Goal: Use online tool/utility: Use online tool/utility

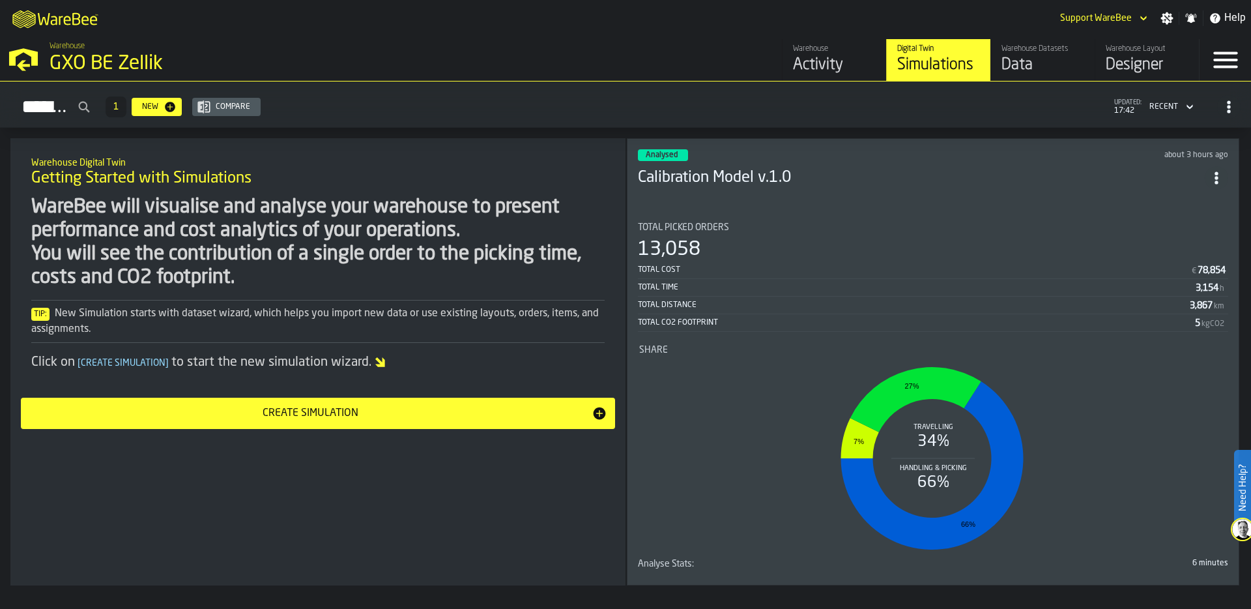
click at [83, 53] on div "GXO BE Zellik" at bounding box center [226, 63] width 352 height 23
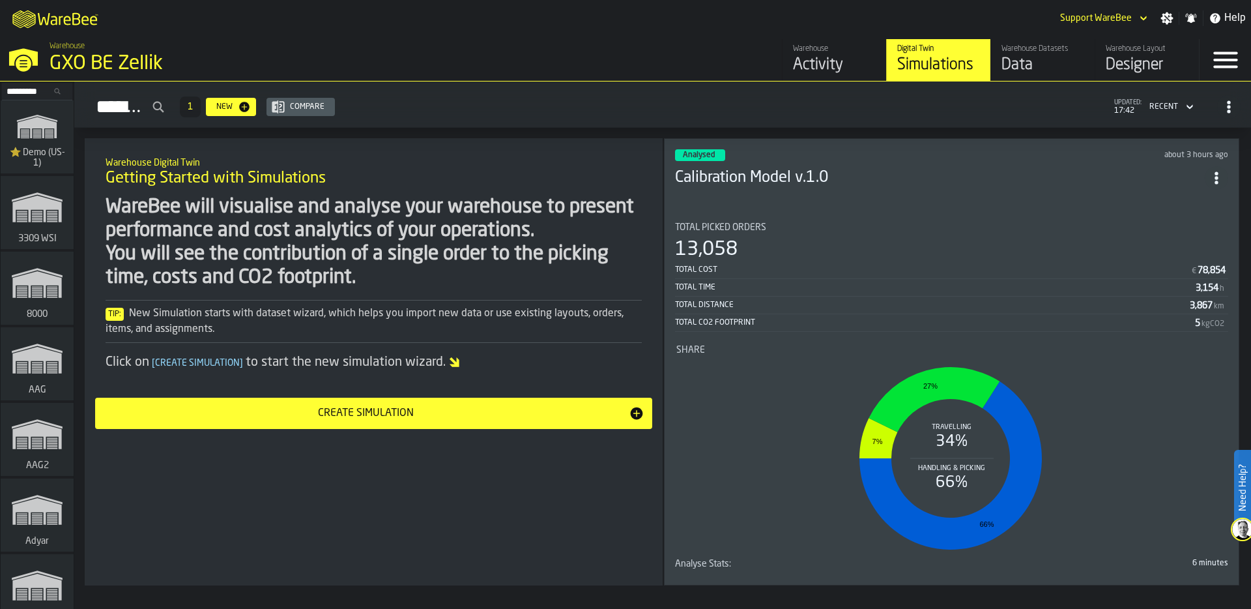
click at [23, 87] on input "Search..." at bounding box center [37, 91] width 68 height 14
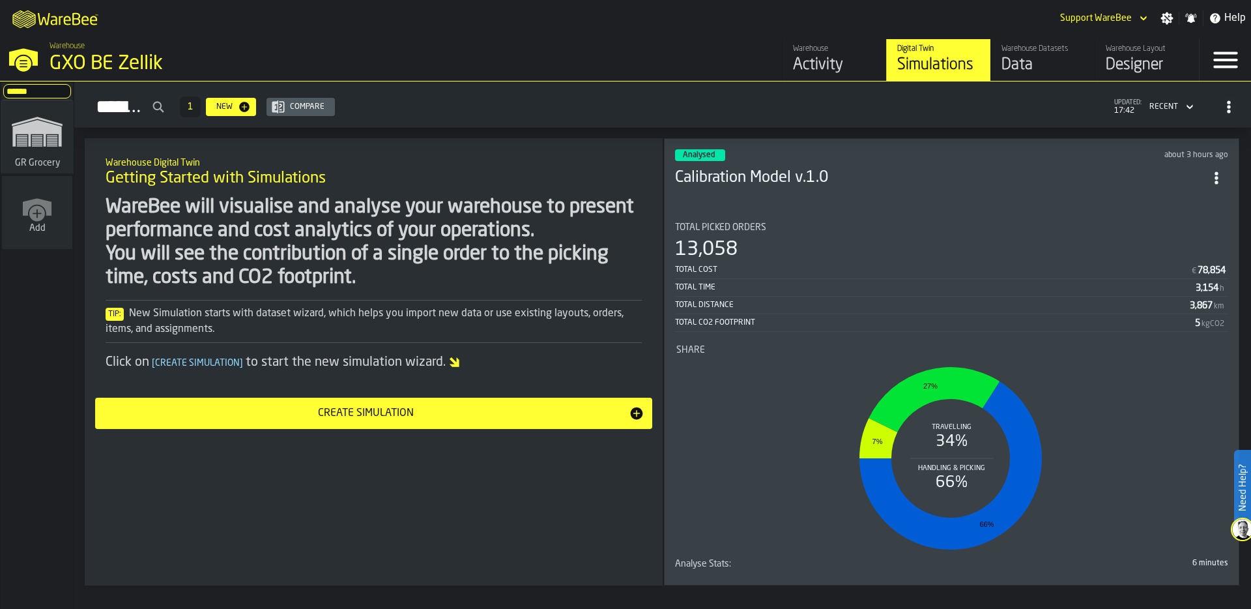
type input "******"
click at [18, 150] on icon "link-to-/wh/i/e451d98b-95f6-4604-91ff-c80219f9c36d/simulations" at bounding box center [37, 132] width 63 height 52
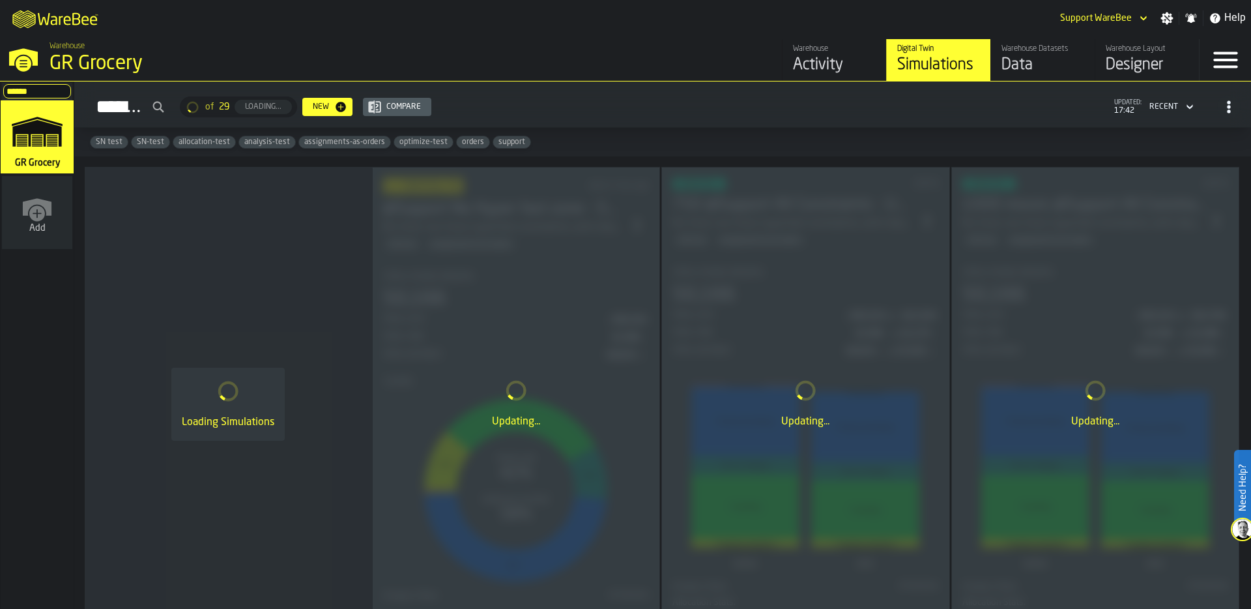
click at [703, 88] on h2 "Simulations of 29 Loading... New Compare updated: 17:42 Recent" at bounding box center [662, 104] width 1177 height 46
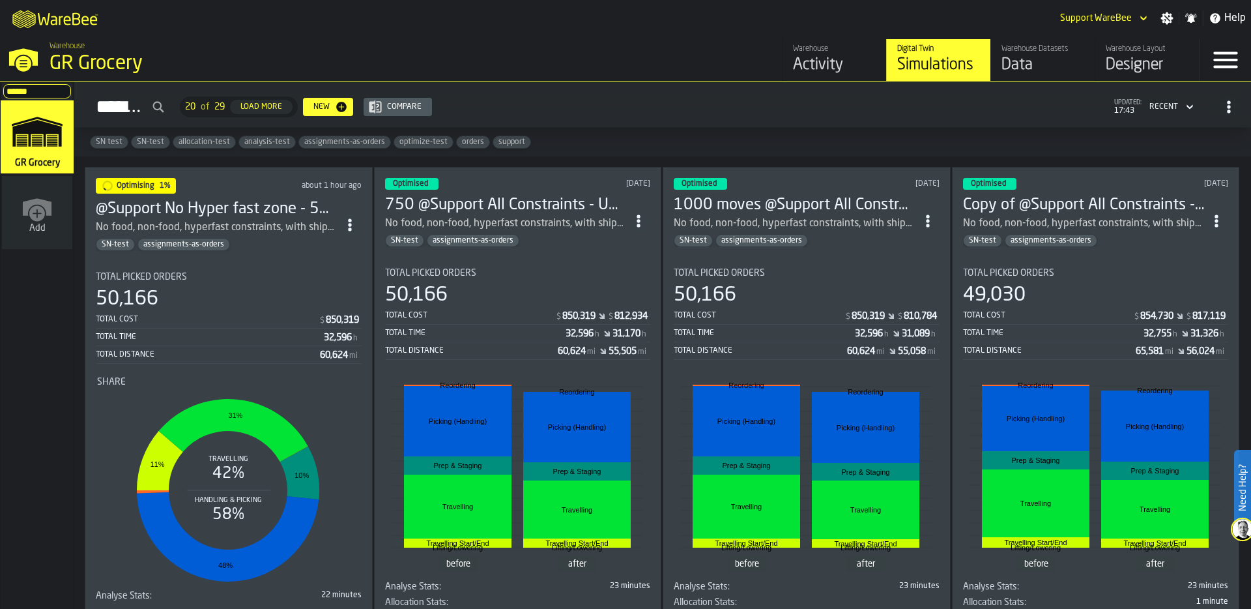
click at [231, 263] on section "Total Picked Orders 50,166 Total Cost $ 850,319 Total Time 32,596 h Total Dista…" at bounding box center [229, 433] width 266 height 345
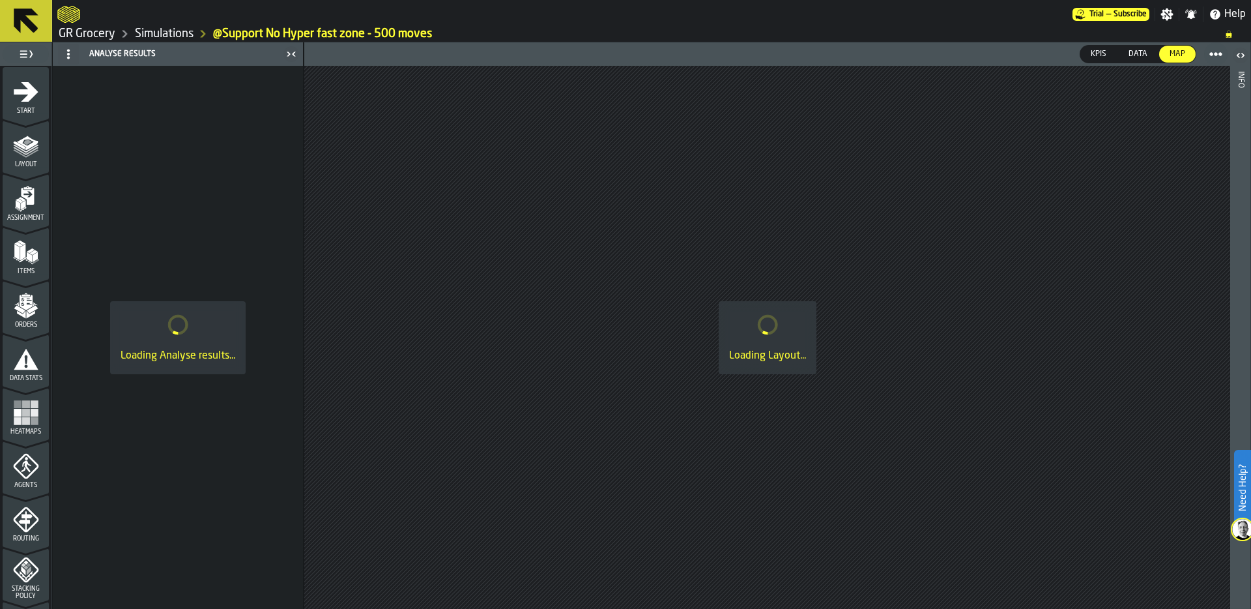
click at [153, 33] on link "Simulations" at bounding box center [164, 34] width 59 height 14
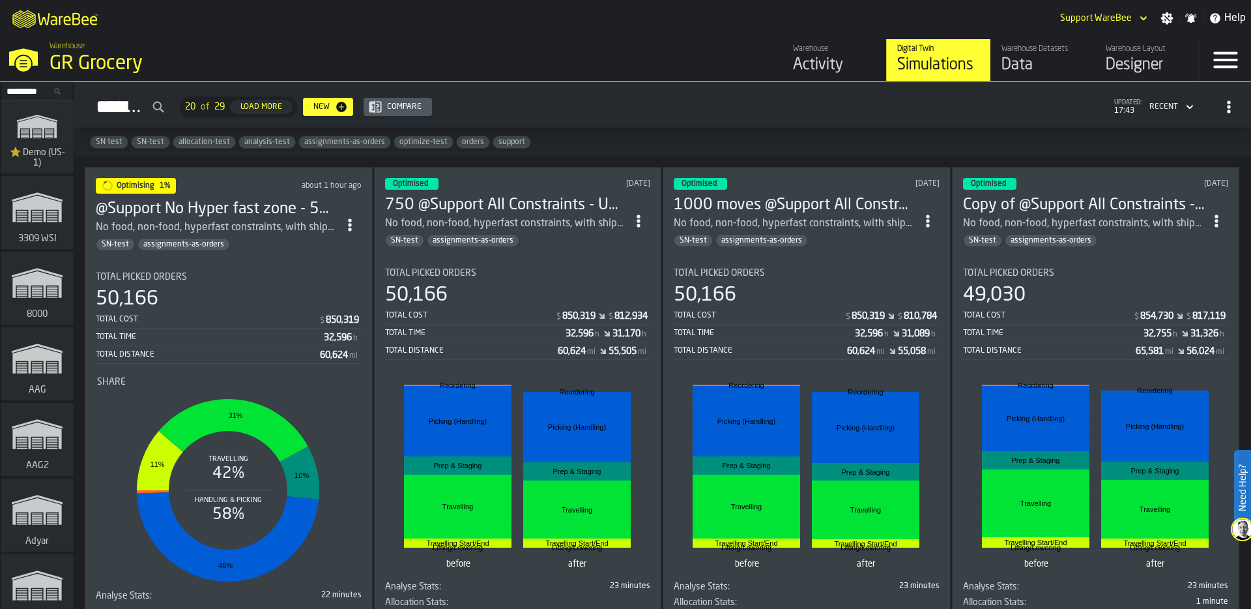
click at [778, 268] on div "Total Picked Orders" at bounding box center [807, 273] width 266 height 10
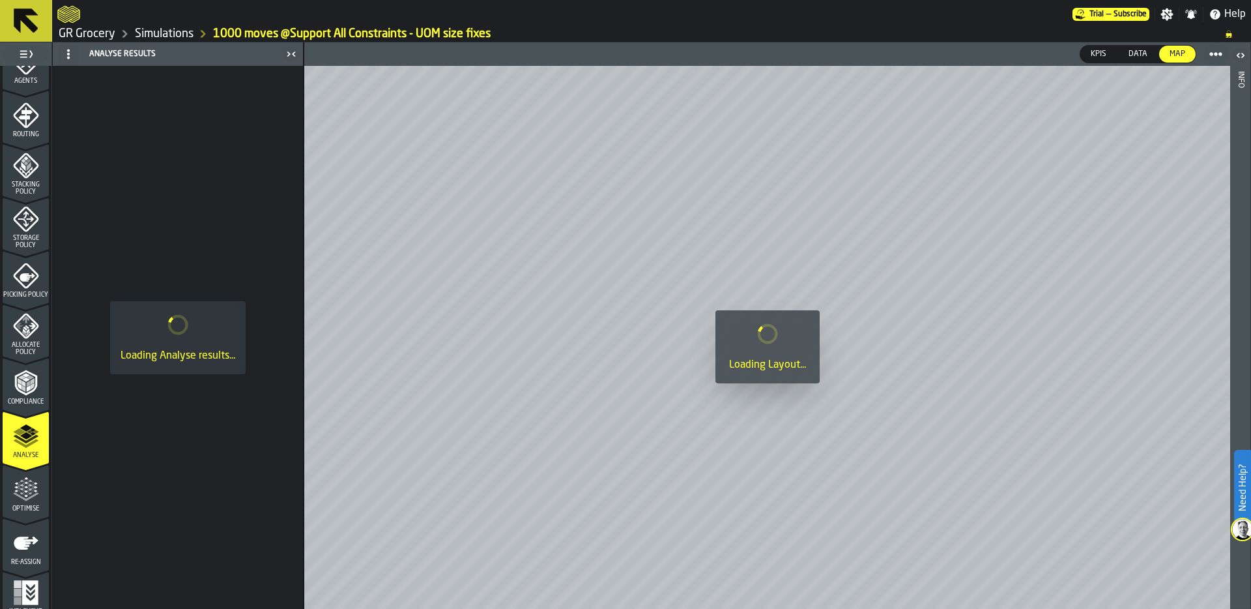
scroll to position [420, 0]
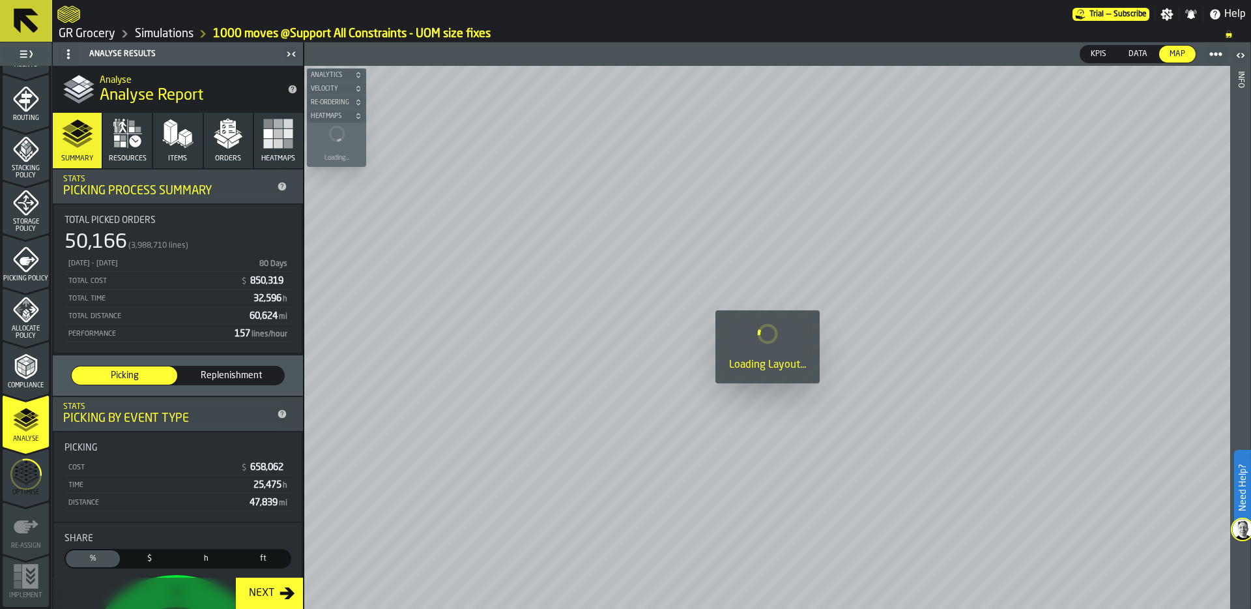
click at [20, 486] on icon "menu Optimise" at bounding box center [25, 473] width 31 height 51
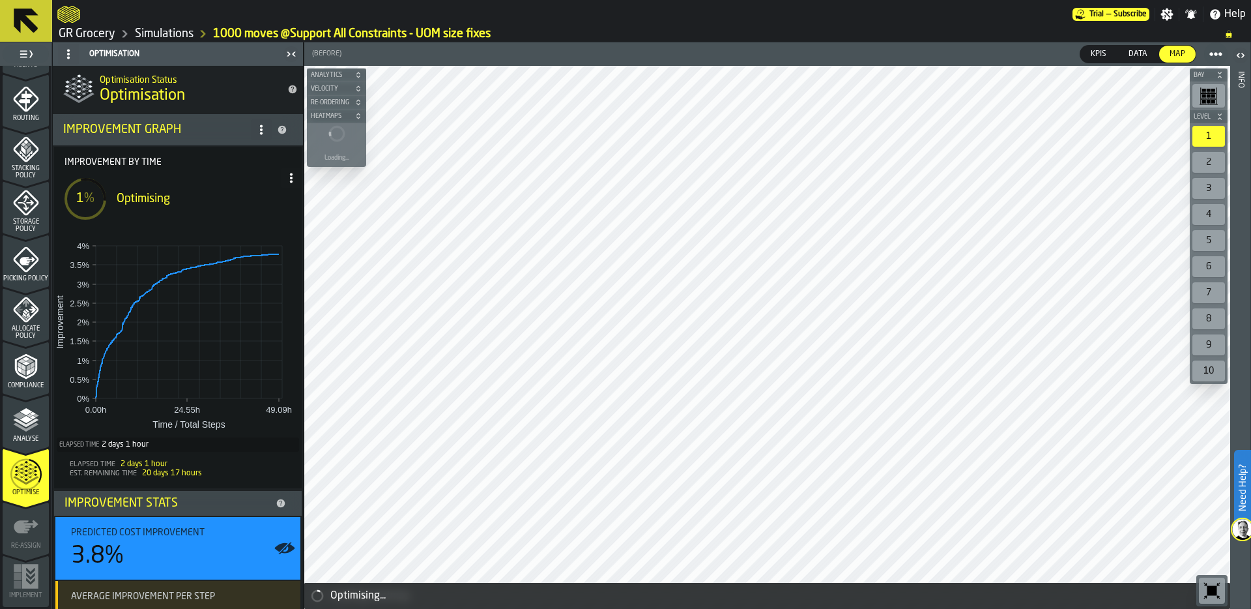
click at [171, 29] on link "Simulations" at bounding box center [164, 34] width 59 height 14
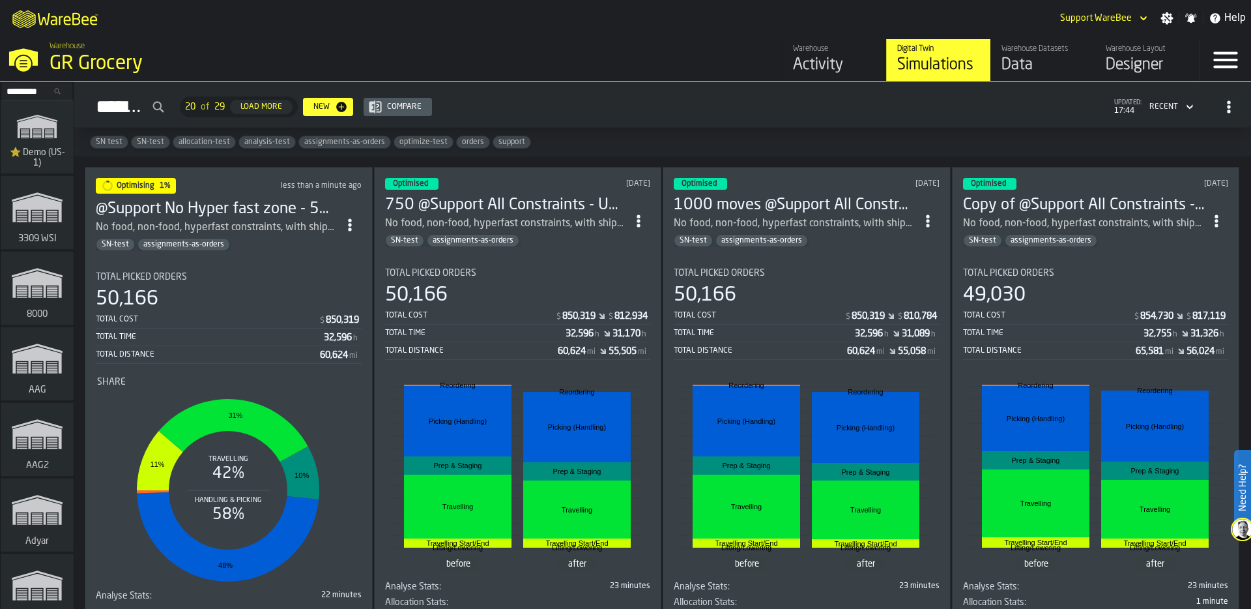
click at [779, 275] on div "Total Picked Orders 50,166 Total Cost $ 850,319 $ 810,784 Total Time 32,596 h 3…" at bounding box center [807, 314] width 266 height 92
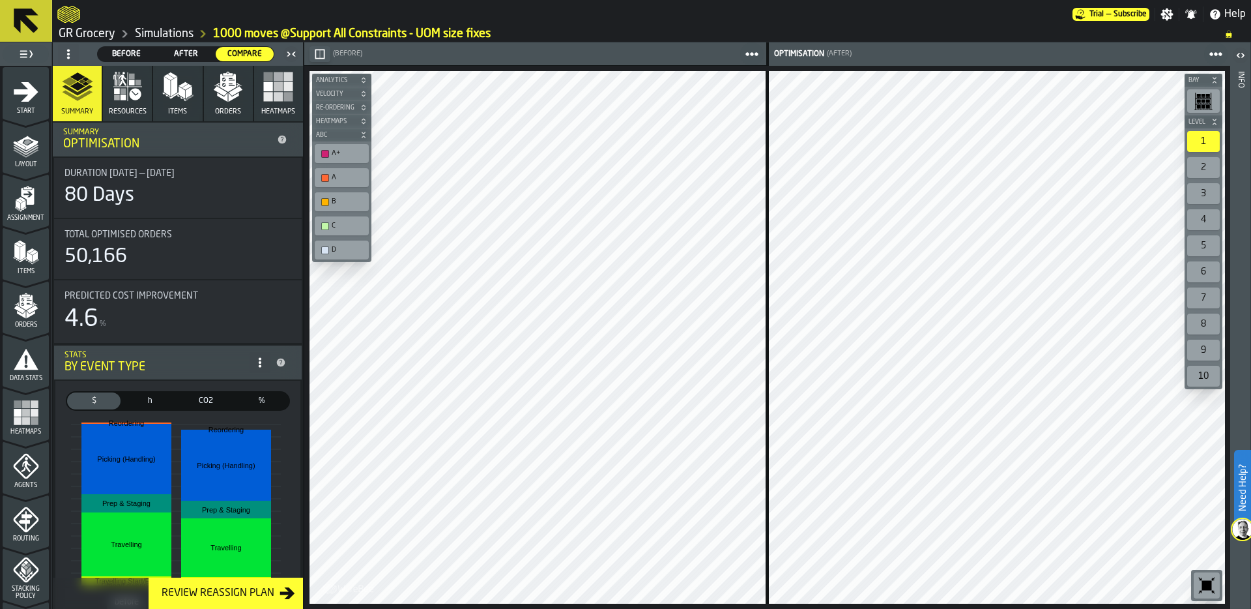
click at [154, 36] on link "Simulations" at bounding box center [164, 34] width 59 height 14
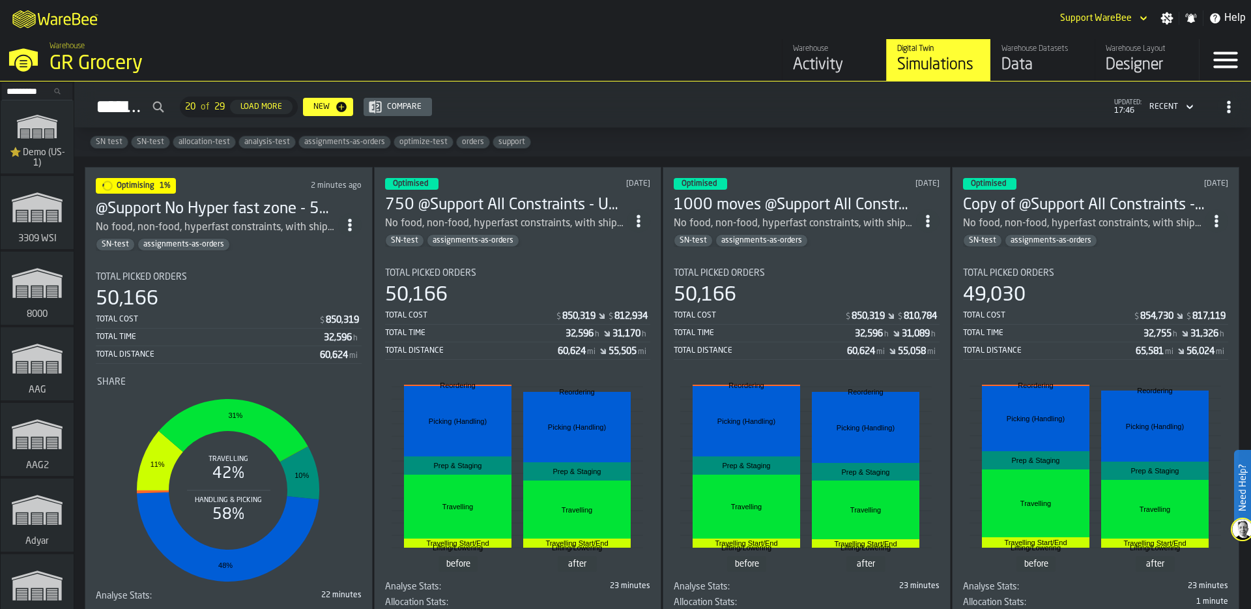
click at [490, 268] on div "Total Picked Orders" at bounding box center [518, 273] width 266 height 10
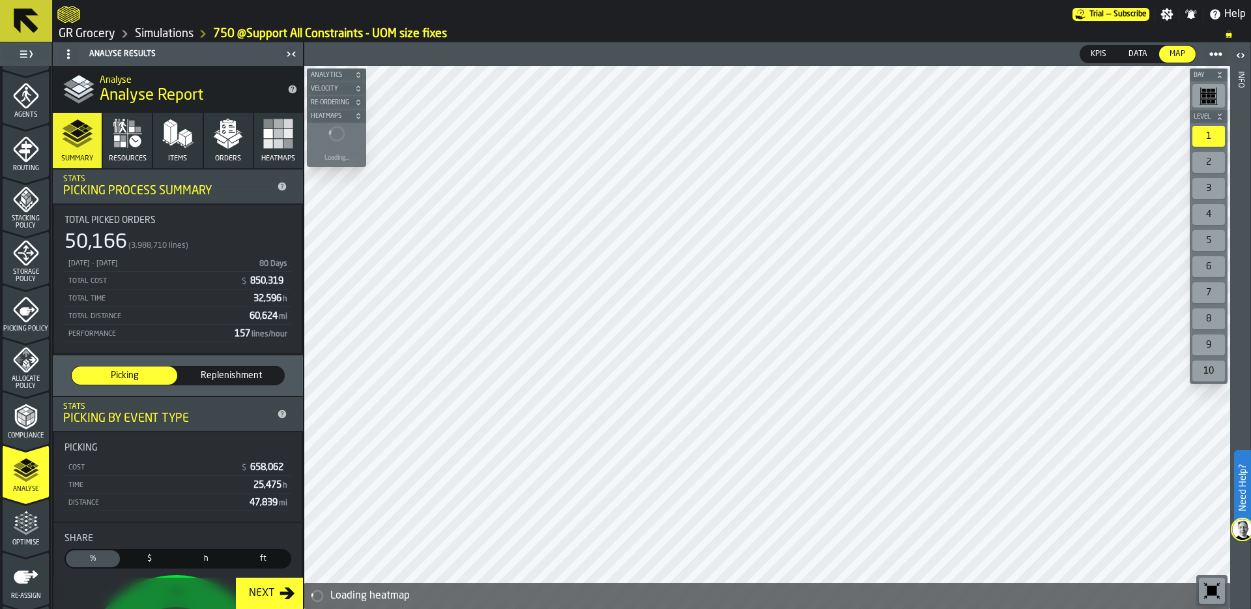
scroll to position [420, 0]
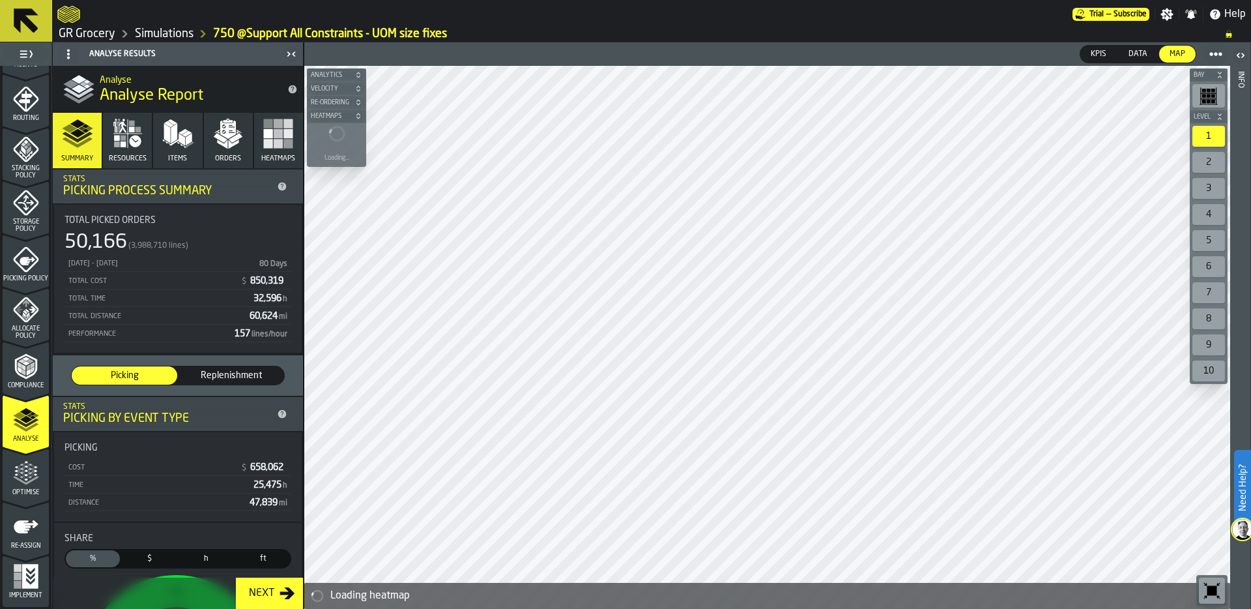
click at [21, 480] on icon "menu Optimise" at bounding box center [26, 473] width 26 height 26
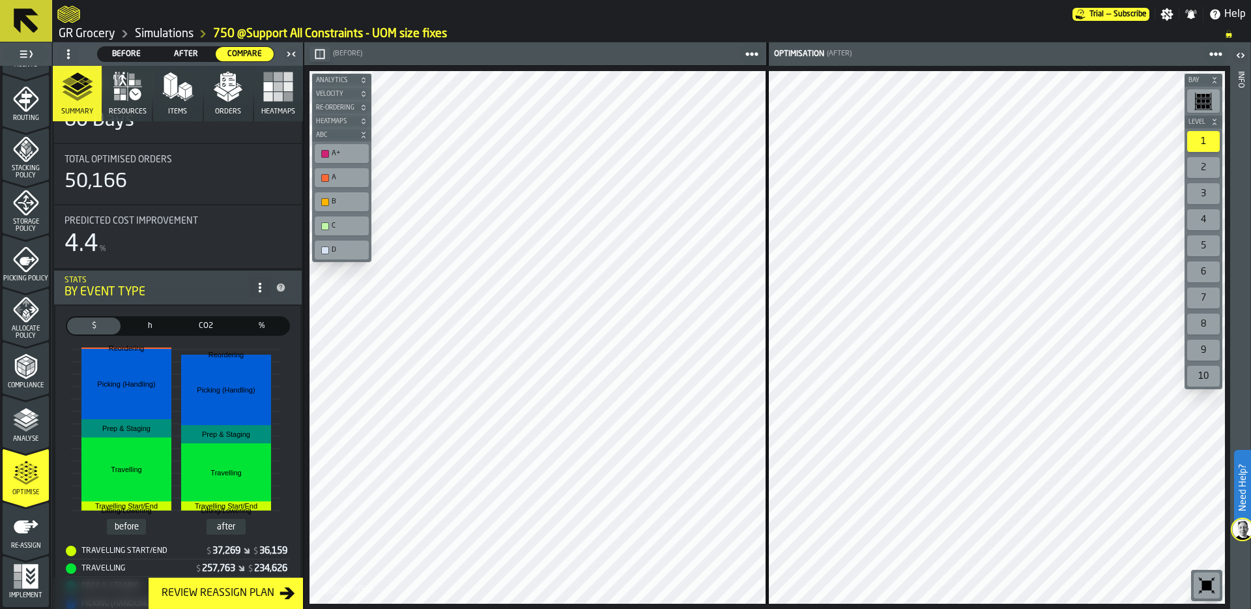
scroll to position [11, 0]
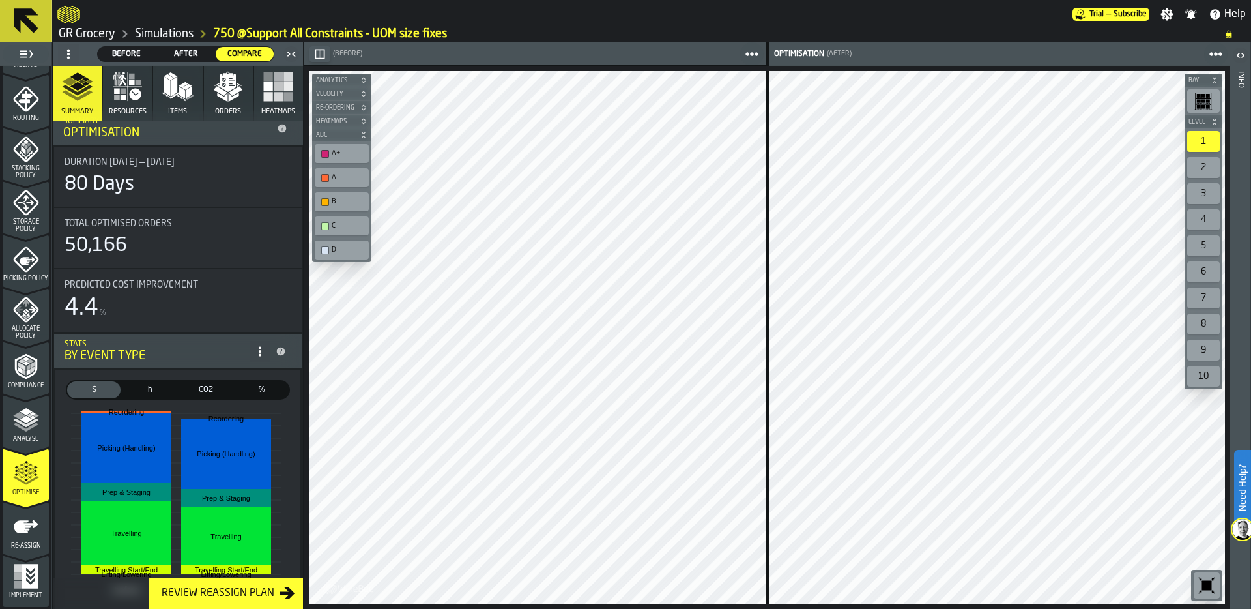
click at [205, 331] on div "Predicted Cost Improvement 4.4 %" at bounding box center [178, 300] width 248 height 63
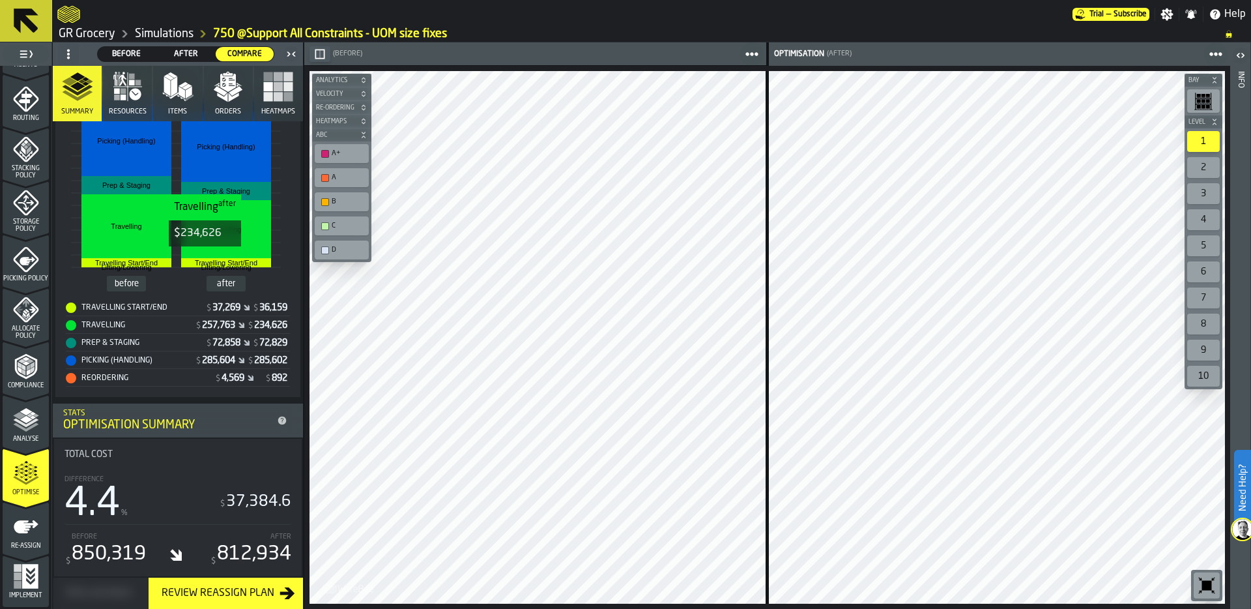
scroll to position [325, 0]
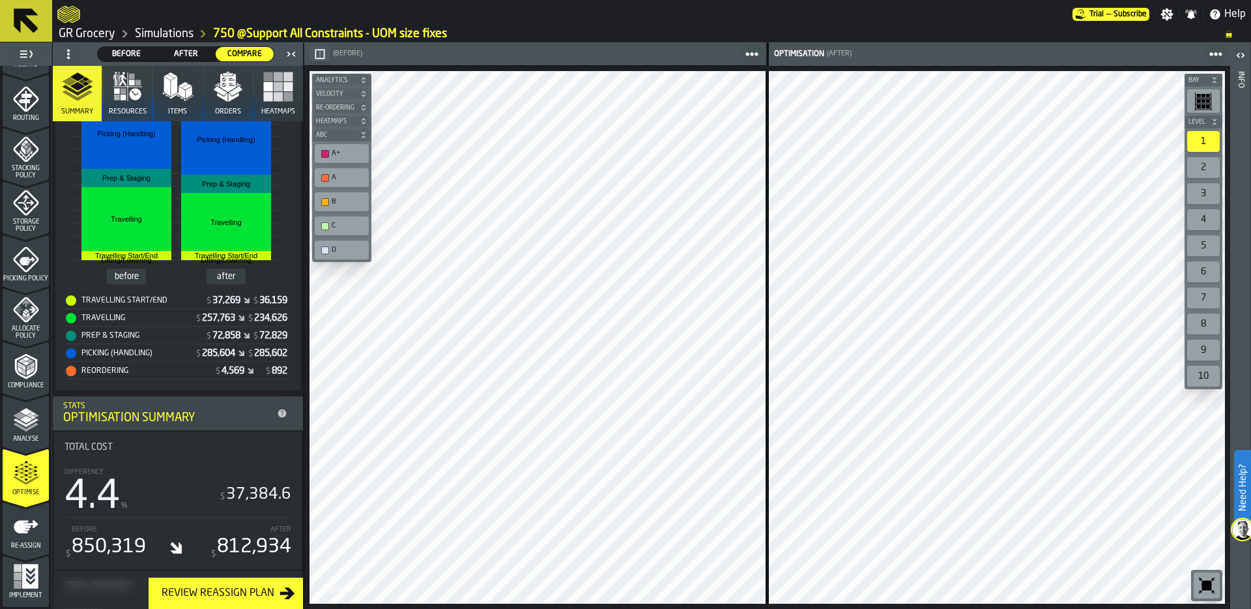
click at [175, 33] on link "Simulations" at bounding box center [164, 34] width 59 height 14
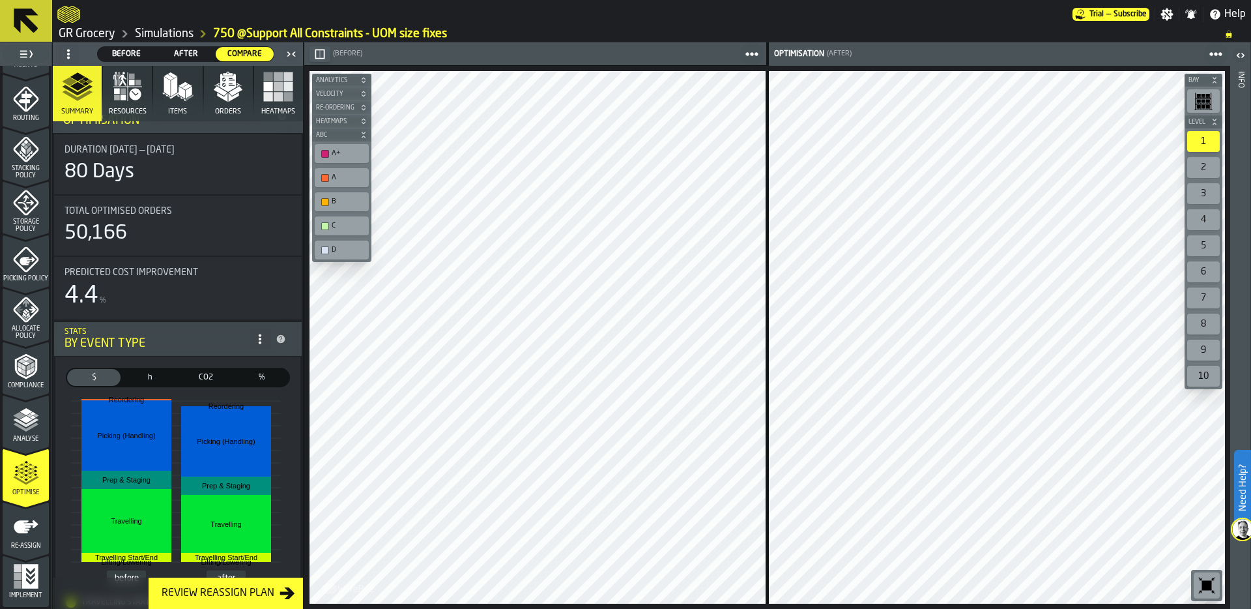
scroll to position [0, 0]
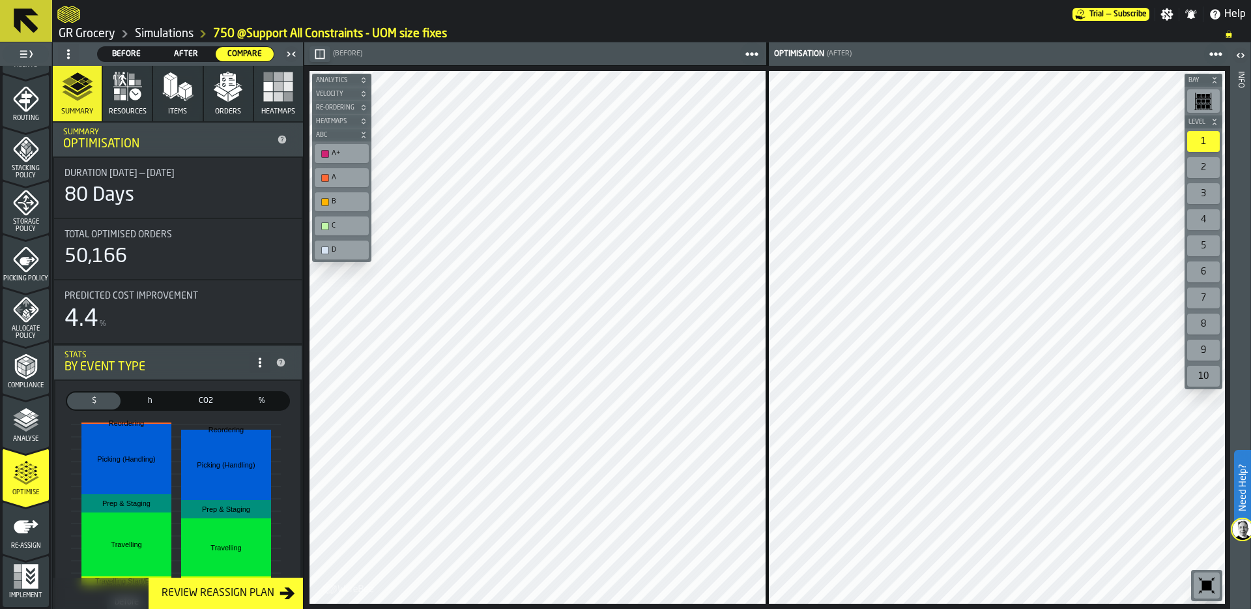
click at [175, 33] on link "Simulations" at bounding box center [164, 34] width 59 height 14
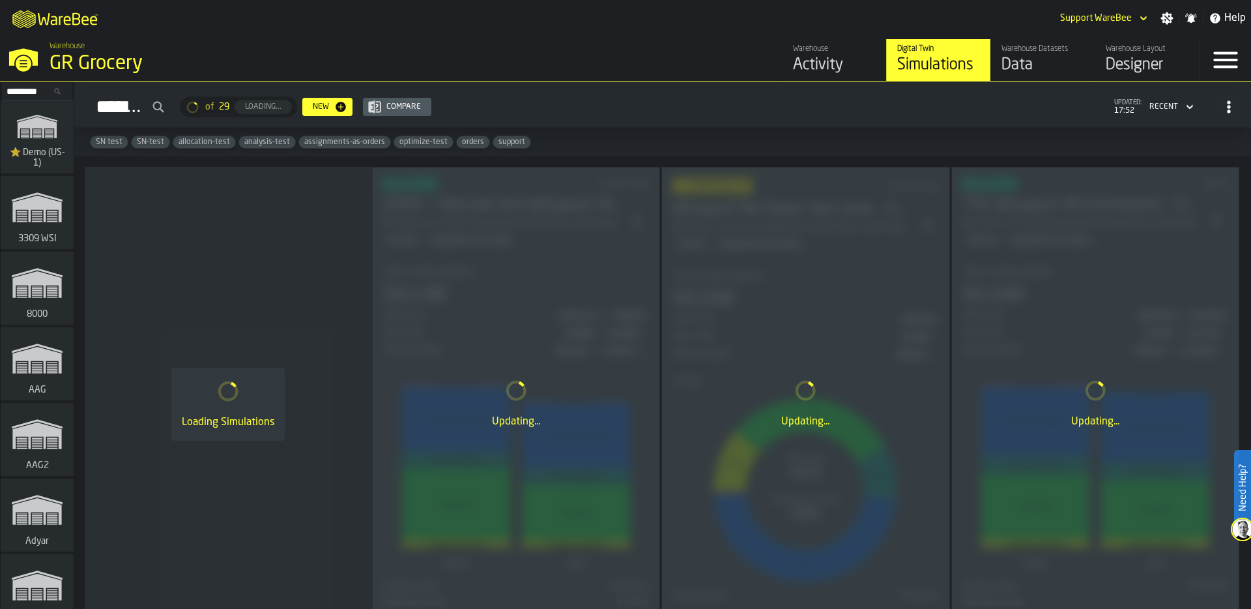
click at [102, 66] on div "GR Grocery" at bounding box center [226, 63] width 352 height 23
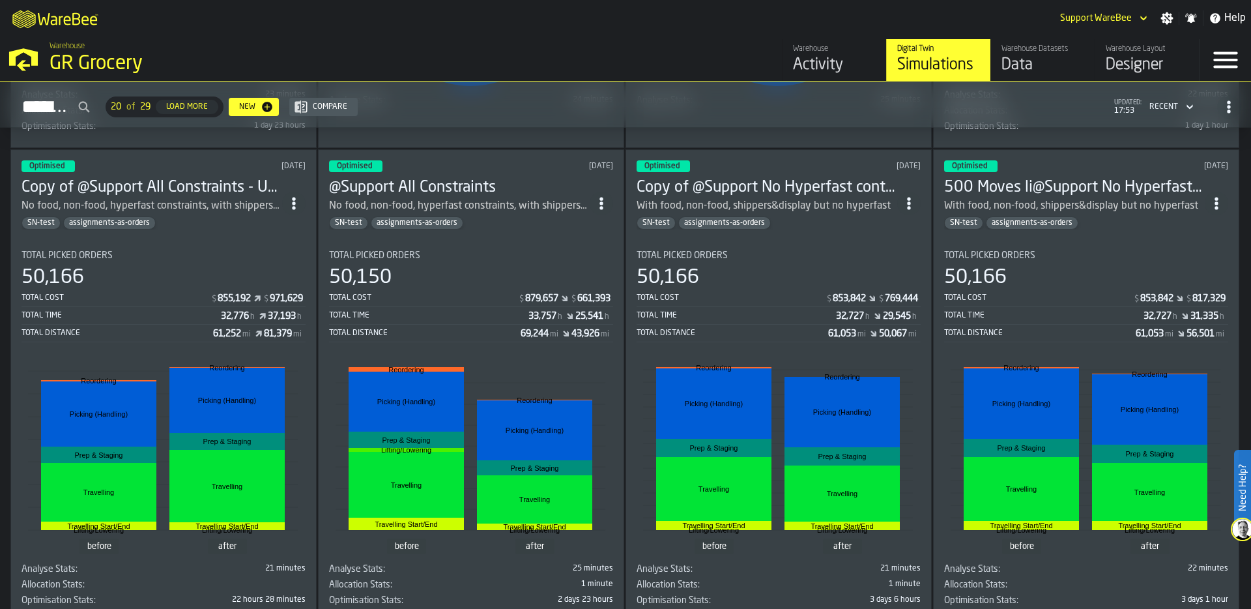
scroll to position [957, 0]
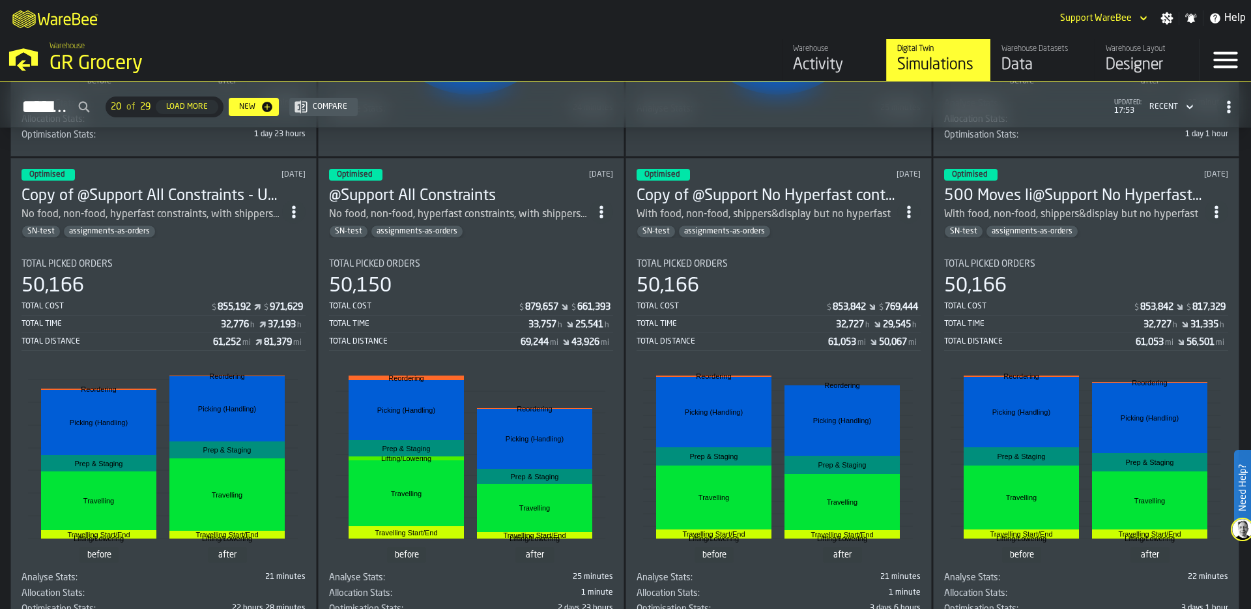
click at [482, 274] on div "50,150" at bounding box center [471, 285] width 284 height 23
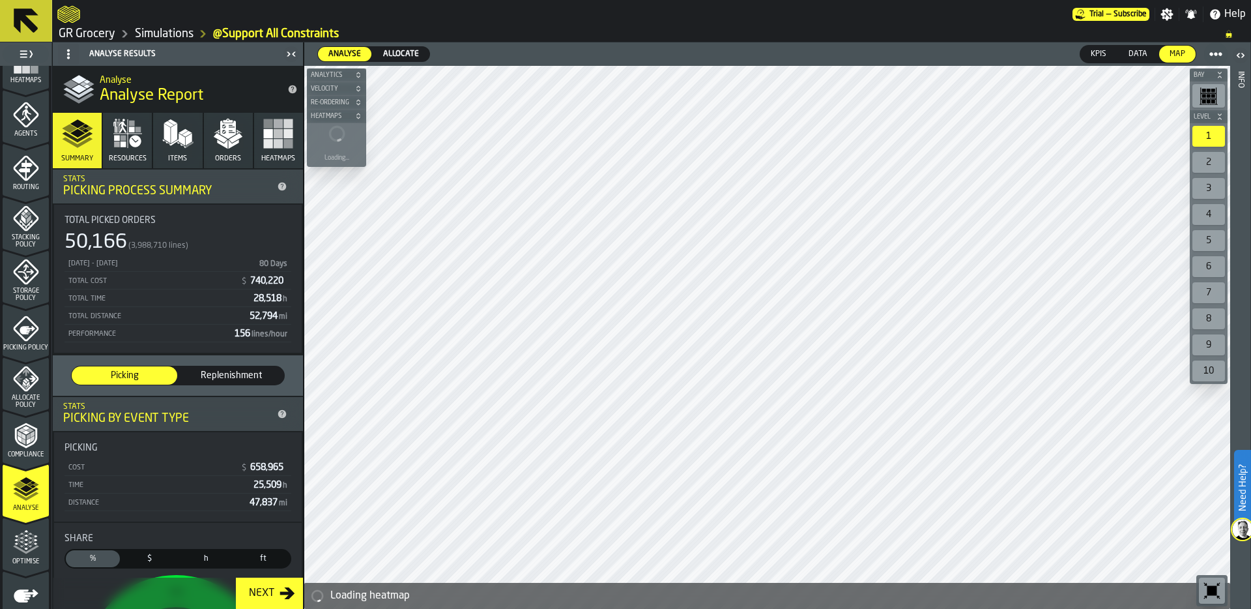
scroll to position [420, 0]
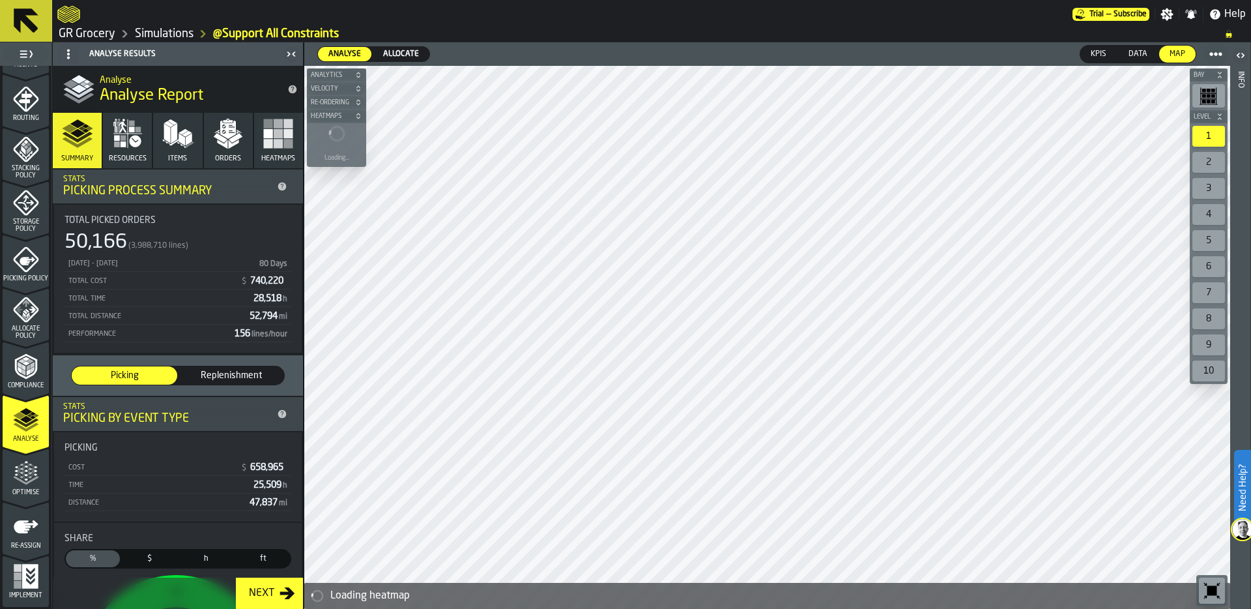
click at [23, 479] on icon "menu Optimise" at bounding box center [21, 472] width 10 height 14
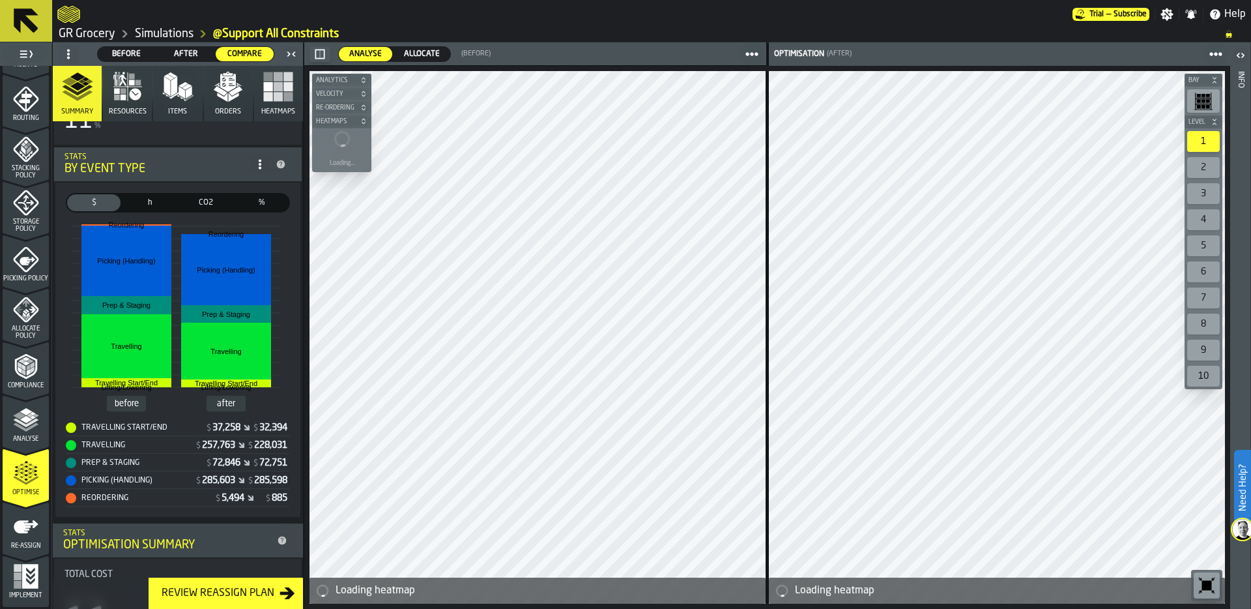
scroll to position [185, 0]
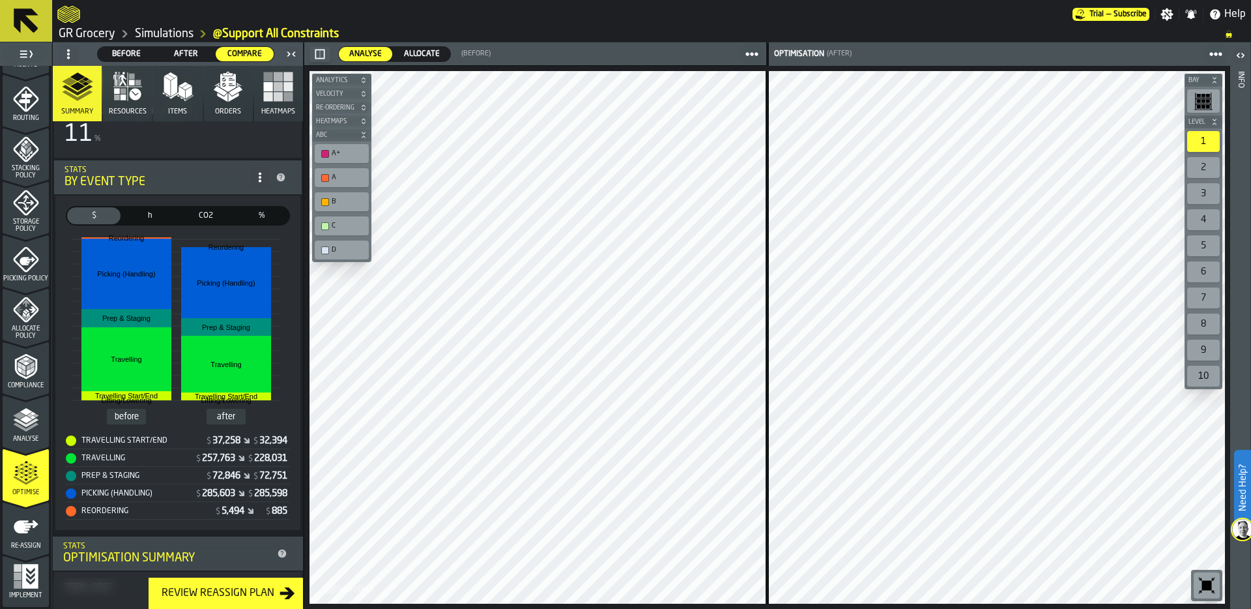
click at [411, 50] on span "Allocate" at bounding box center [422, 54] width 46 height 12
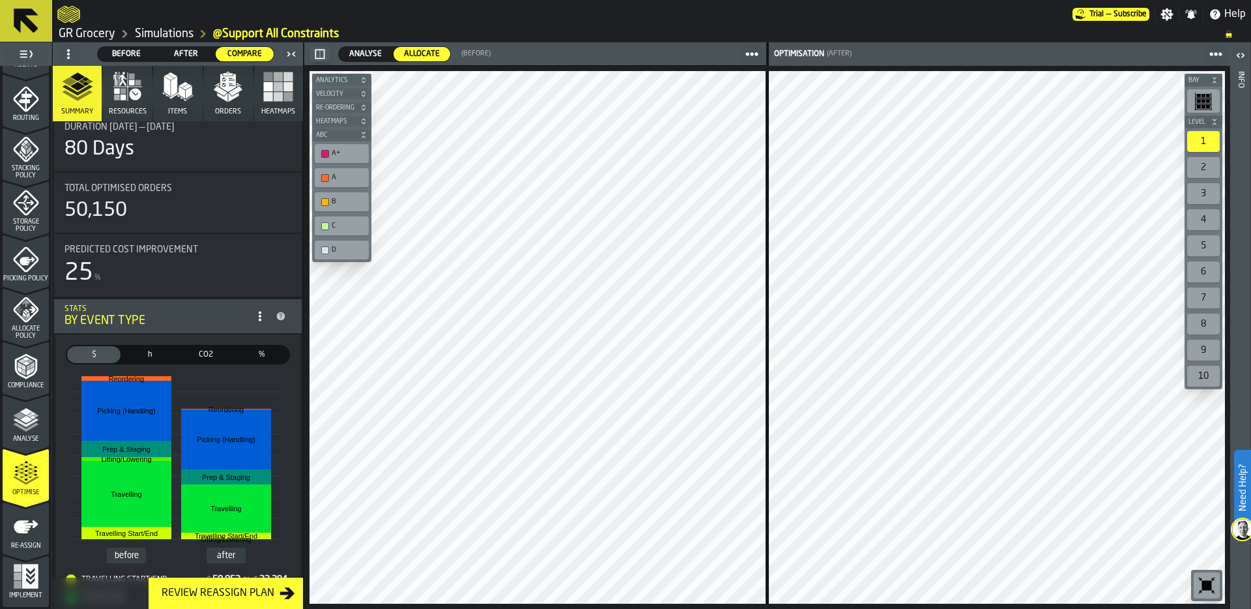
scroll to position [85, 0]
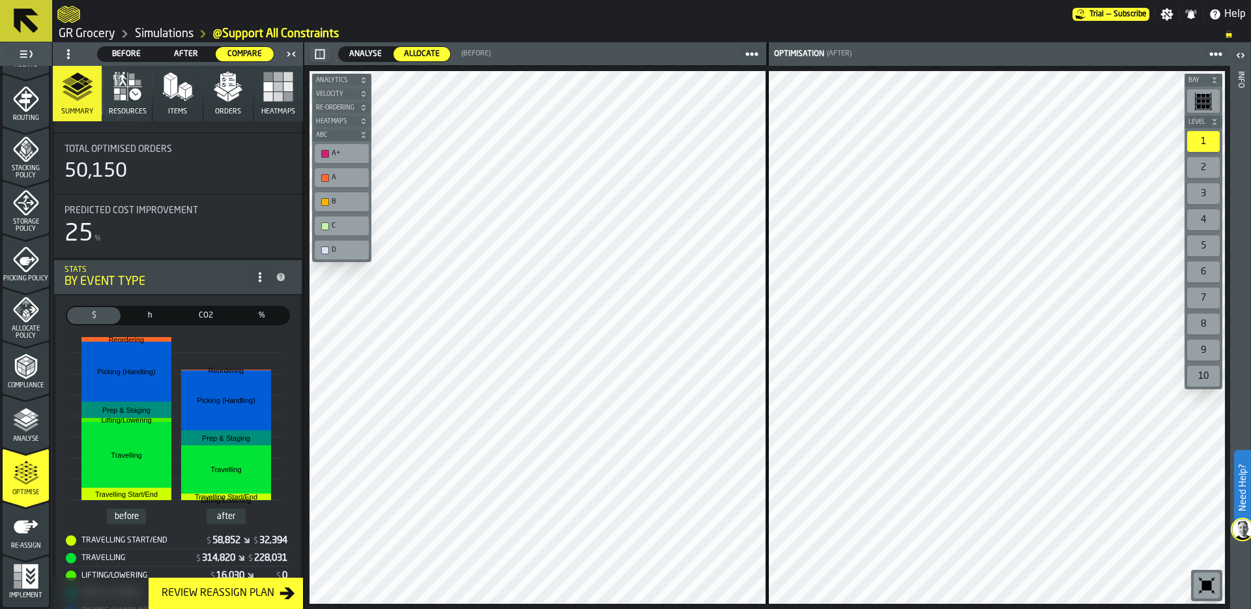
click at [214, 98] on icon "button" at bounding box center [227, 86] width 31 height 31
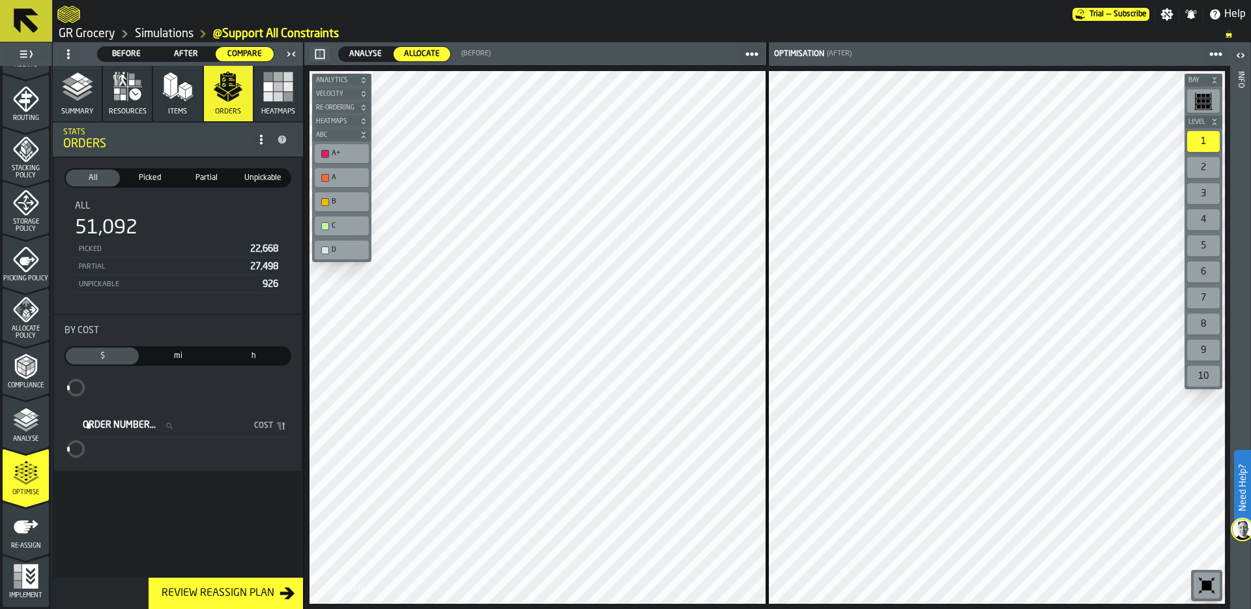
scroll to position [0, 0]
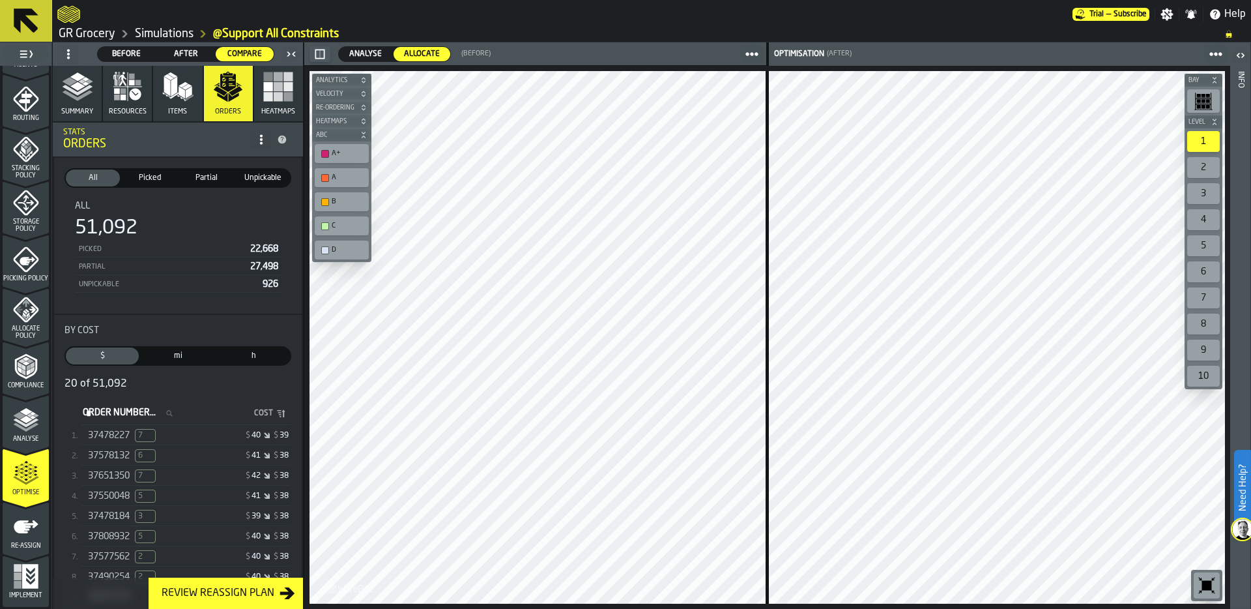
click at [261, 119] on button "Heatmaps" at bounding box center [278, 93] width 49 height 55
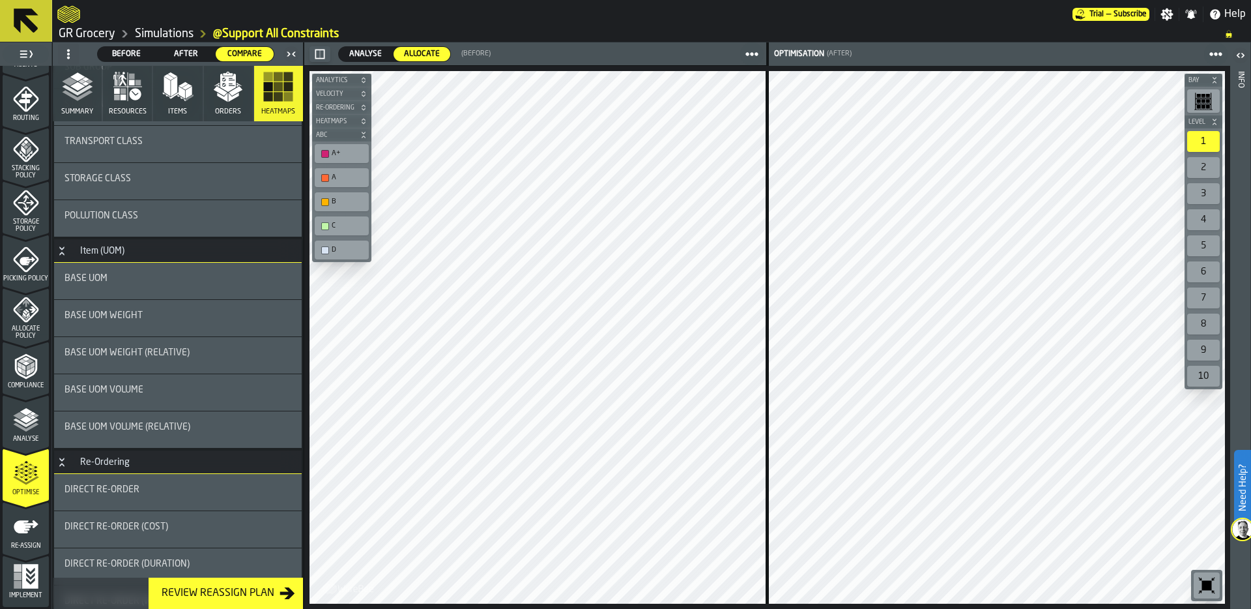
scroll to position [488, 0]
click at [160, 321] on div "Base UOM Weight" at bounding box center [178, 319] width 227 height 10
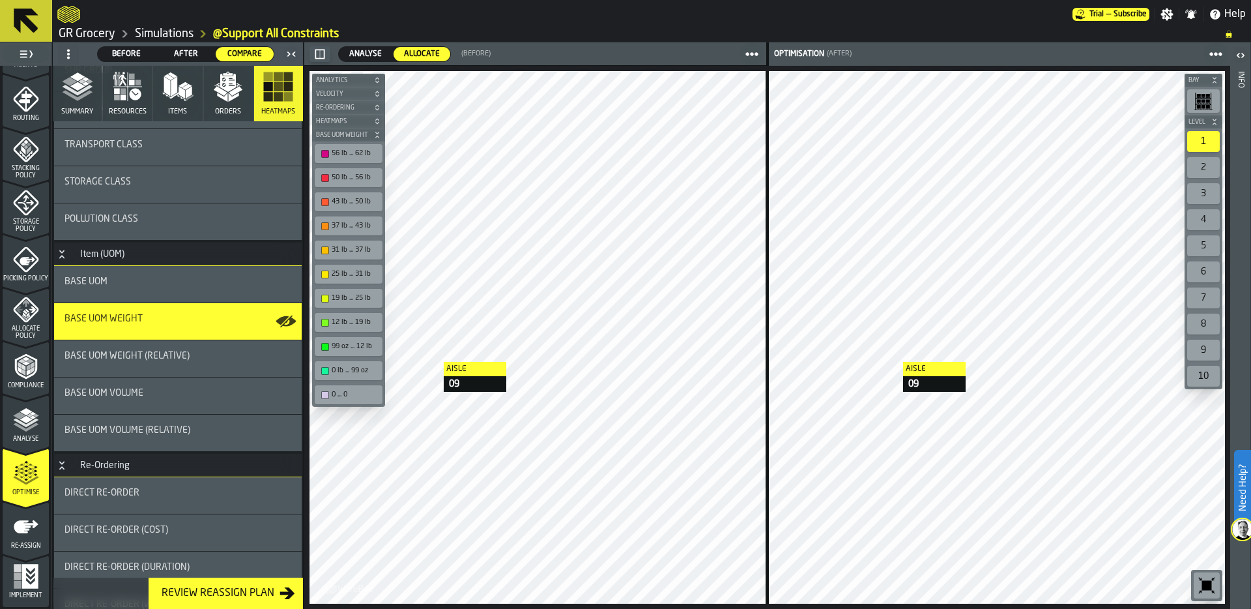
click at [890, 362] on div at bounding box center [997, 337] width 456 height 533
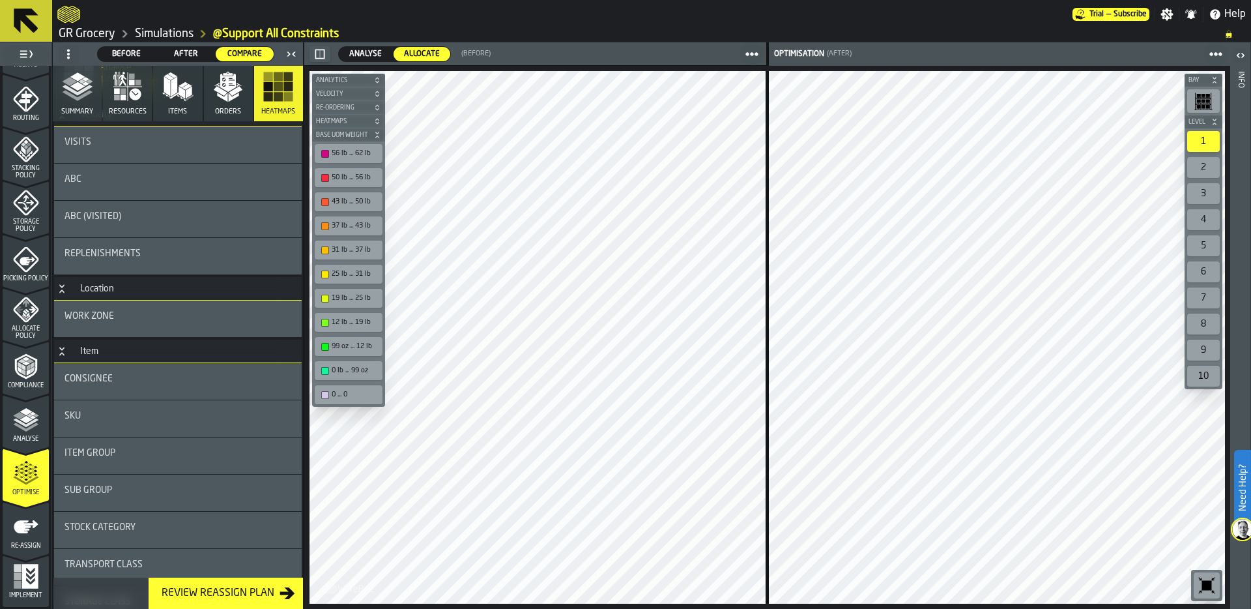
scroll to position [0, 0]
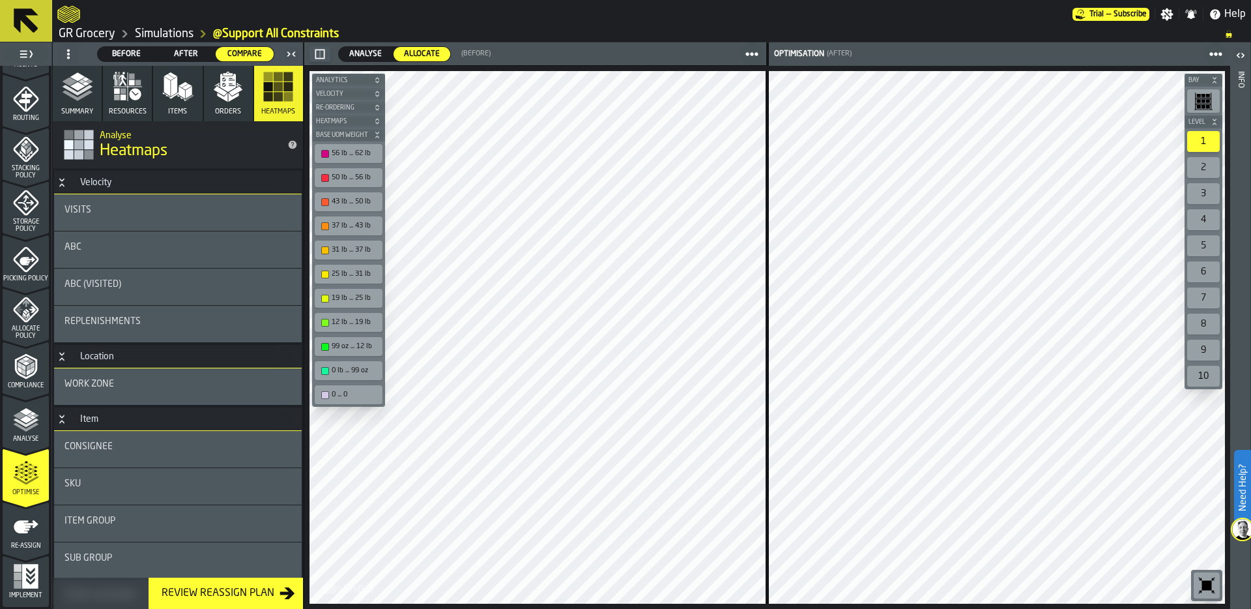
click at [160, 32] on link "Simulations" at bounding box center [164, 34] width 59 height 14
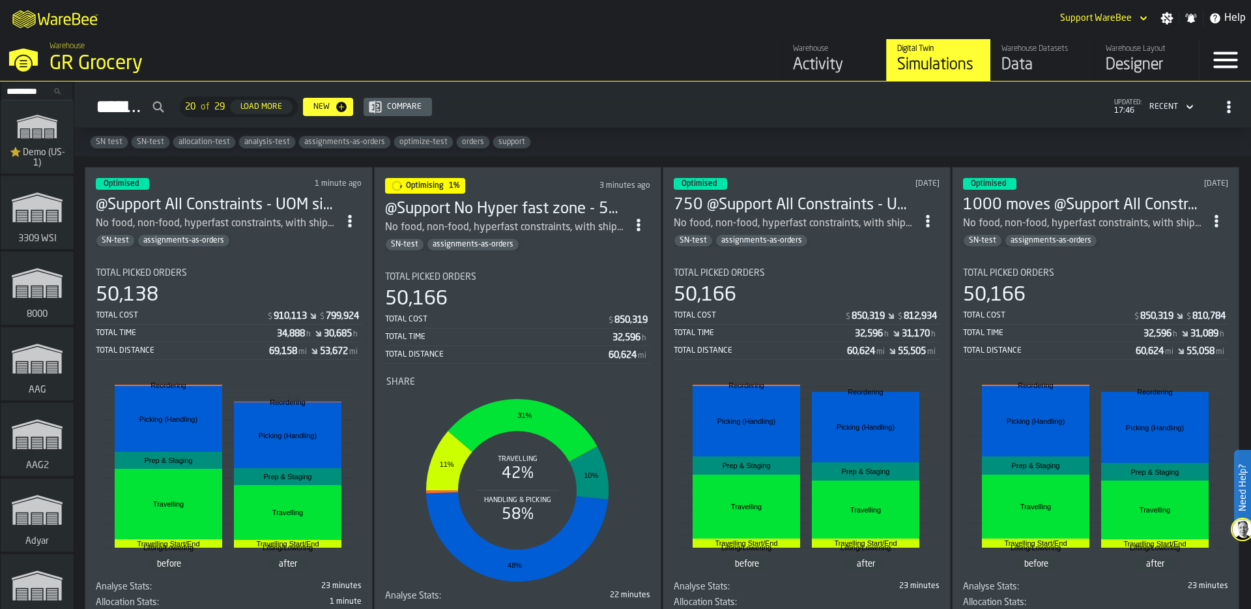
click at [226, 269] on div "Total Picked Orders" at bounding box center [229, 273] width 266 height 10
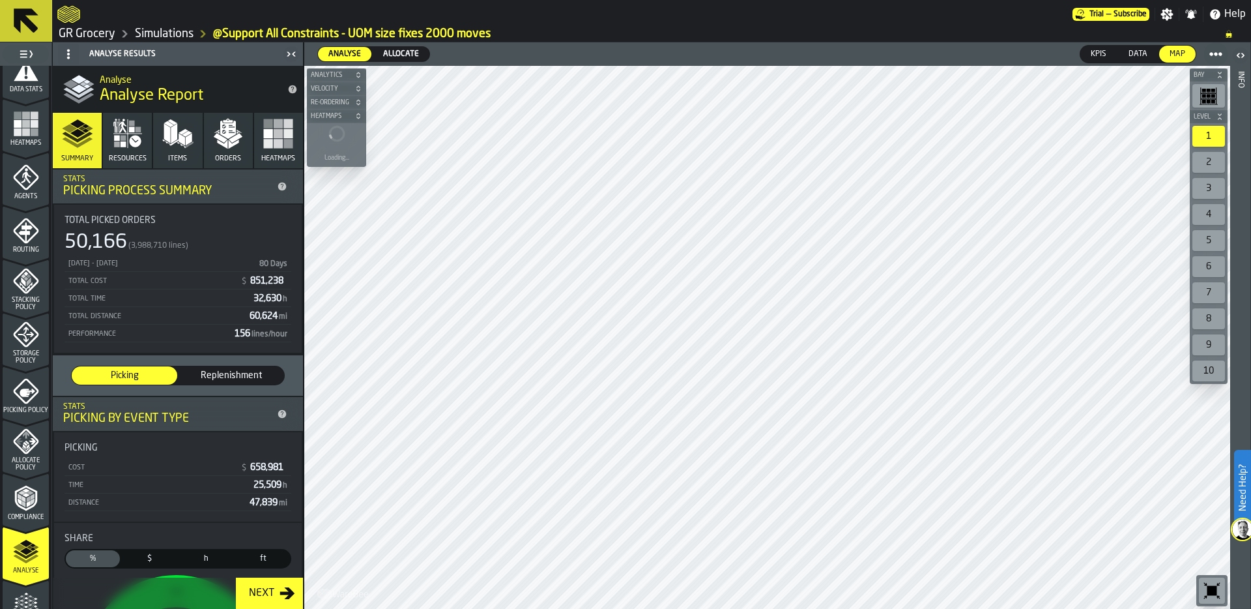
scroll to position [420, 0]
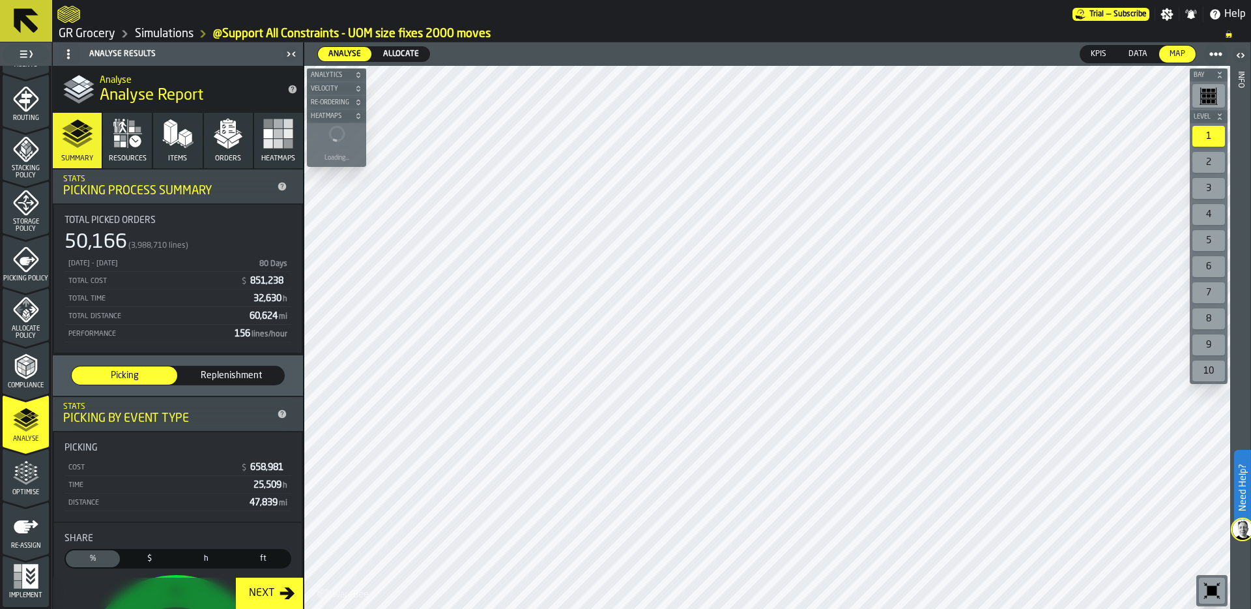
click at [21, 473] on icon "menu Optimise" at bounding box center [26, 473] width 26 height 26
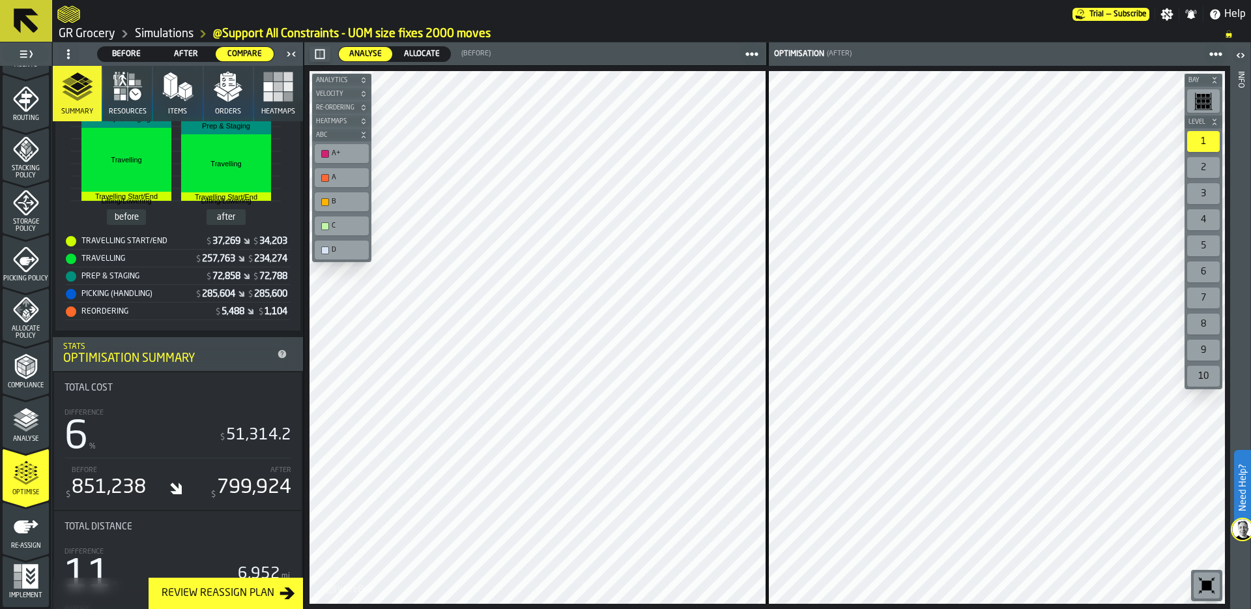
scroll to position [0, 0]
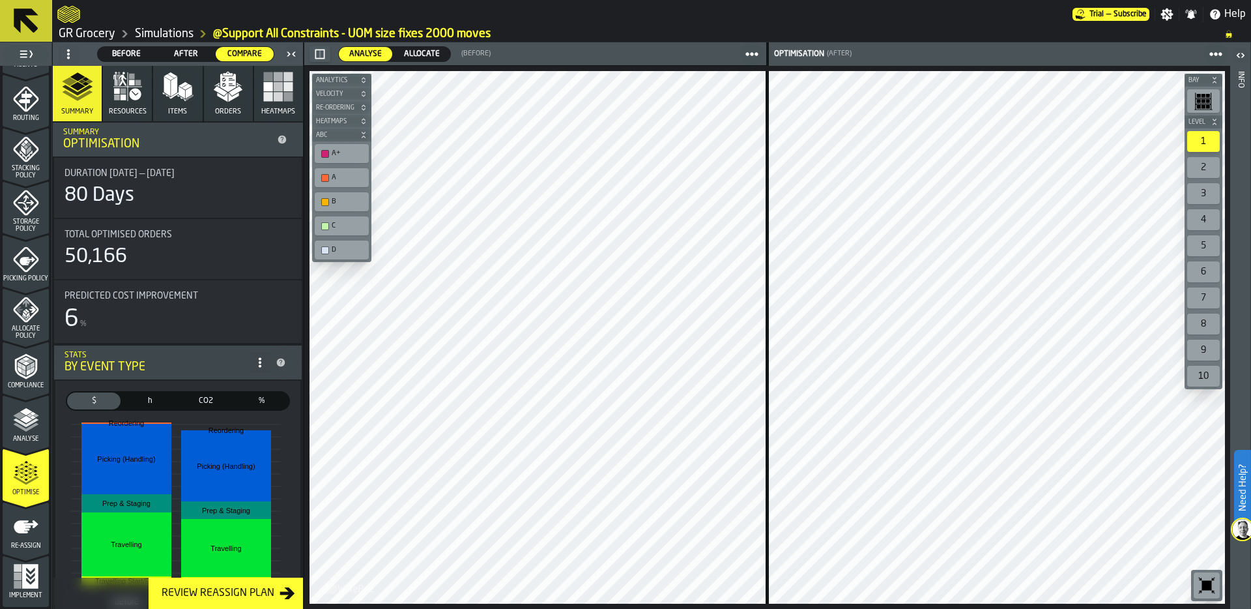
click at [429, 50] on span "Allocate" at bounding box center [422, 54] width 46 height 12
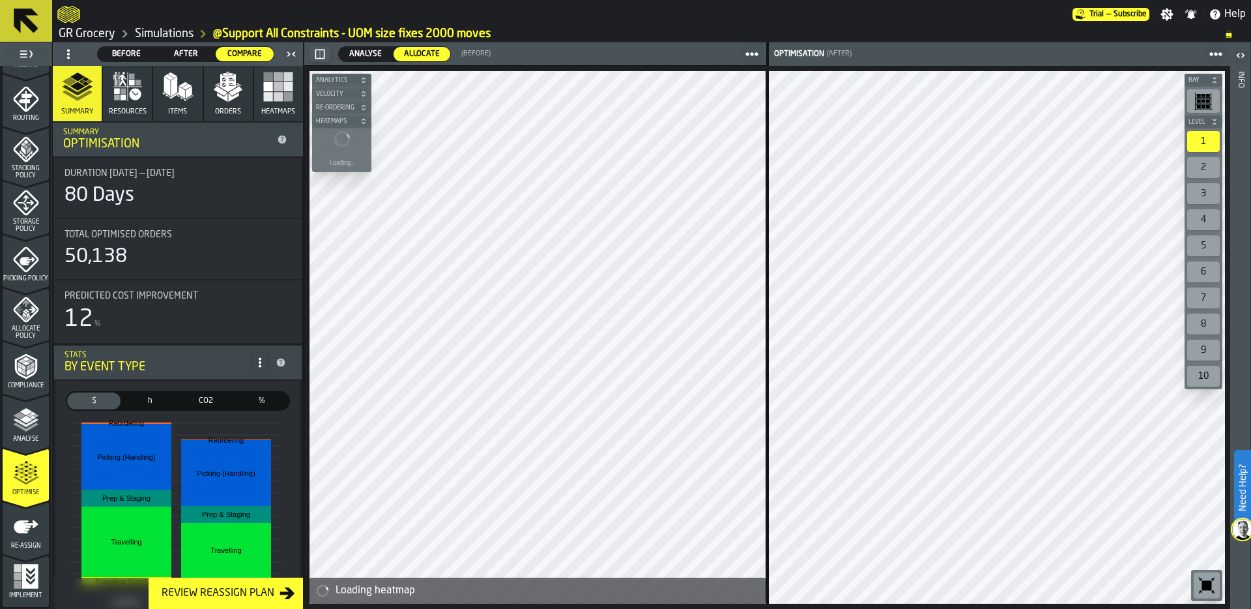
click at [370, 54] on span "Analyse" at bounding box center [365, 54] width 43 height 12
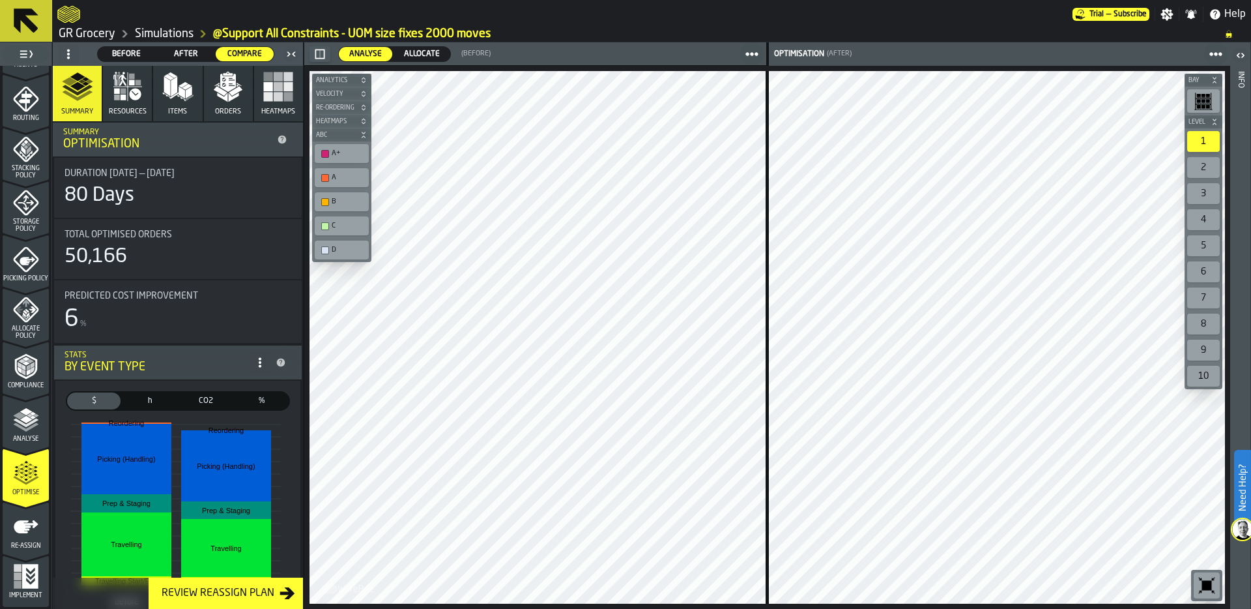
click at [417, 53] on span "Allocate" at bounding box center [422, 54] width 46 height 12
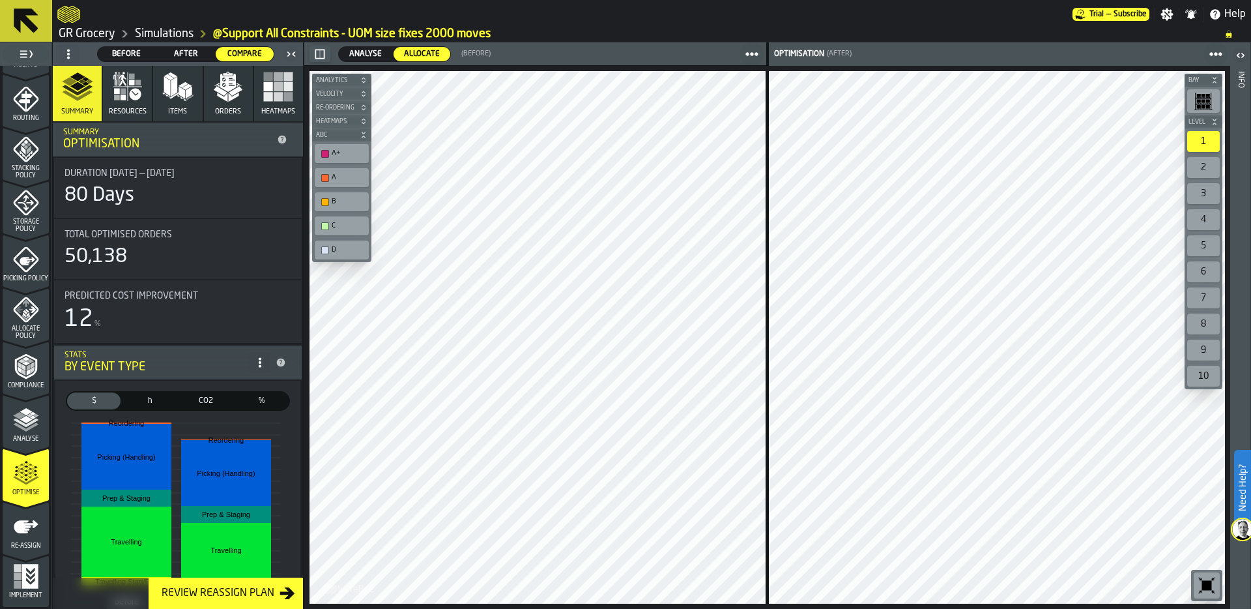
click at [229, 80] on icon "button" at bounding box center [228, 83] width 16 height 18
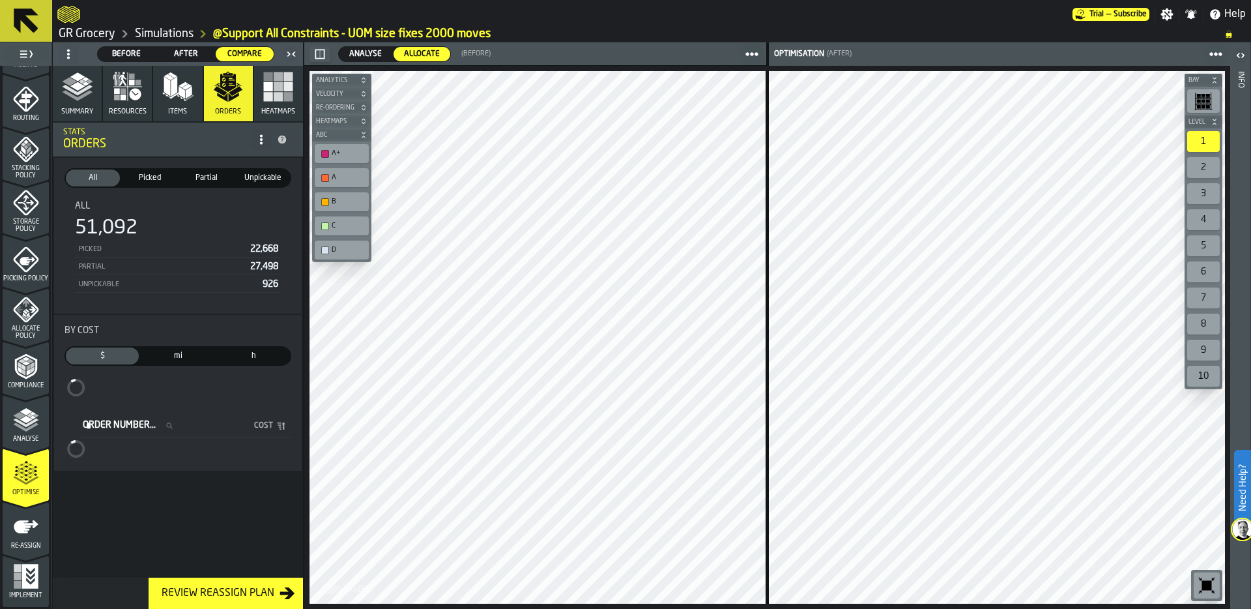
click at [124, 54] on span "Before" at bounding box center [127, 54] width 48 height 12
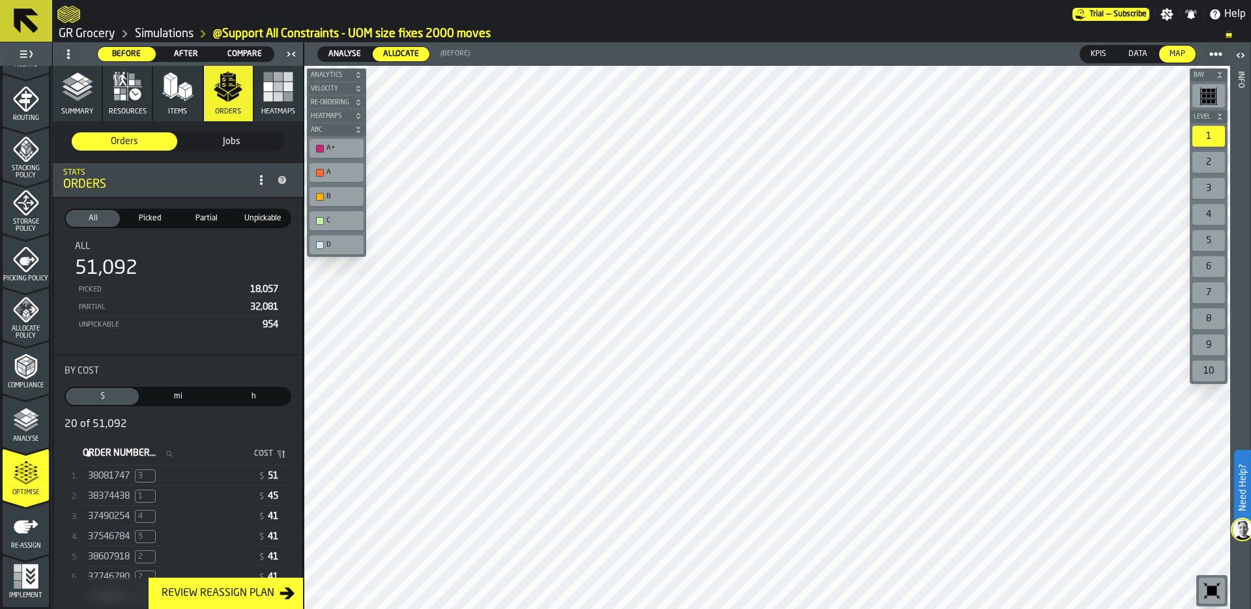
click at [191, 55] on span "After" at bounding box center [186, 54] width 48 height 12
click at [113, 57] on span "Before" at bounding box center [127, 54] width 48 height 12
click at [190, 54] on span "After" at bounding box center [186, 54] width 48 height 12
click at [130, 50] on span "Before" at bounding box center [127, 54] width 48 height 12
click at [336, 53] on span "Analyse" at bounding box center [344, 54] width 43 height 12
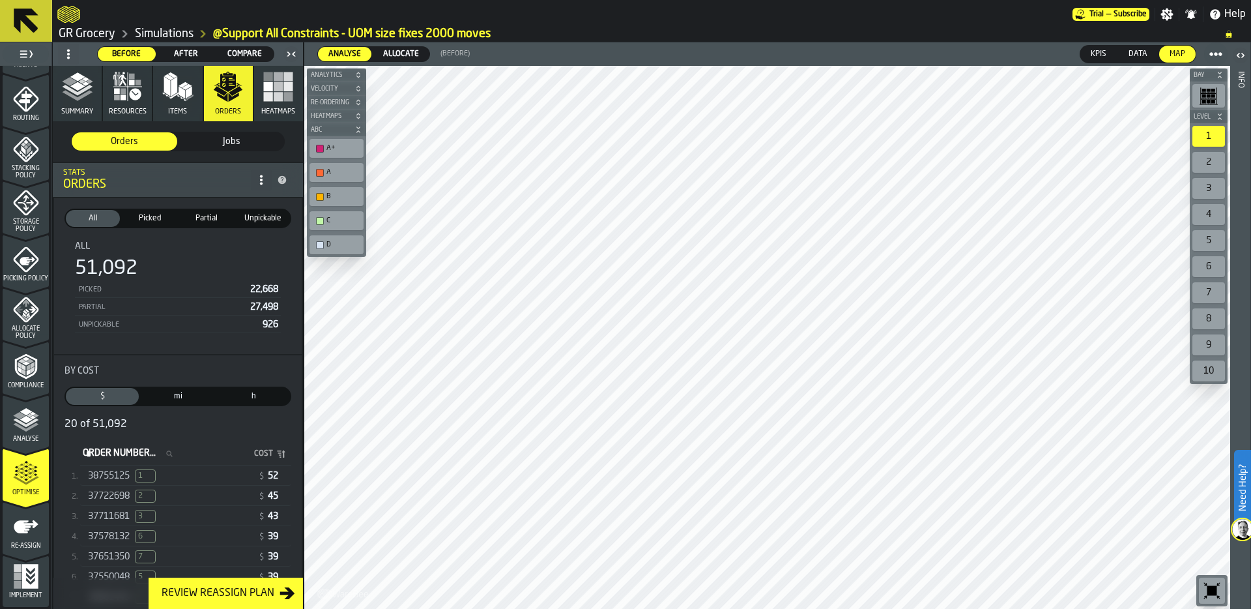
click at [415, 55] on span "Allocate" at bounding box center [401, 54] width 46 height 12
click at [334, 50] on span "Analyse" at bounding box center [344, 54] width 43 height 12
click at [410, 51] on span "Allocate" at bounding box center [401, 54] width 46 height 12
click at [186, 51] on span "After" at bounding box center [186, 54] width 48 height 12
click at [66, 52] on icon at bounding box center [68, 54] width 10 height 10
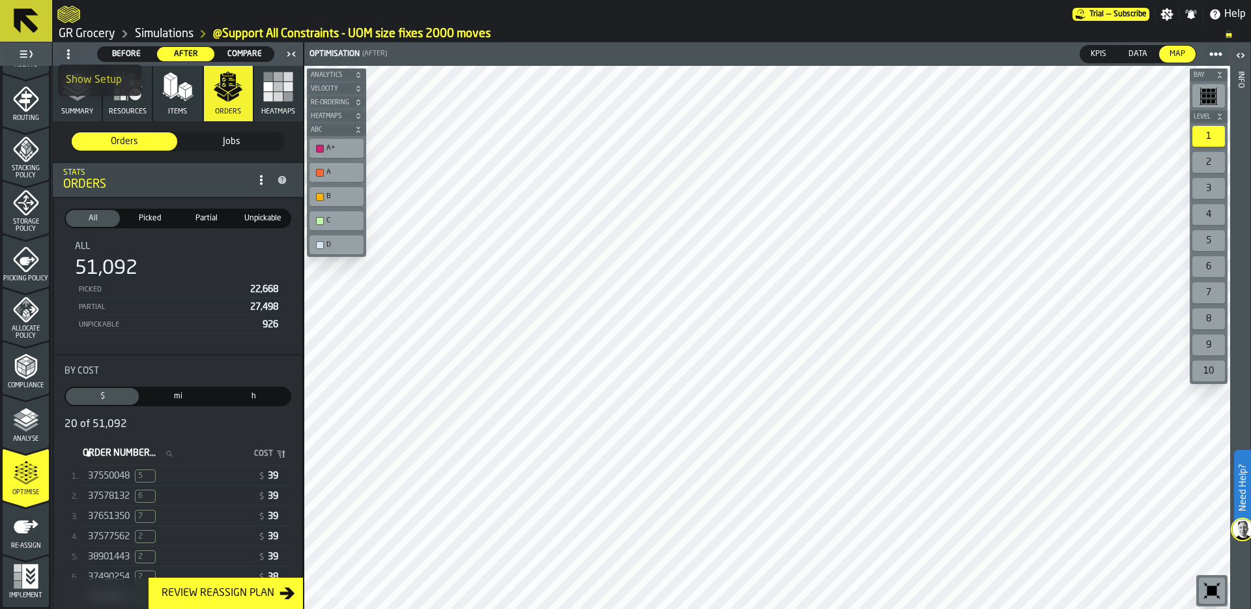
click at [96, 79] on div "Show Setup" at bounding box center [100, 80] width 68 height 16
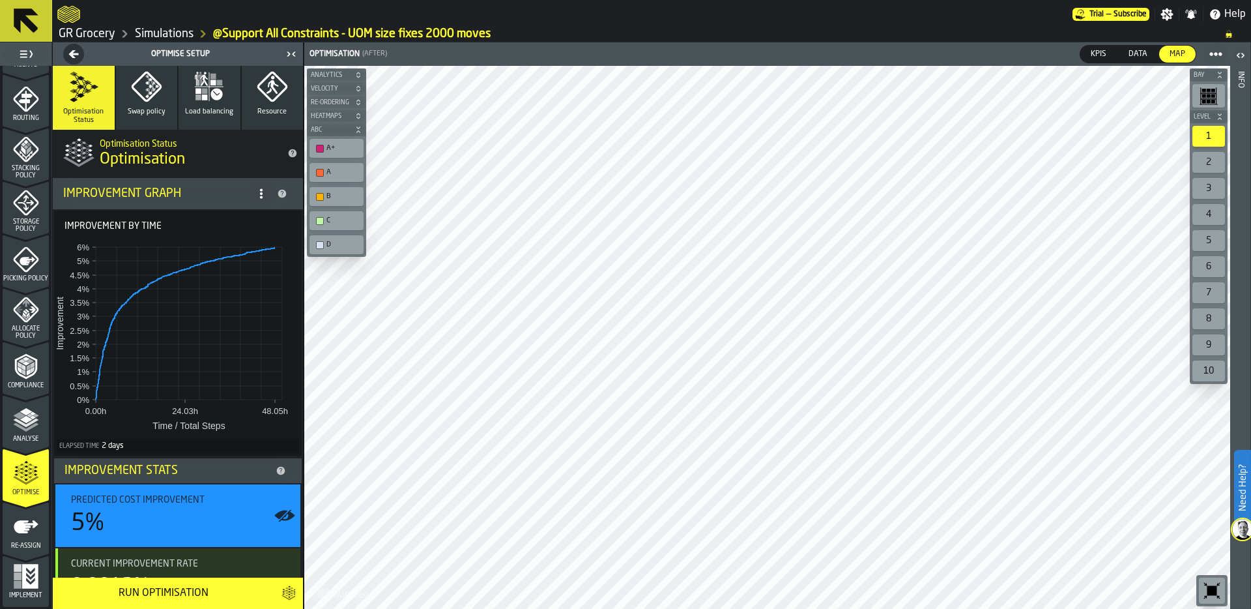
click at [260, 193] on circle at bounding box center [261, 193] width 3 height 3
click at [214, 223] on div "Show Support Options..." at bounding box center [205, 220] width 109 height 16
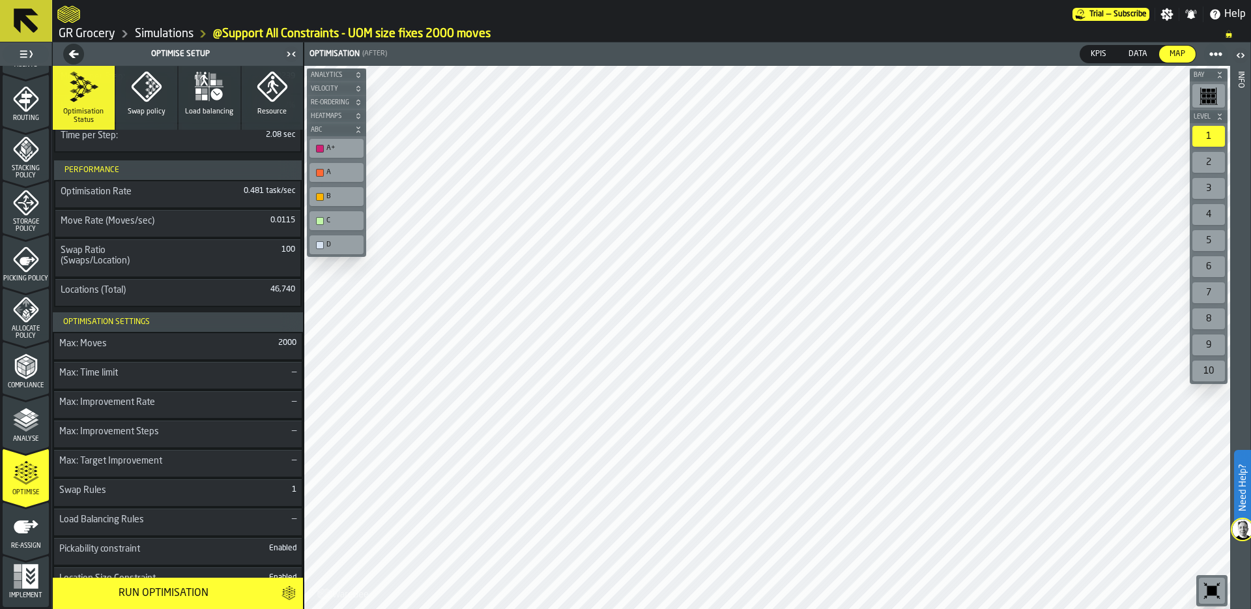
scroll to position [1225, 0]
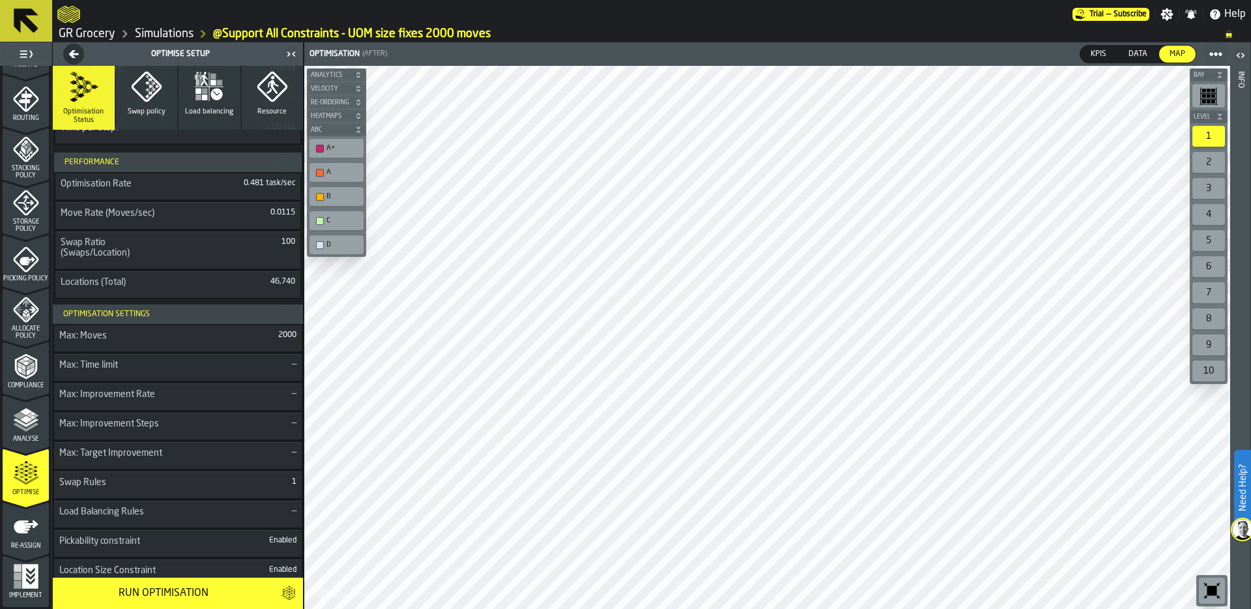
click at [186, 402] on div "—" at bounding box center [239, 397] width 116 height 16
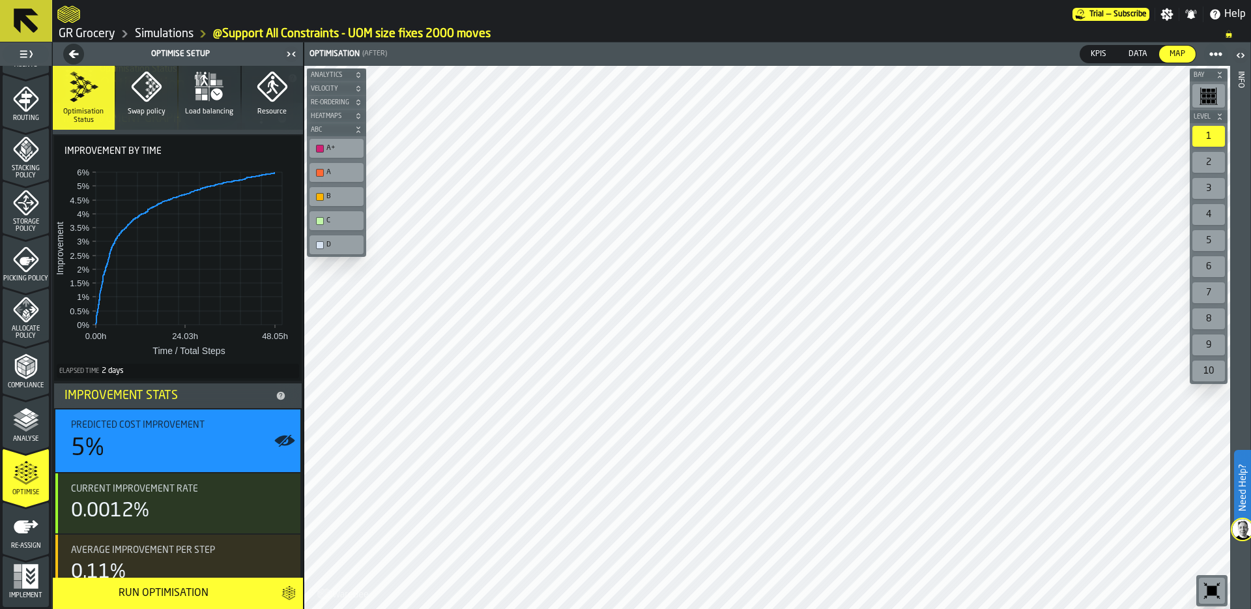
scroll to position [0, 0]
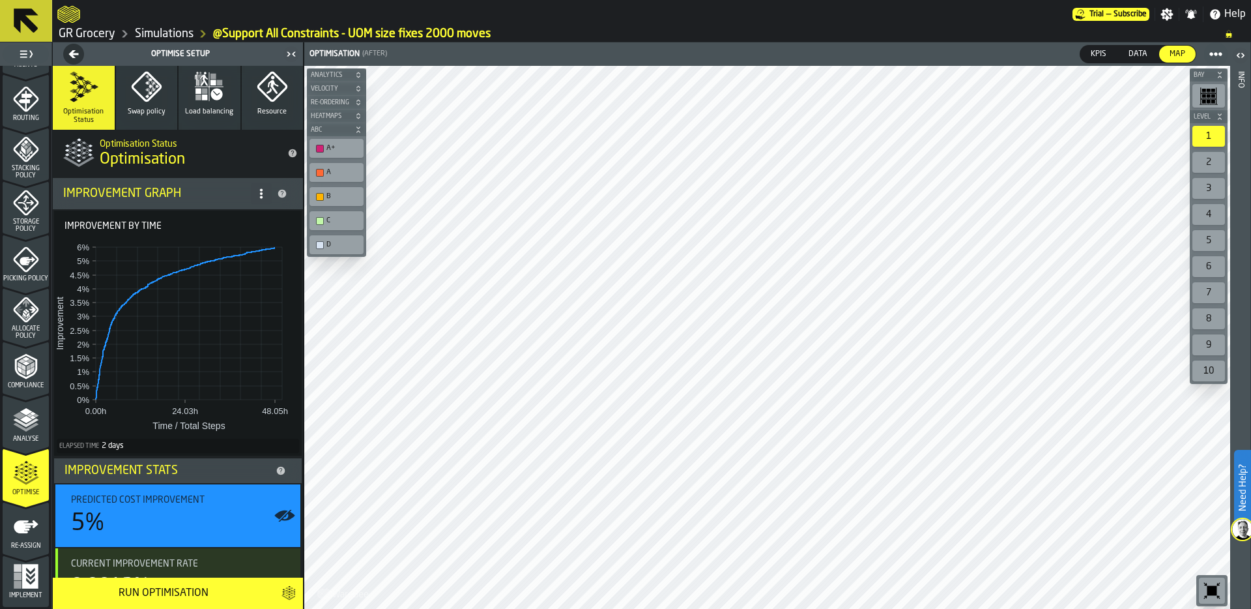
click at [76, 50] on icon "button-Optimise Setup" at bounding box center [74, 54] width 18 height 10
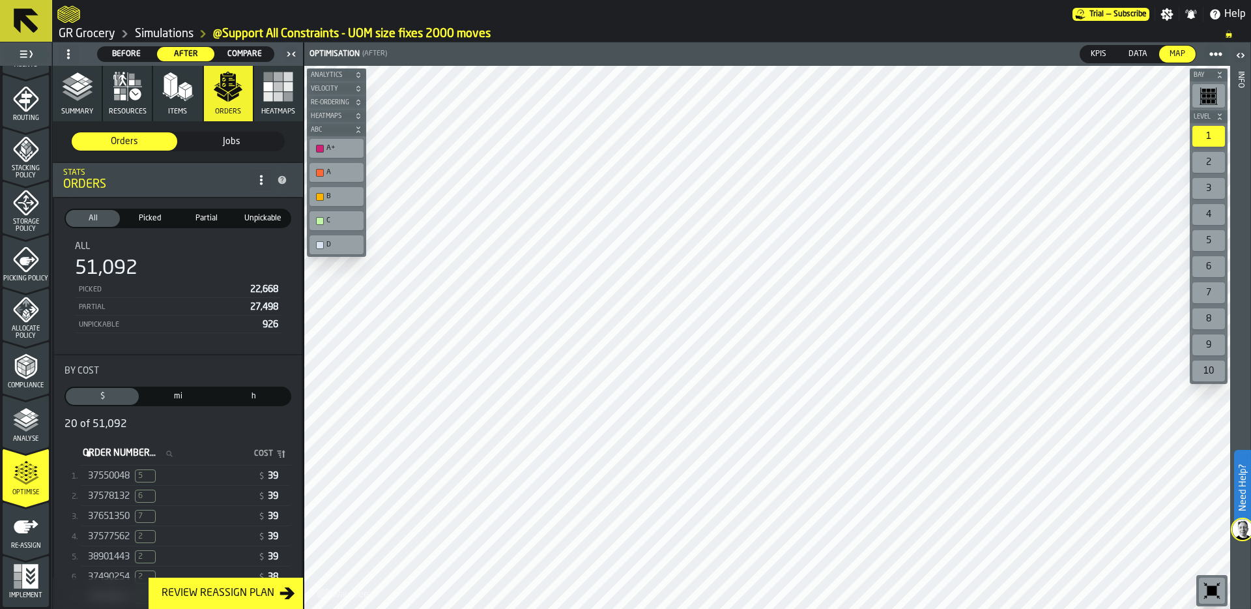
click at [78, 95] on icon "button" at bounding box center [77, 86] width 31 height 31
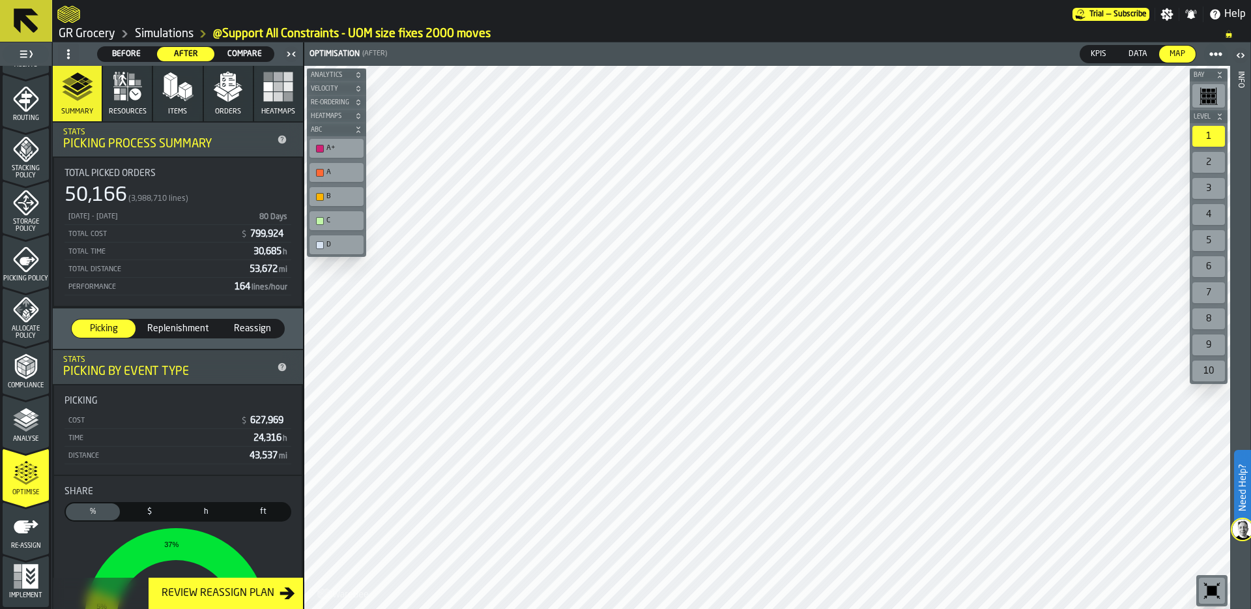
click at [240, 51] on span "Compare" at bounding box center [245, 54] width 48 height 12
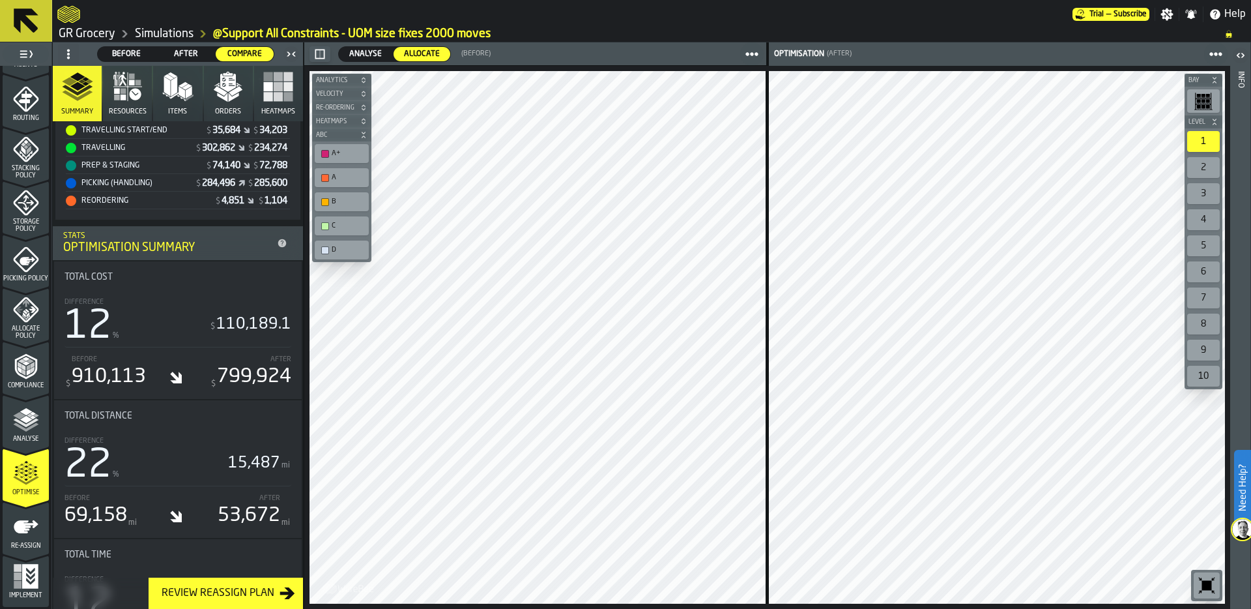
scroll to position [497, 0]
click at [218, 100] on icon "button" at bounding box center [227, 86] width 31 height 31
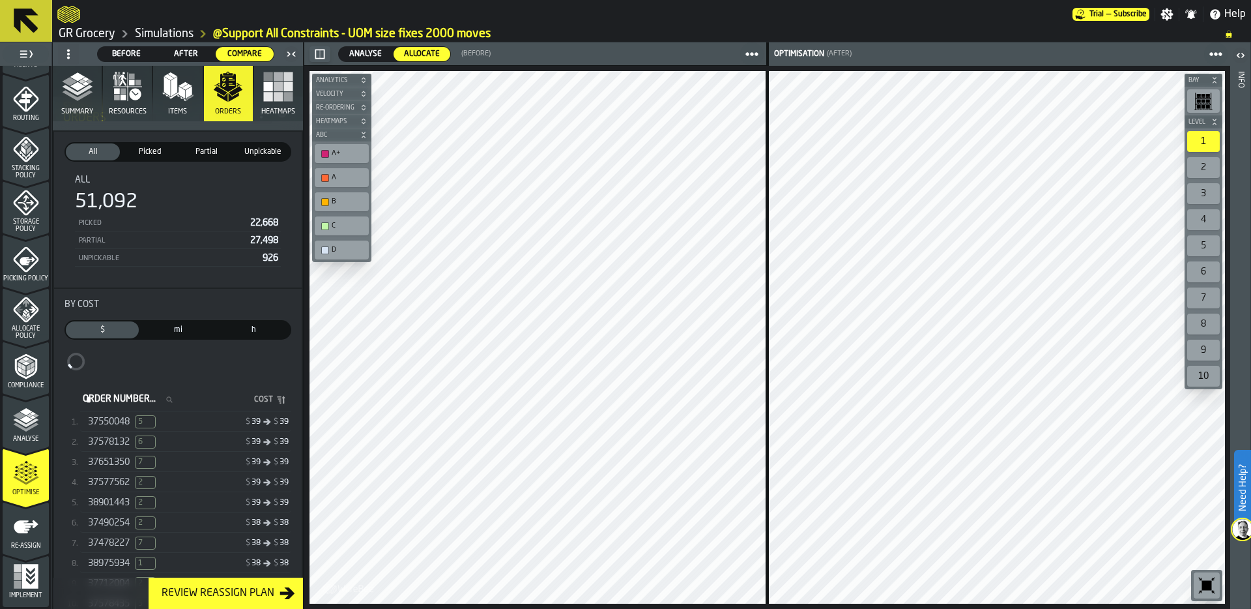
scroll to position [0, 0]
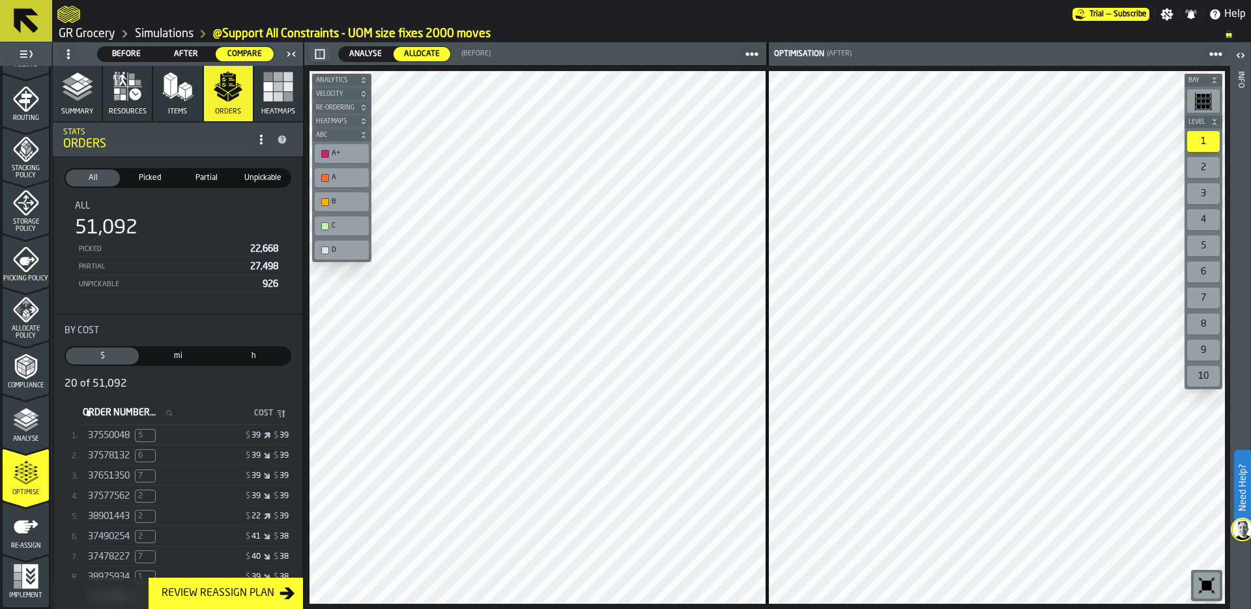
click at [172, 36] on link "Simulations" at bounding box center [164, 34] width 59 height 14
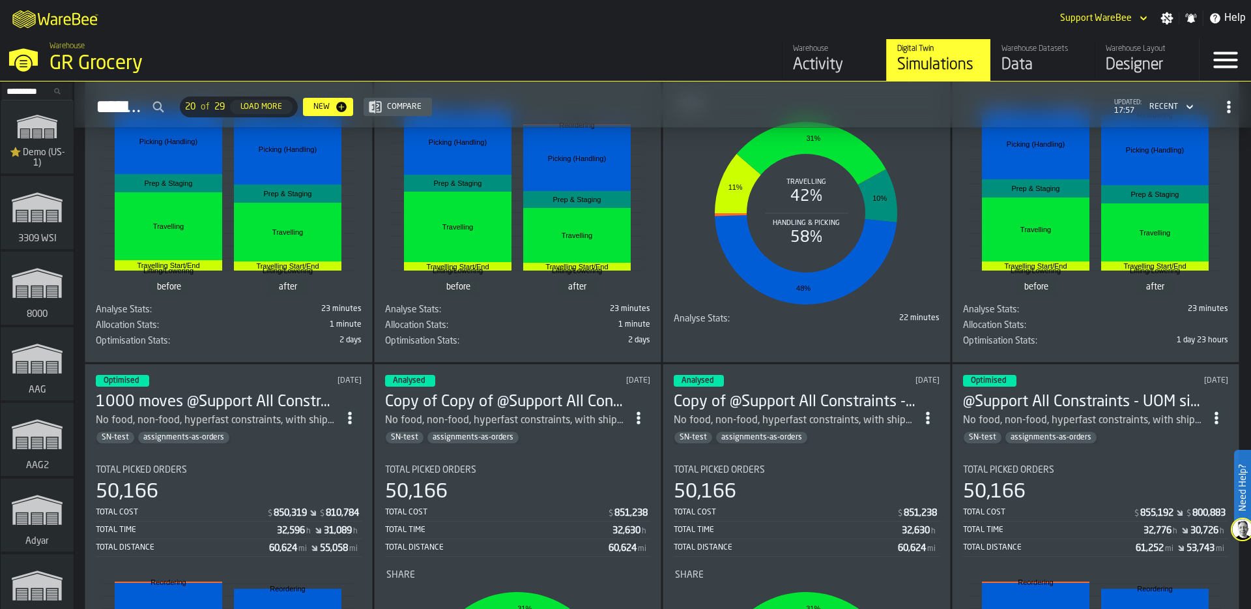
scroll to position [279, 0]
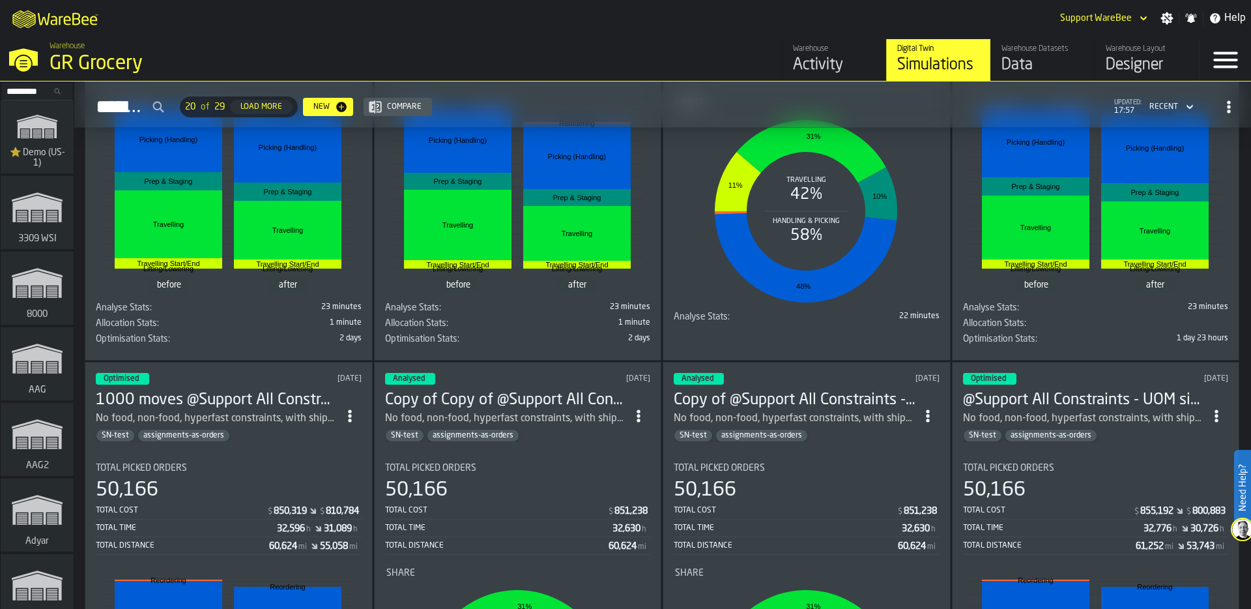
click at [227, 469] on div "Total Picked Orders 50,166 Total Cost $ 850,319 $ 810,784 Total Time 32,596 h 3…" at bounding box center [229, 509] width 266 height 92
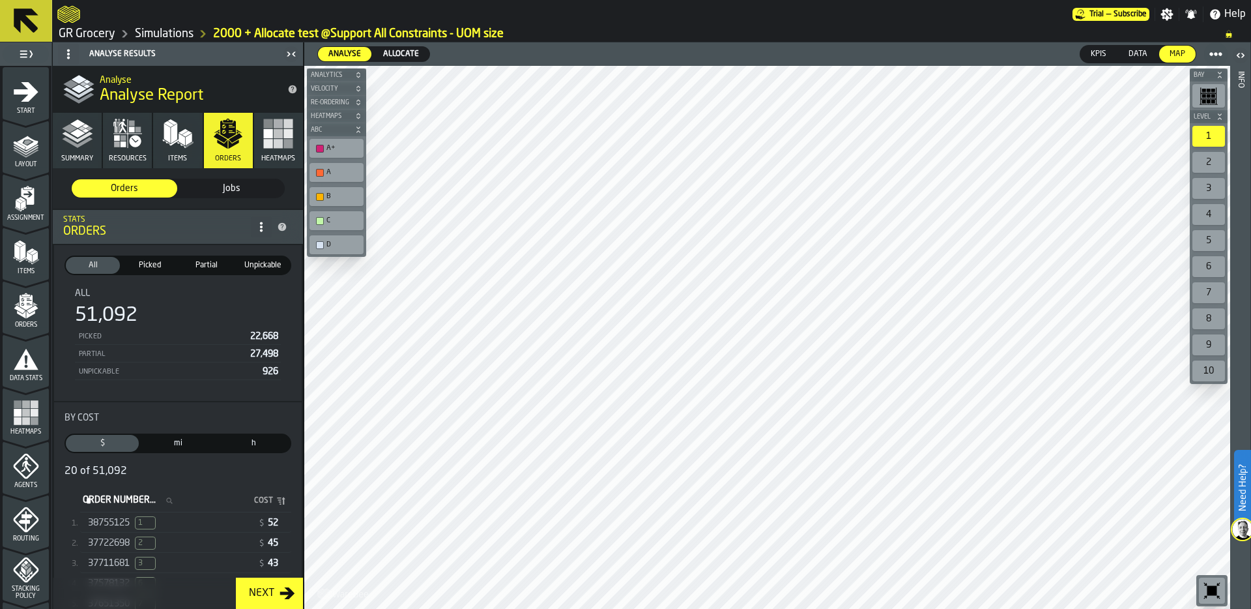
click at [180, 35] on link "Simulations" at bounding box center [164, 34] width 59 height 14
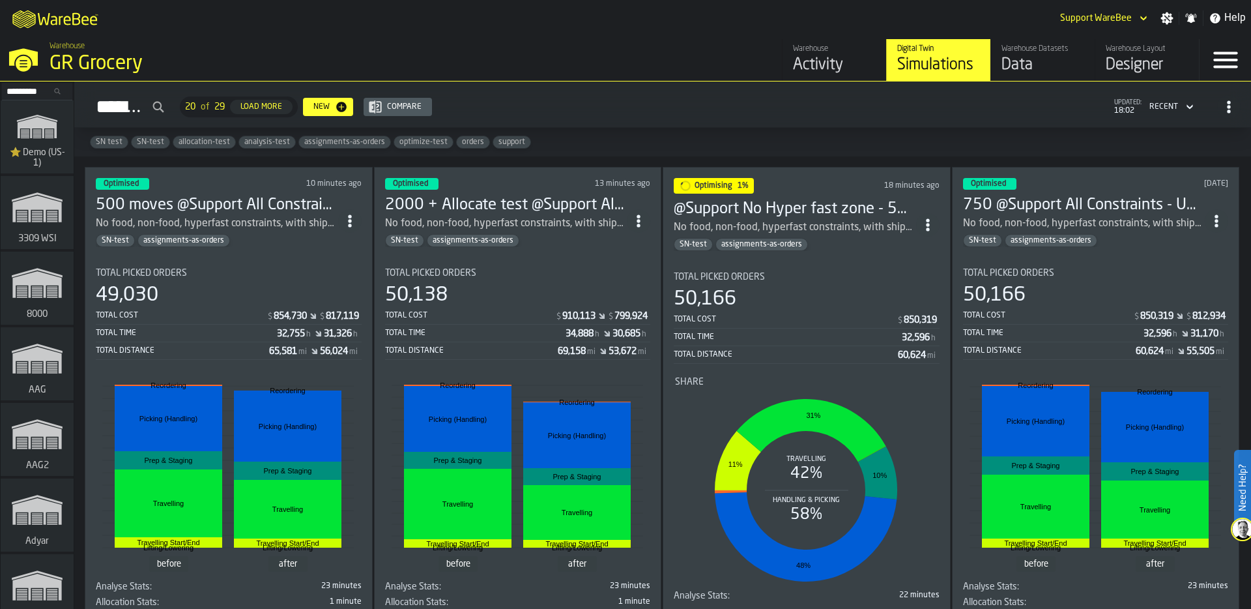
click at [143, 62] on div "GR Grocery" at bounding box center [226, 63] width 352 height 23
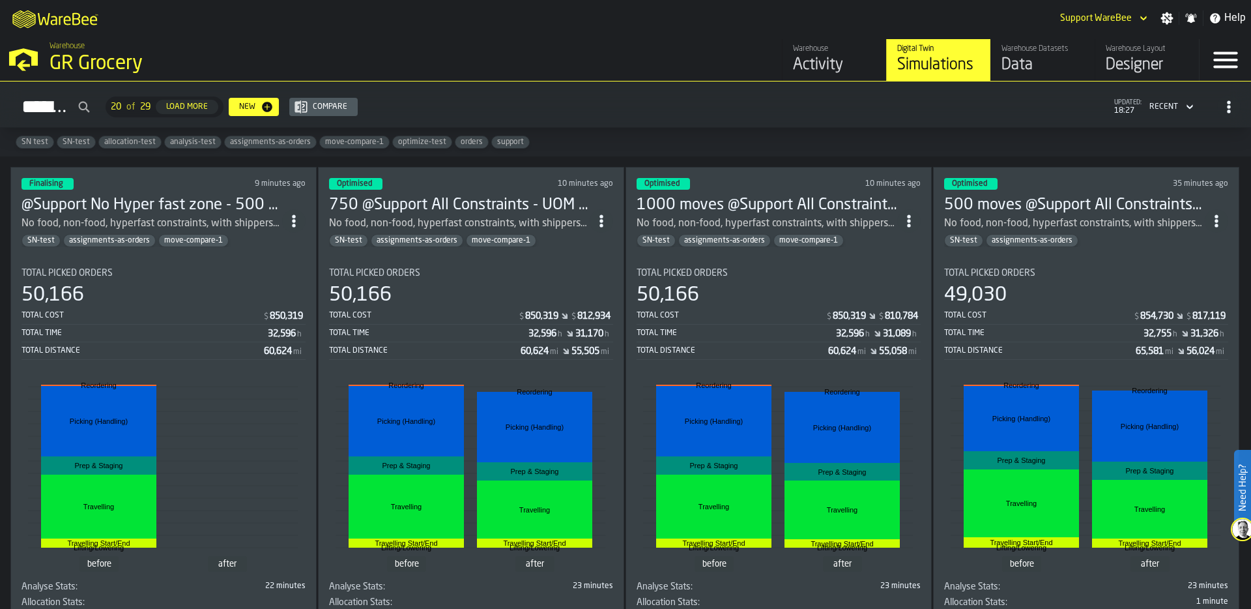
click at [295, 224] on circle "ItemListCard-DashboardItemContainer" at bounding box center [293, 225] width 3 height 3
click at [267, 308] on div "Duplicate" at bounding box center [267, 306] width 68 height 16
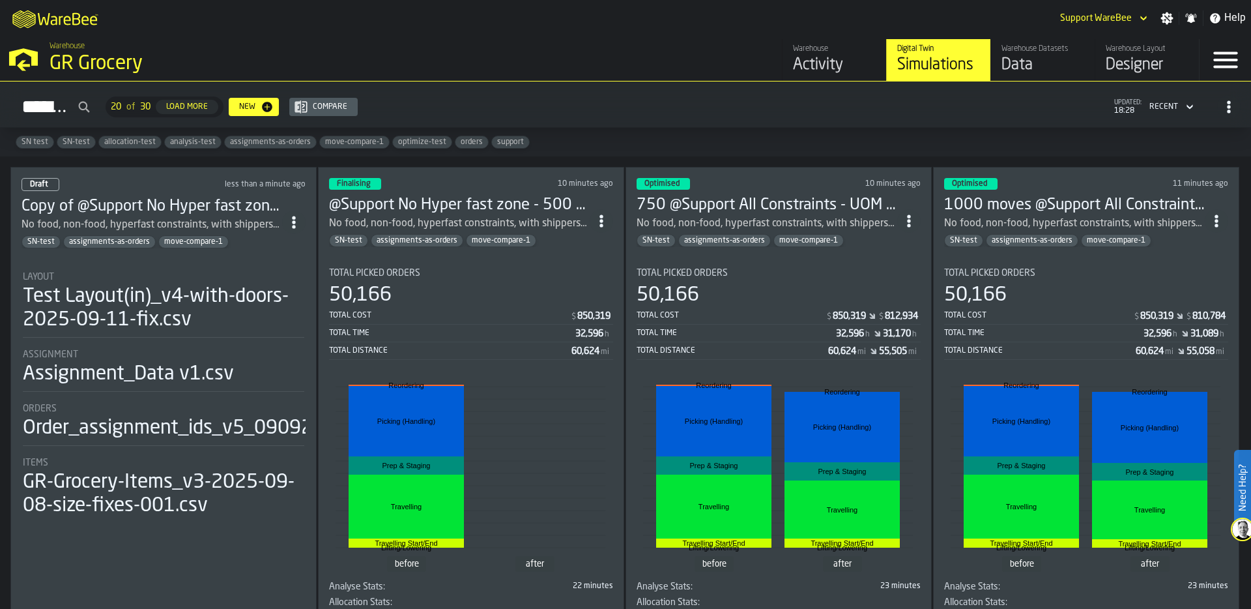
click at [204, 285] on div "Test Layout(in)_v4-with-doors-2025-09-11-fix.csv" at bounding box center [164, 308] width 282 height 47
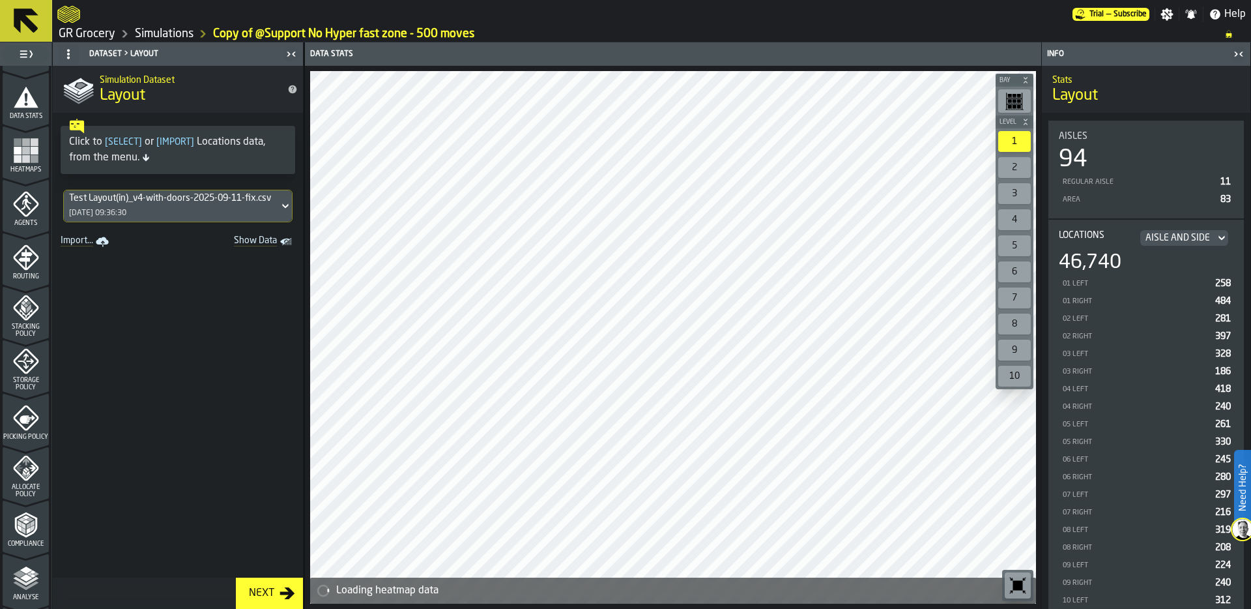
scroll to position [266, 0]
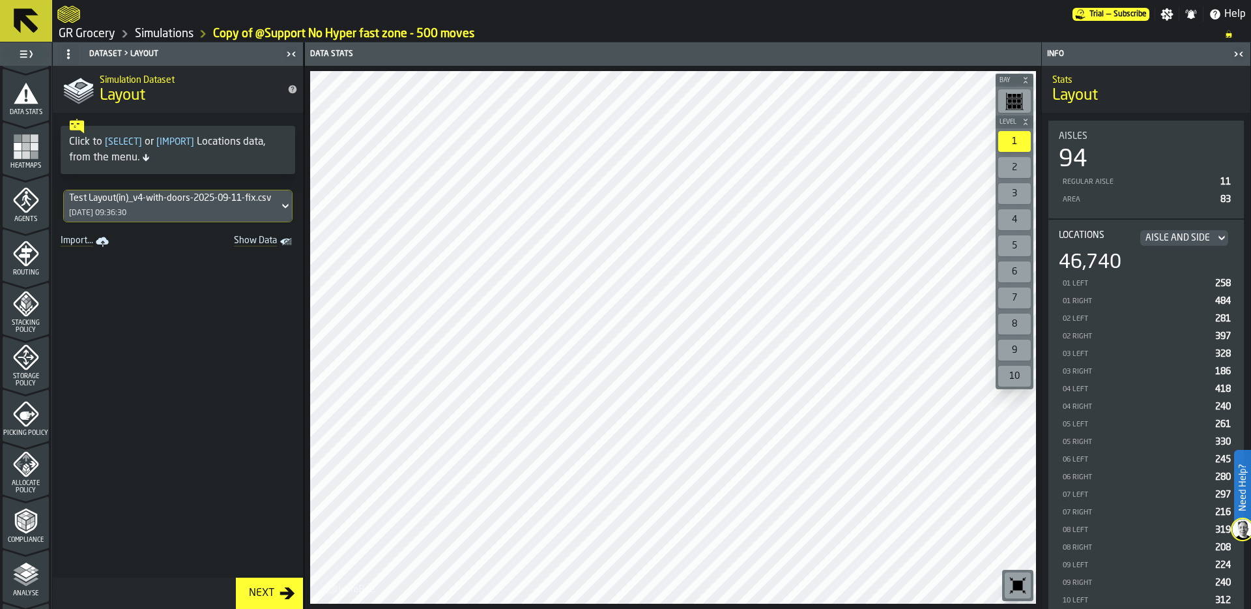
click at [26, 319] on span "Stacking Policy" at bounding box center [26, 326] width 46 height 14
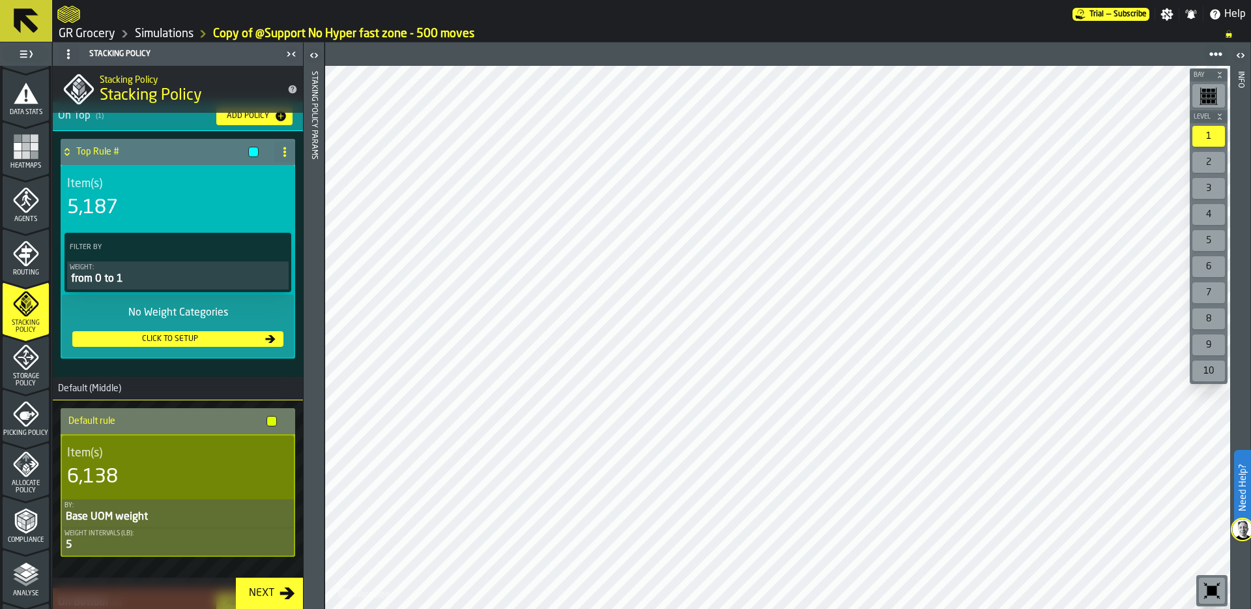
scroll to position [0, 0]
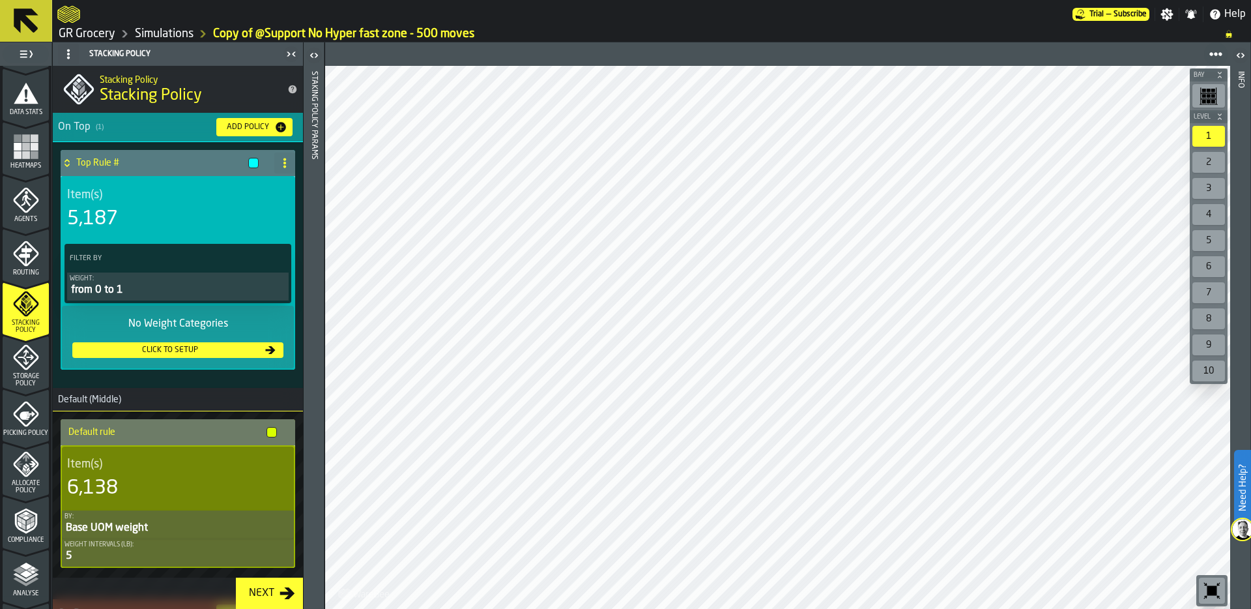
click at [36, 205] on icon "menu Agents" at bounding box center [26, 200] width 26 height 26
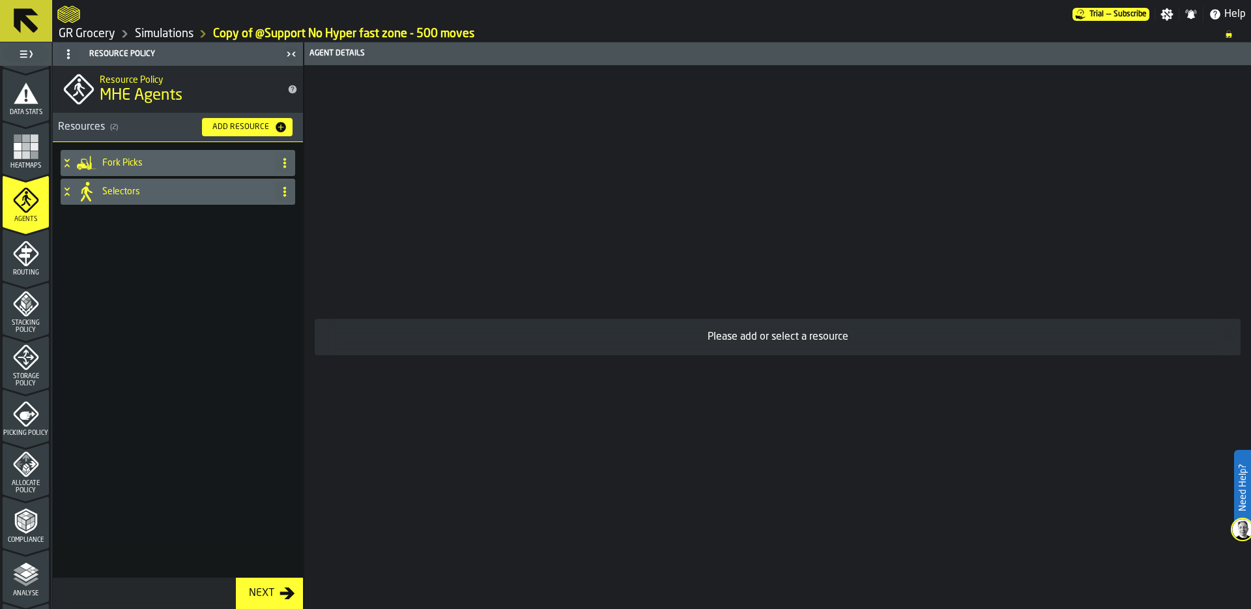
click at [132, 192] on h4 "Selectors" at bounding box center [185, 191] width 167 height 10
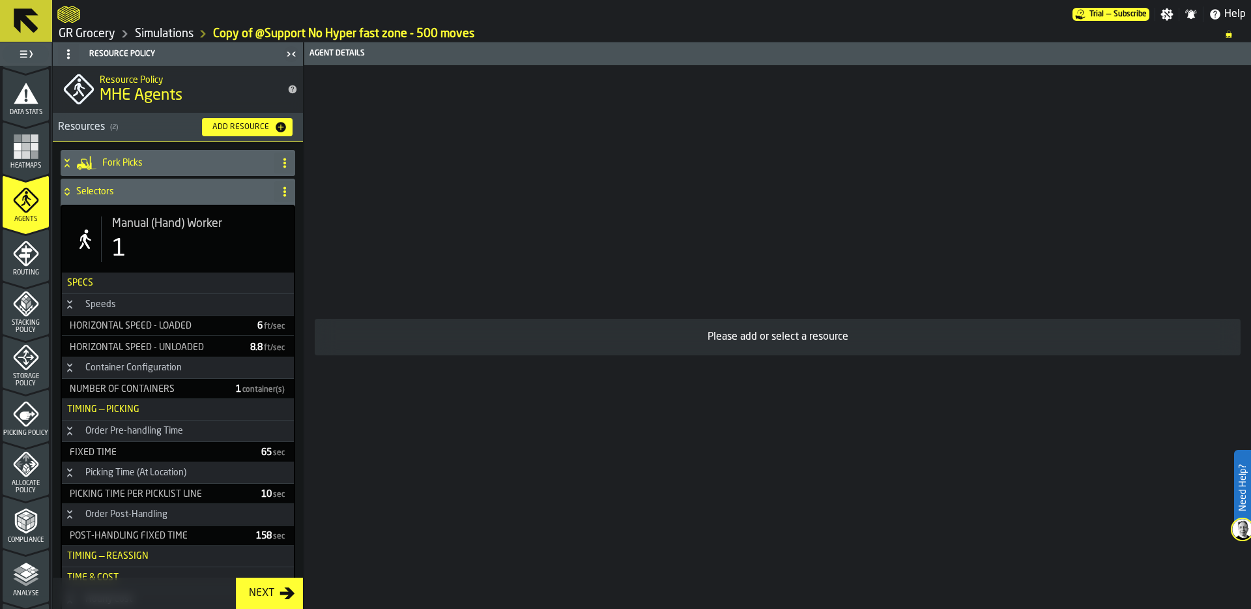
click at [157, 230] on span "Manual (Hand) Worker" at bounding box center [167, 223] width 110 height 14
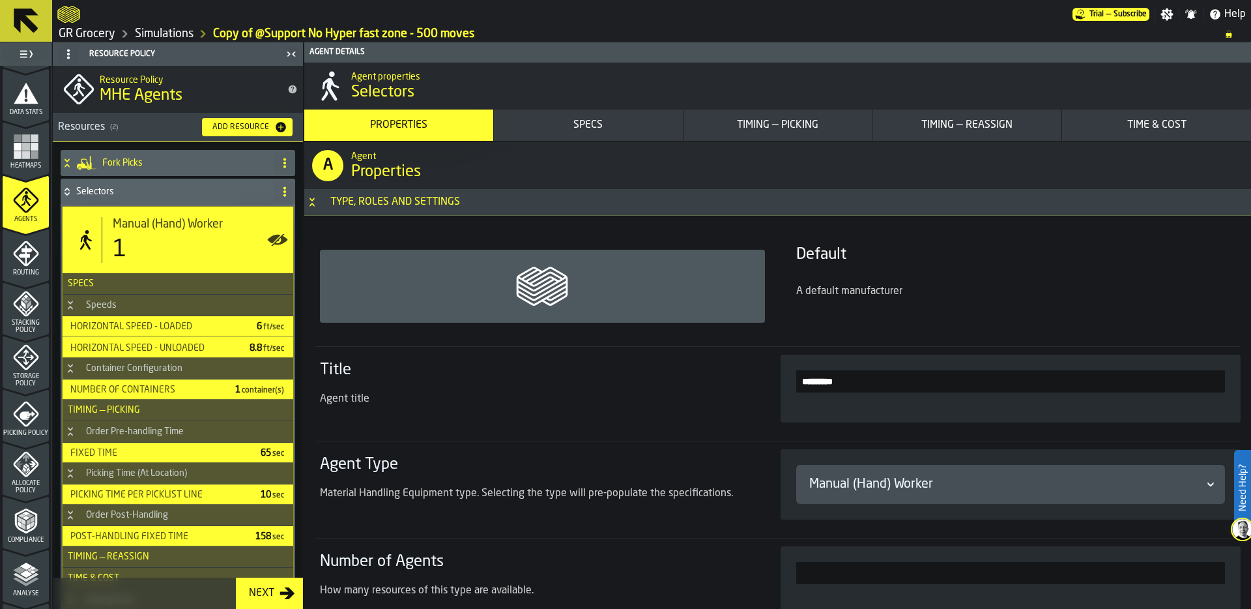
click at [815, 127] on div "Timing — Picking" at bounding box center [778, 125] width 179 height 16
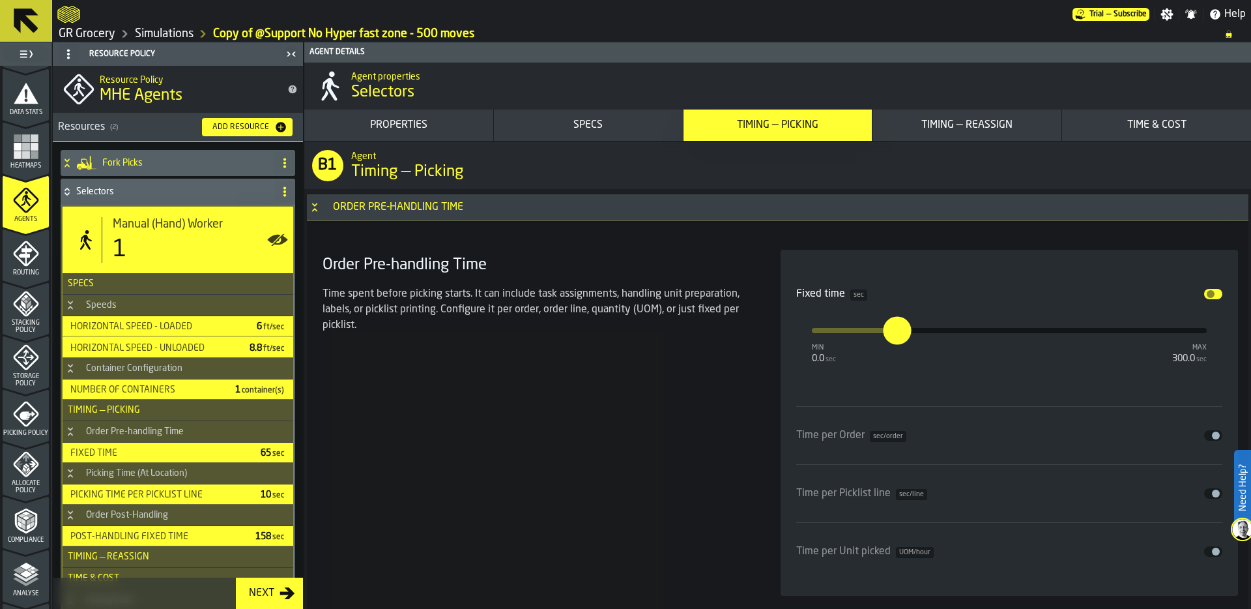
scroll to position [2965, 0]
click at [313, 201] on icon "Button-Order Pre-handling Time-open" at bounding box center [315, 206] width 10 height 10
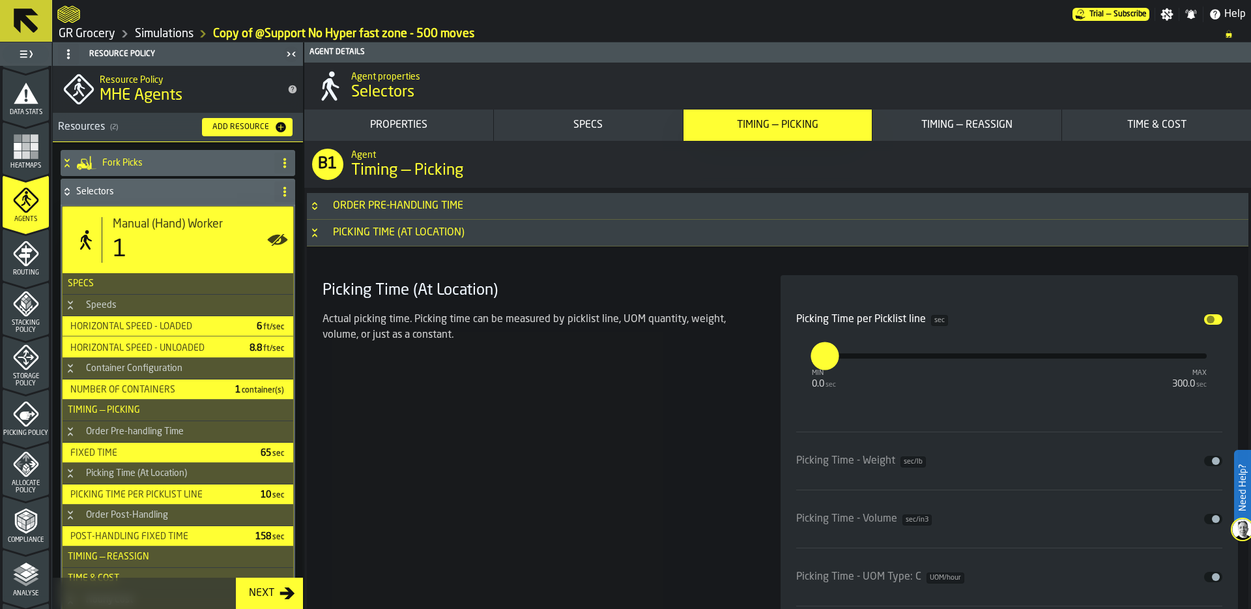
click at [316, 228] on icon "Button-Picking Time (At Location)-open" at bounding box center [315, 232] width 10 height 10
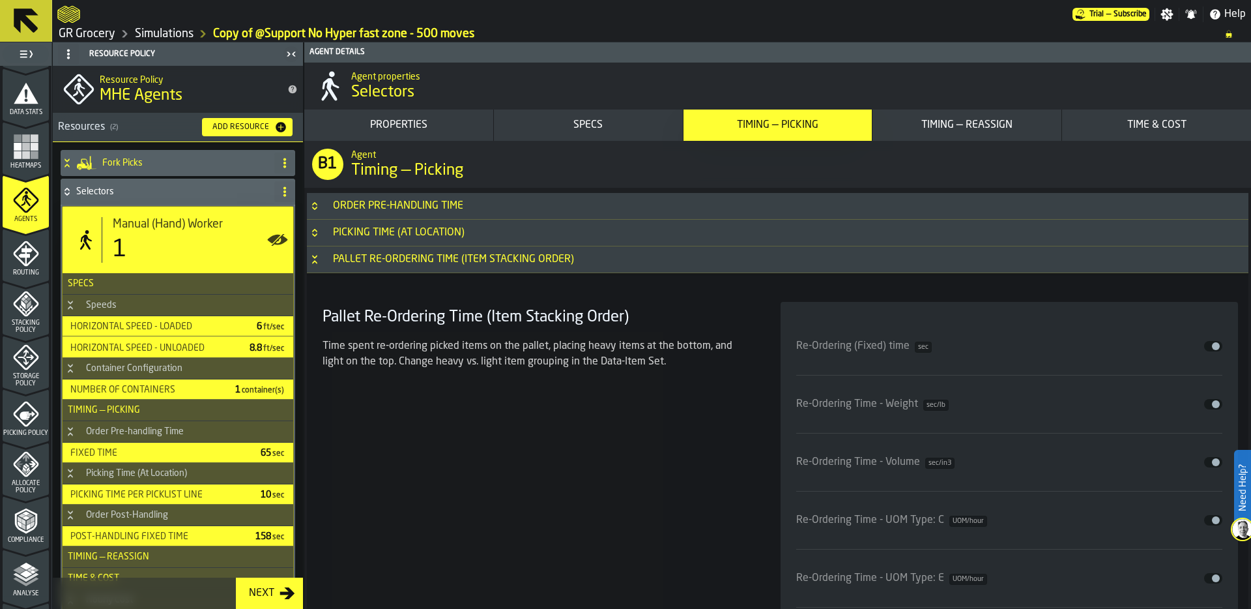
click at [317, 261] on icon "Button-Pallet Re-Ordering Time (Item Stacking Order)-open" at bounding box center [315, 259] width 10 height 10
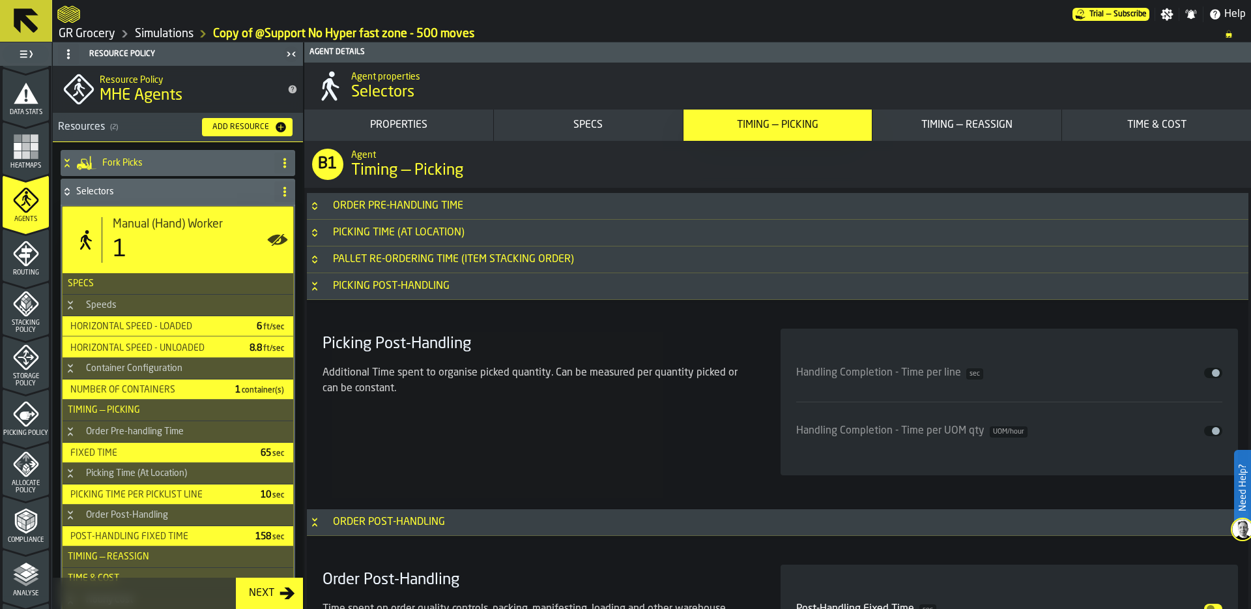
click at [316, 289] on icon "Button-Picking Post-Handling-open" at bounding box center [314, 288] width 5 height 3
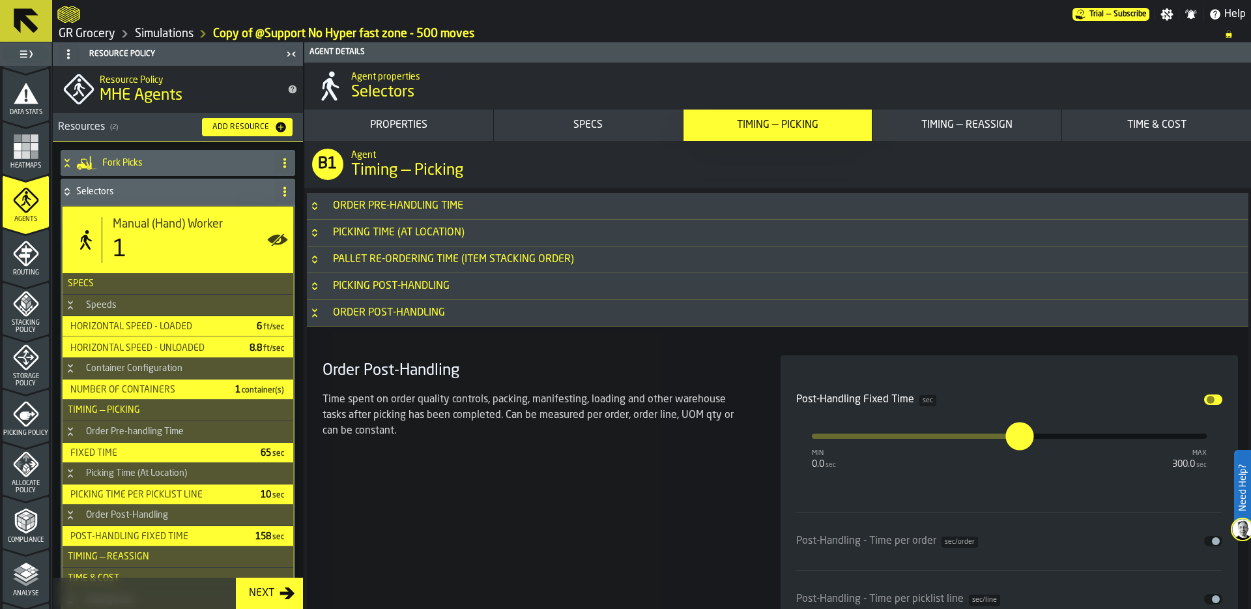
click at [317, 310] on icon "Button-Order Post-Handling-open" at bounding box center [315, 313] width 10 height 10
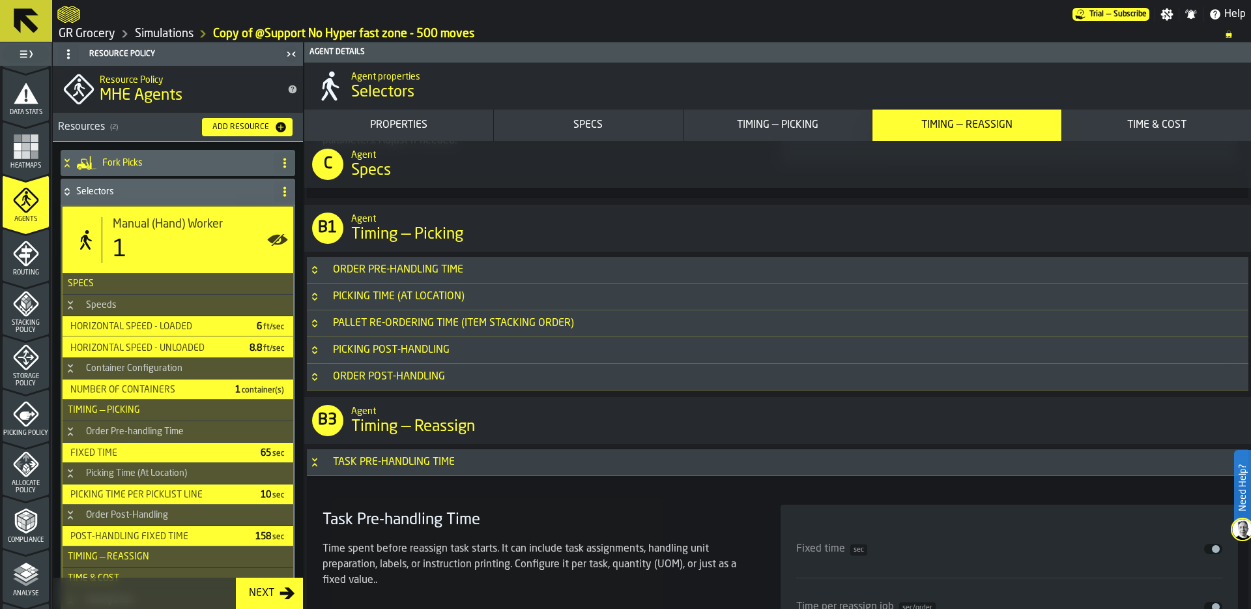
scroll to position [2909, 0]
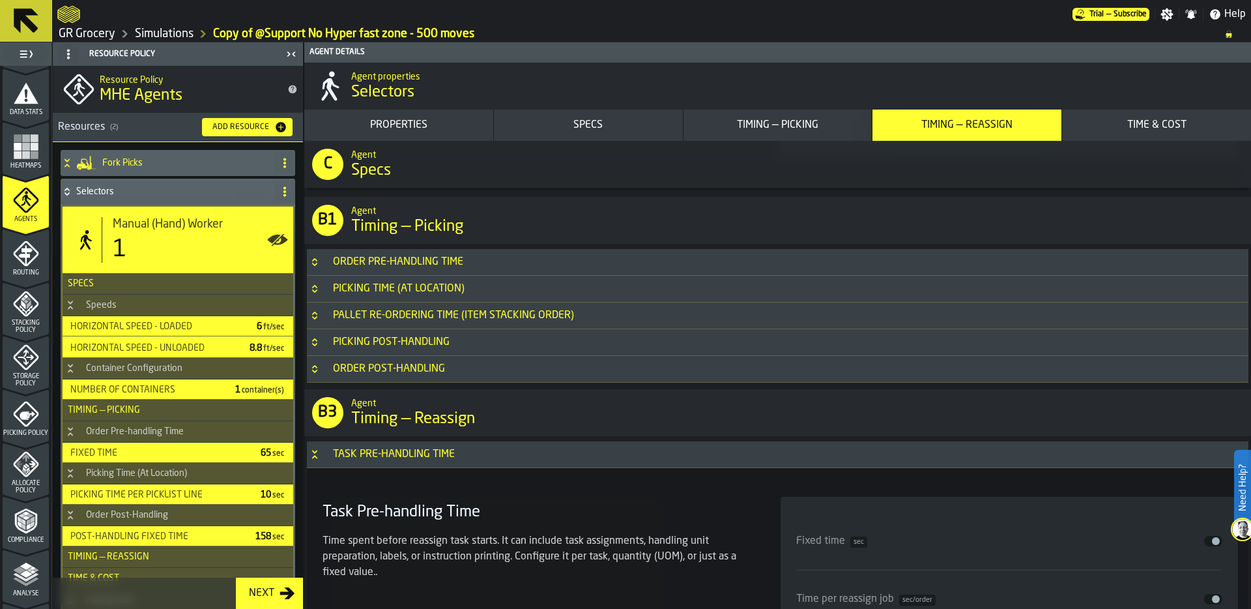
click at [415, 314] on div "Pallet Re-Ordering Time (Item Stacking Order)" at bounding box center [453, 316] width 257 height 16
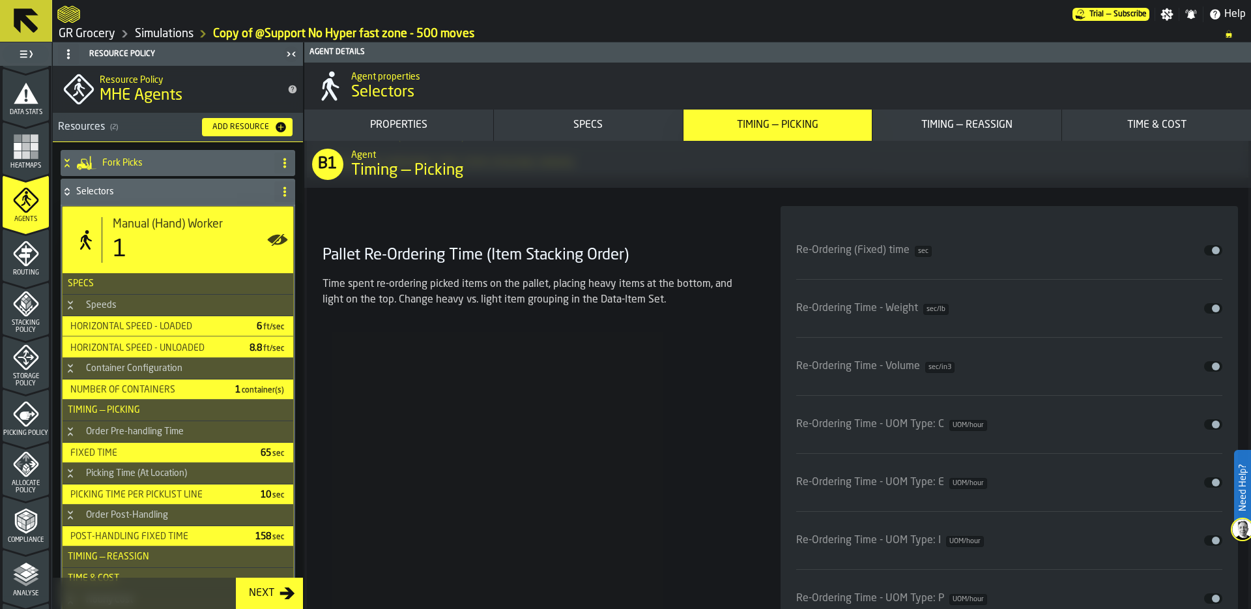
scroll to position [3061, 0]
click at [1212, 250] on span "input-slider-Re-Ordering (Fixed) time" at bounding box center [1216, 250] width 8 height 8
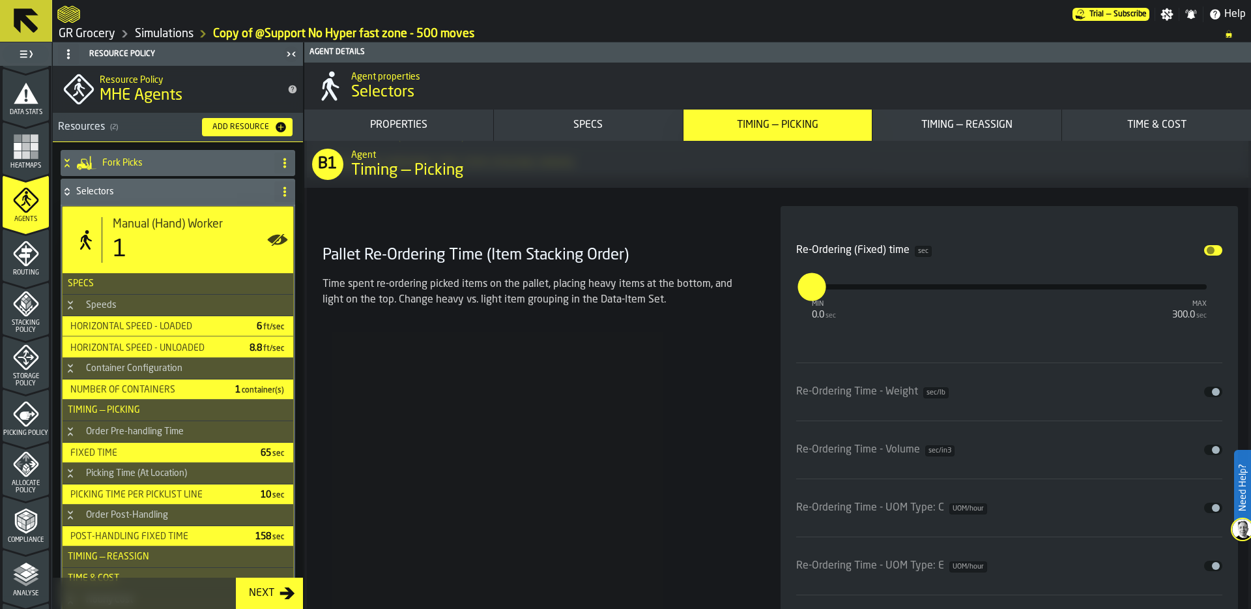
click at [1206, 390] on button "Disable" at bounding box center [1213, 392] width 18 height 10
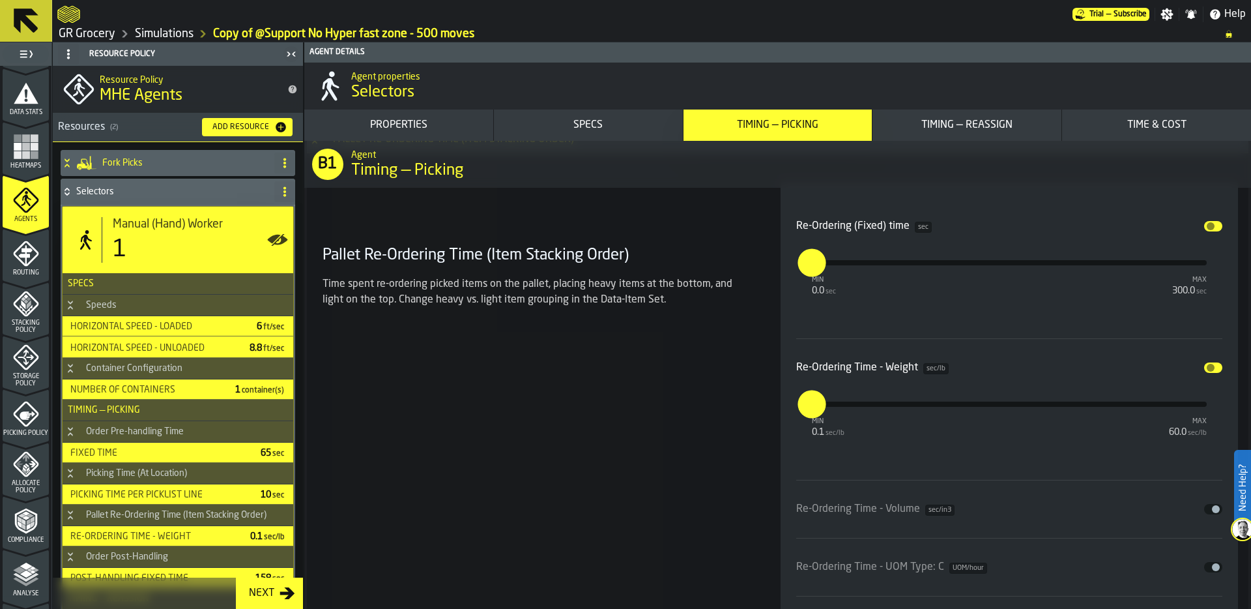
scroll to position [3088, 0]
type input "***"
drag, startPoint x: 817, startPoint y: 405, endPoint x: 798, endPoint y: 408, distance: 18.4
click at [798, 408] on label "***" at bounding box center [811, 388] width 40 height 40
click at [798, 408] on input "***" at bounding box center [798, 388] width 15 height 40
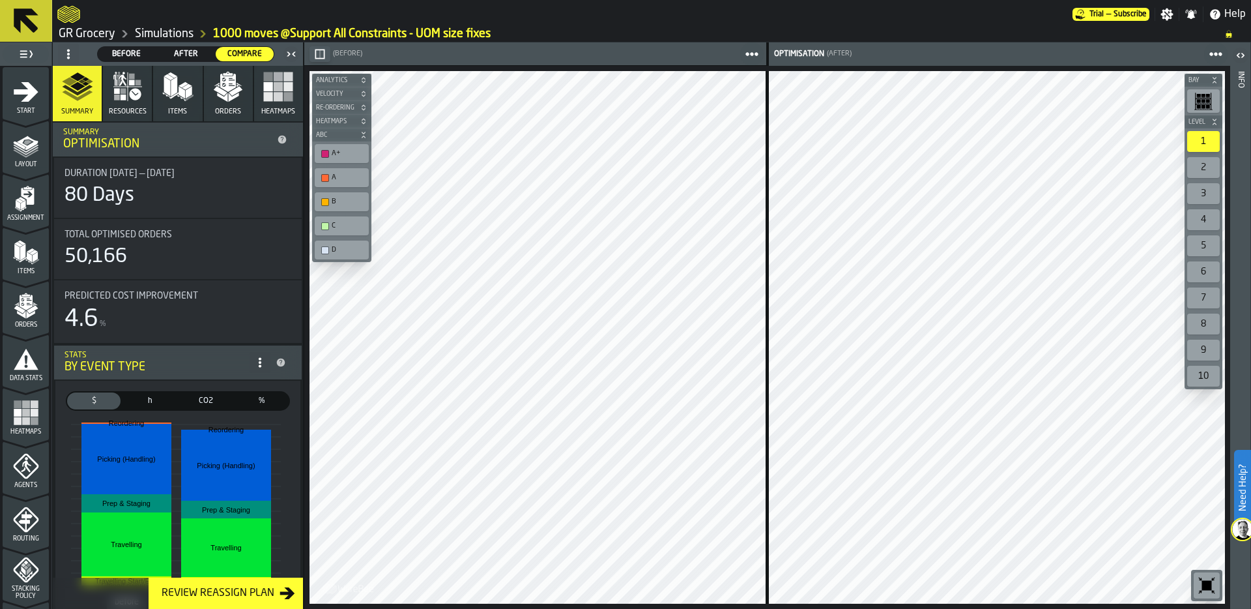
click at [224, 96] on polygon "button" at bounding box center [223, 97] width 10 height 9
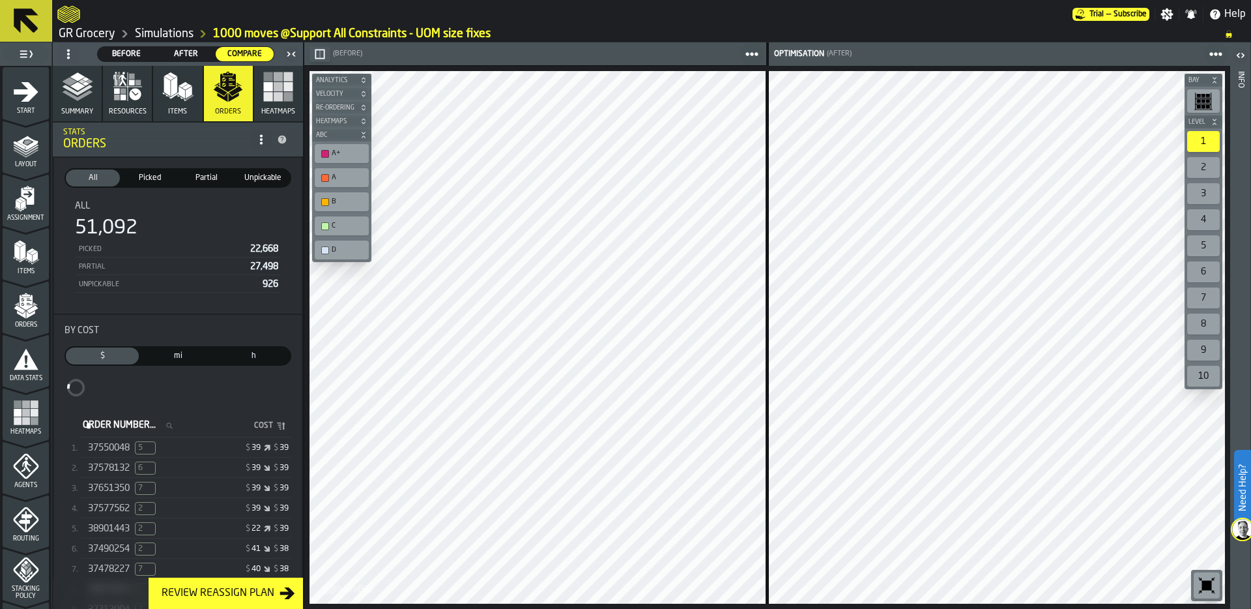
click at [177, 448] on div "37550048 5" at bounding box center [138, 447] width 100 height 13
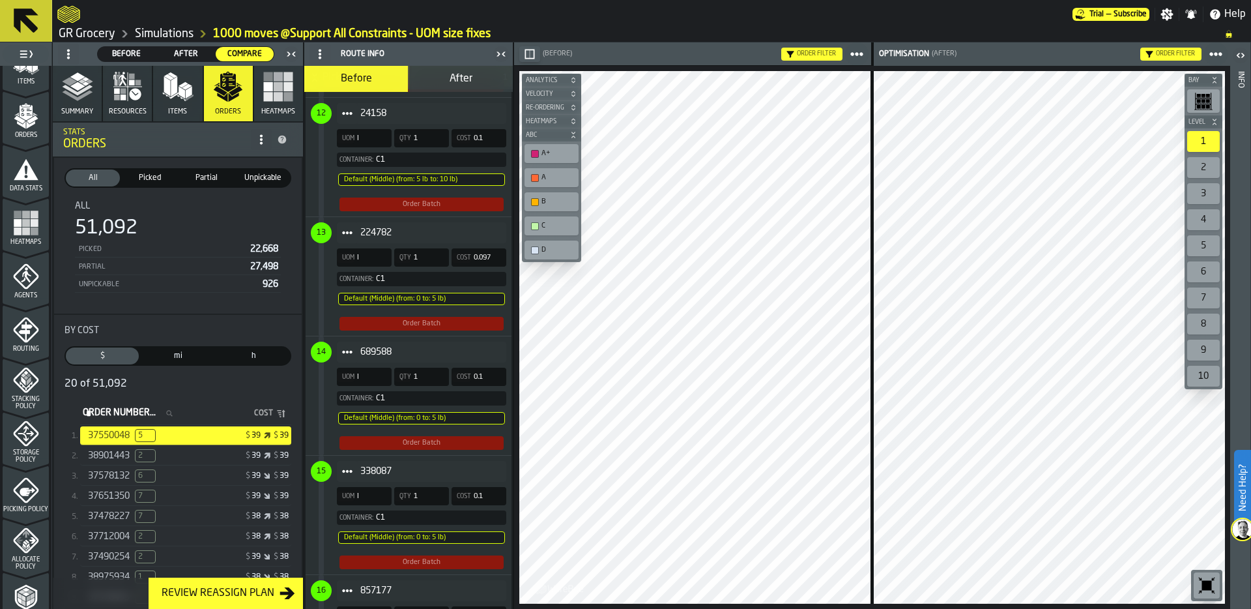
scroll to position [206, 0]
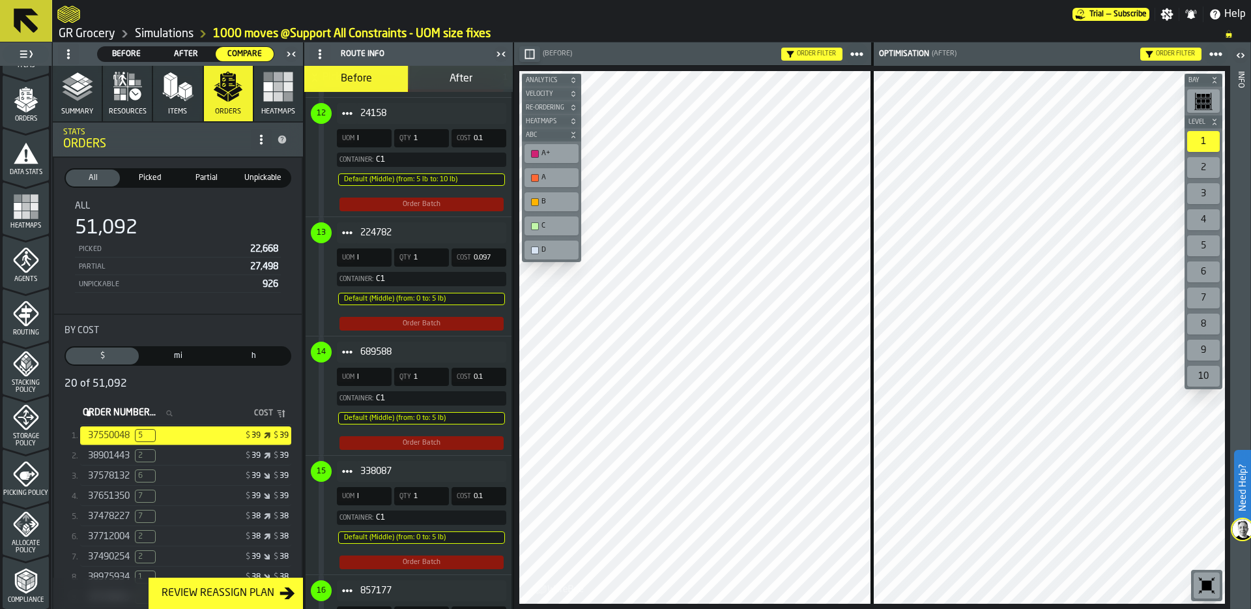
click at [181, 32] on link "Simulations" at bounding box center [164, 34] width 59 height 14
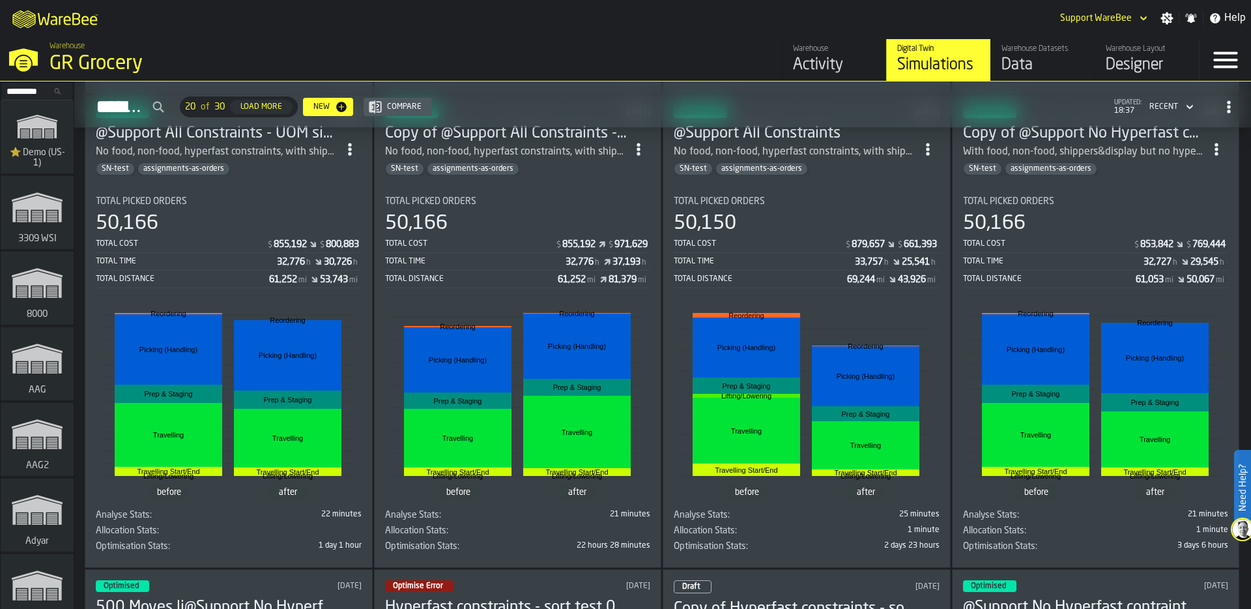
scroll to position [999, 0]
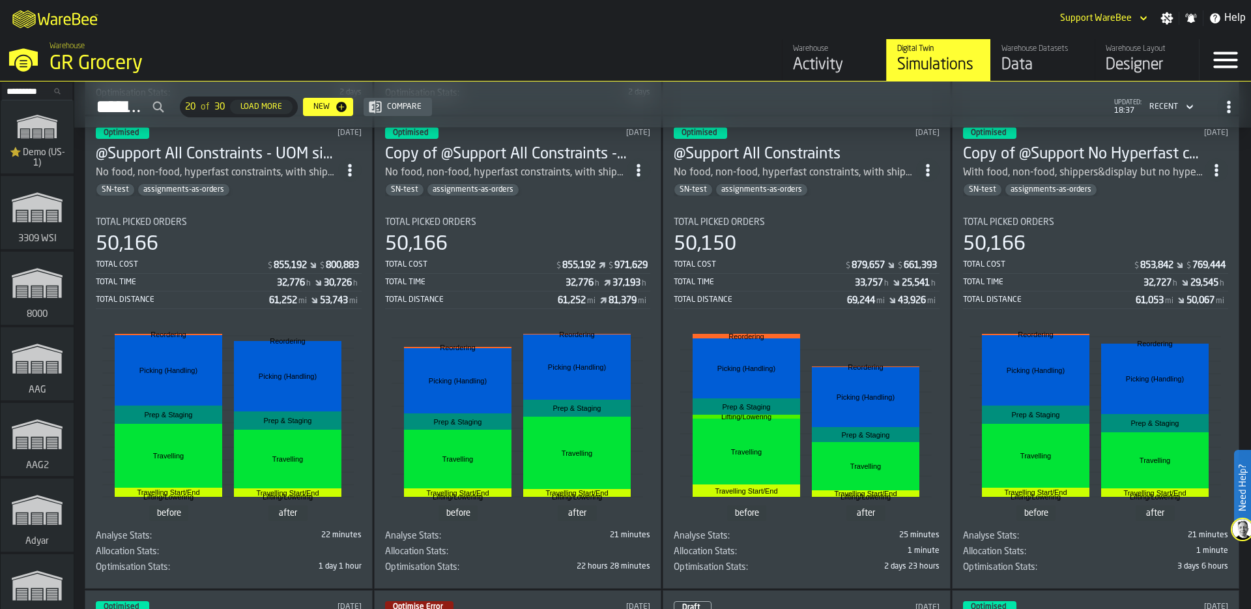
click at [823, 260] on div "Total Cost" at bounding box center [759, 264] width 171 height 9
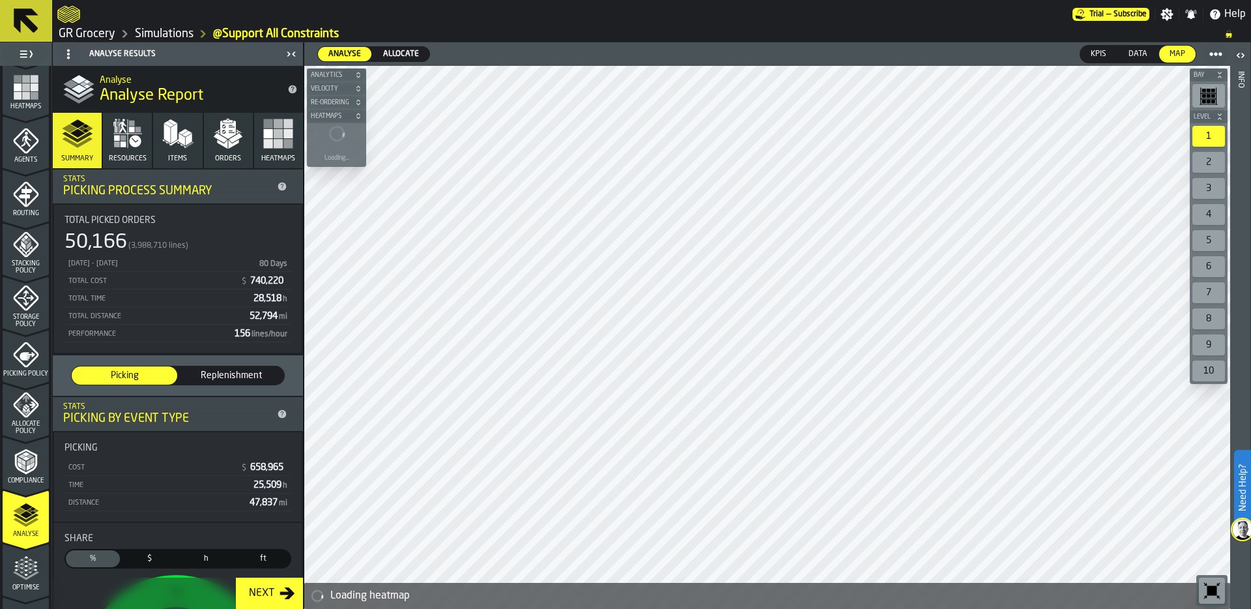
scroll to position [420, 0]
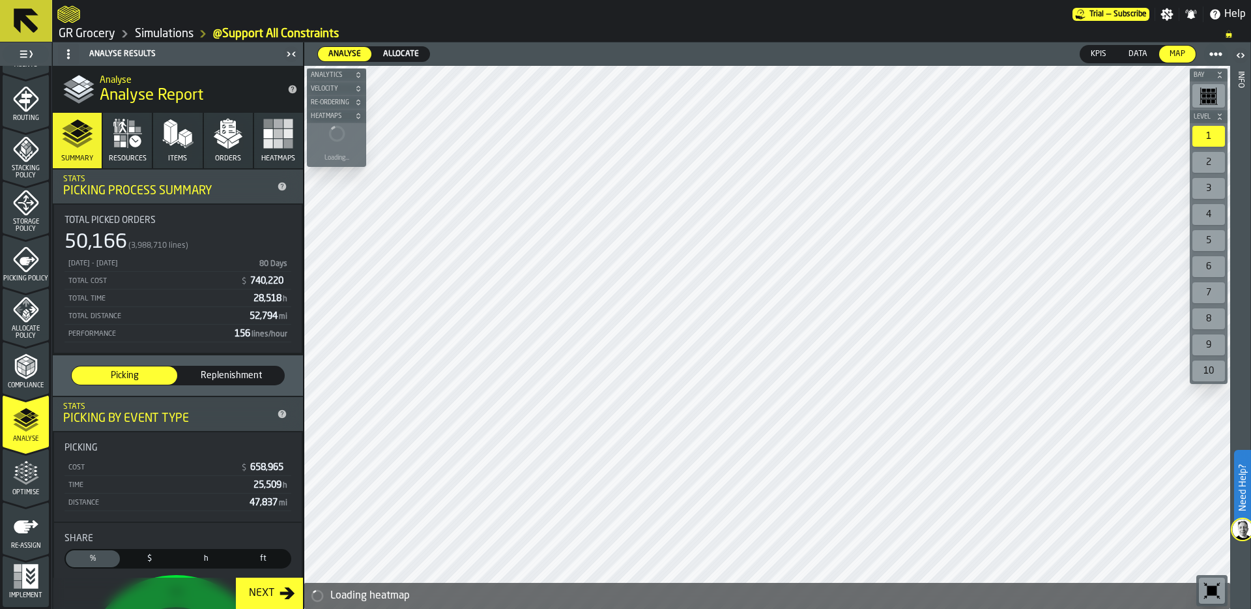
click at [23, 493] on span "Optimise" at bounding box center [26, 492] width 46 height 7
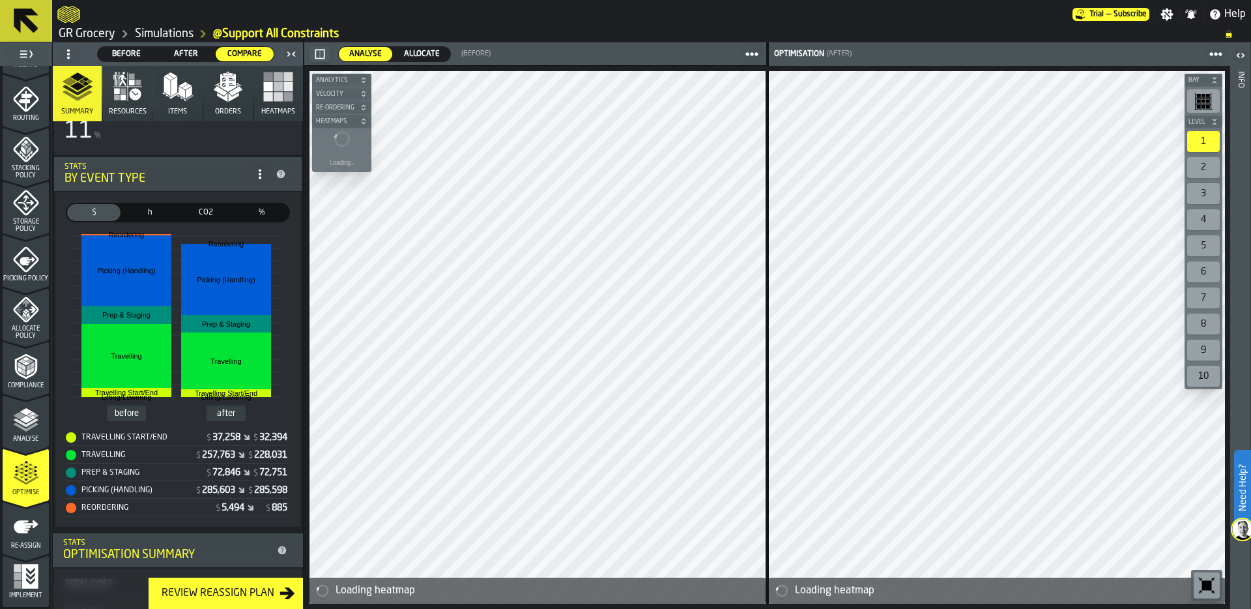
scroll to position [204, 0]
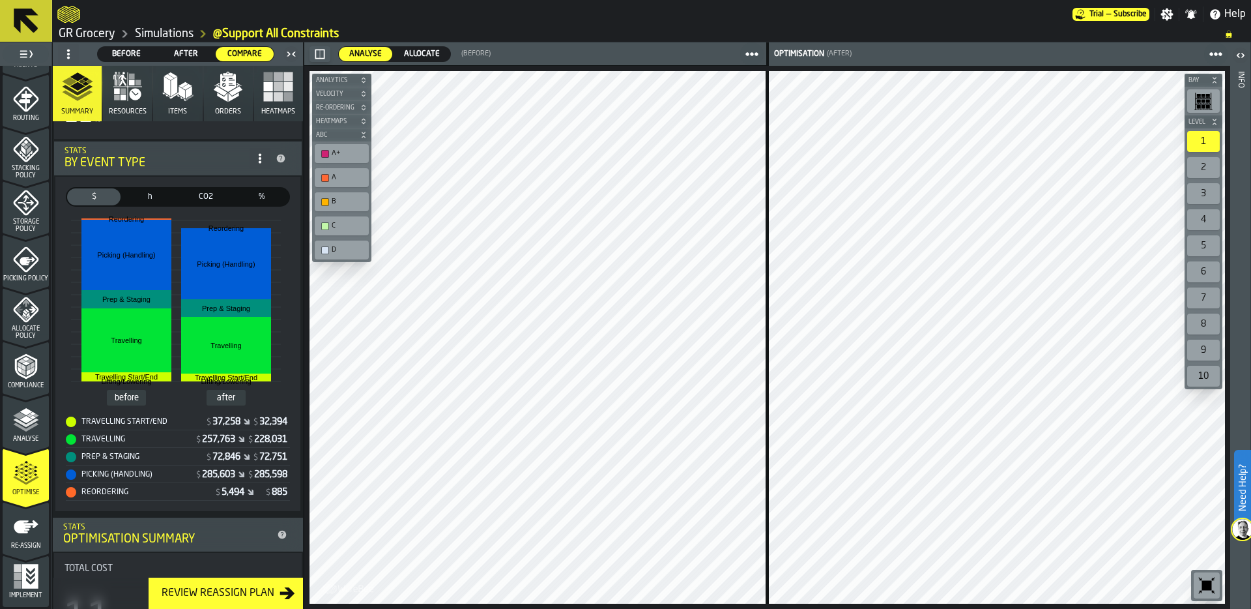
click at [167, 35] on link "Simulations" at bounding box center [164, 34] width 59 height 14
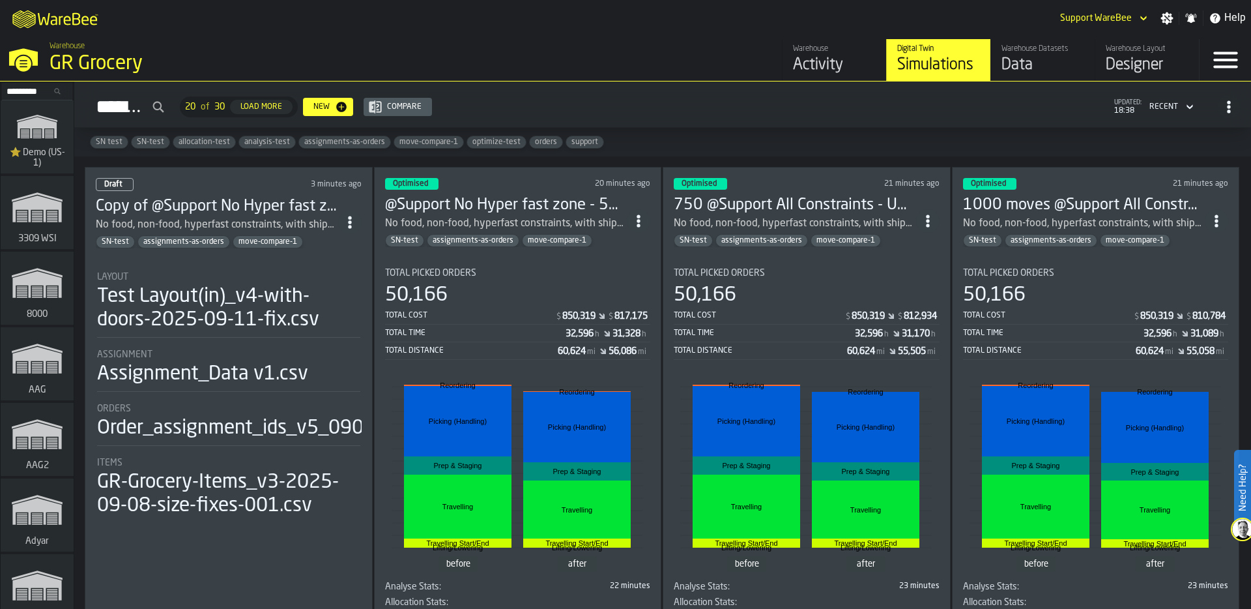
click at [351, 216] on circle "ItemListCard-DashboardItemContainer" at bounding box center [349, 217] width 3 height 3
click at [316, 277] on div "Delete" at bounding box center [323, 276] width 68 height 16
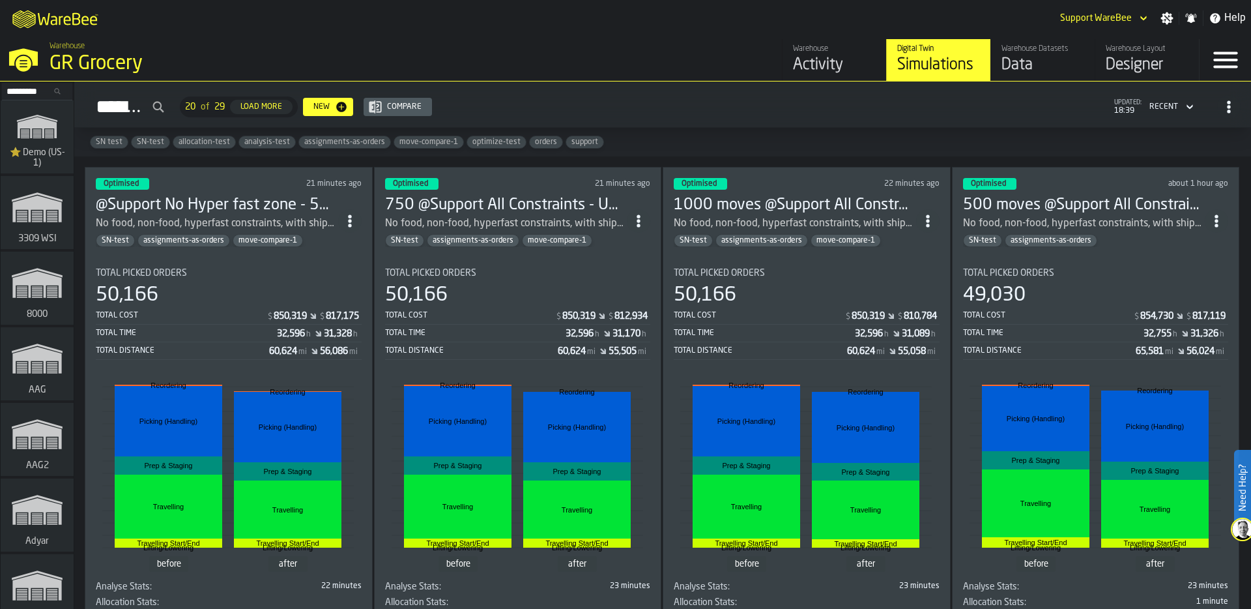
click at [1106, 261] on section "Total Picked Orders 49,030 Total Cost $ 854,730 $ 817,119 Total Time 32,755 h 3…" at bounding box center [1096, 442] width 266 height 371
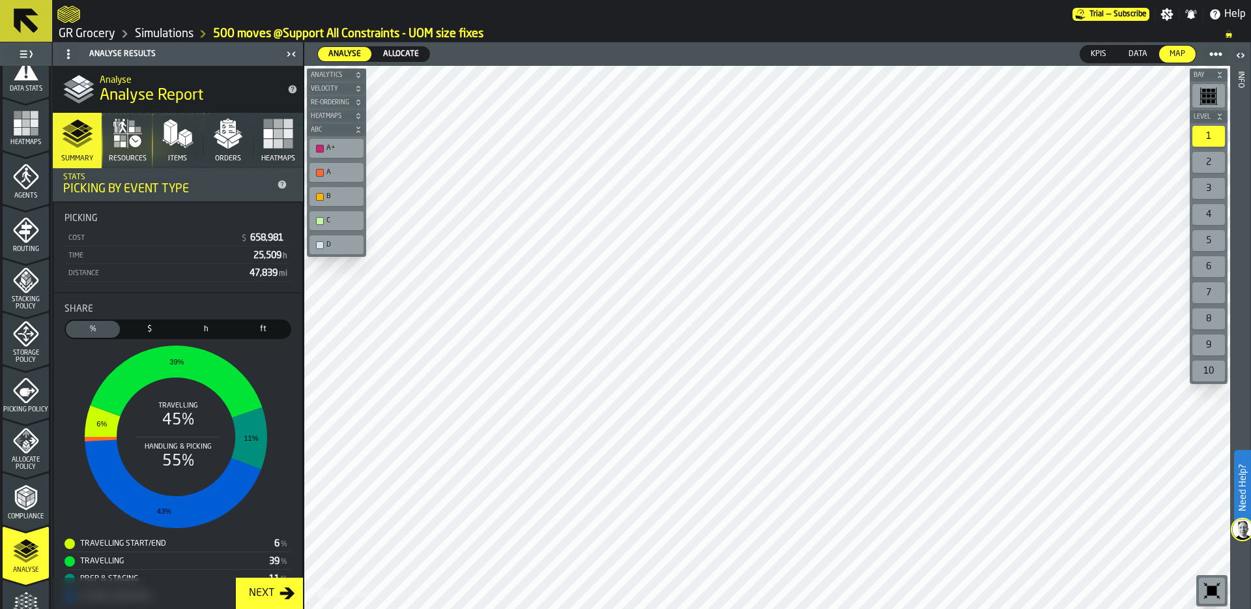
scroll to position [259, 0]
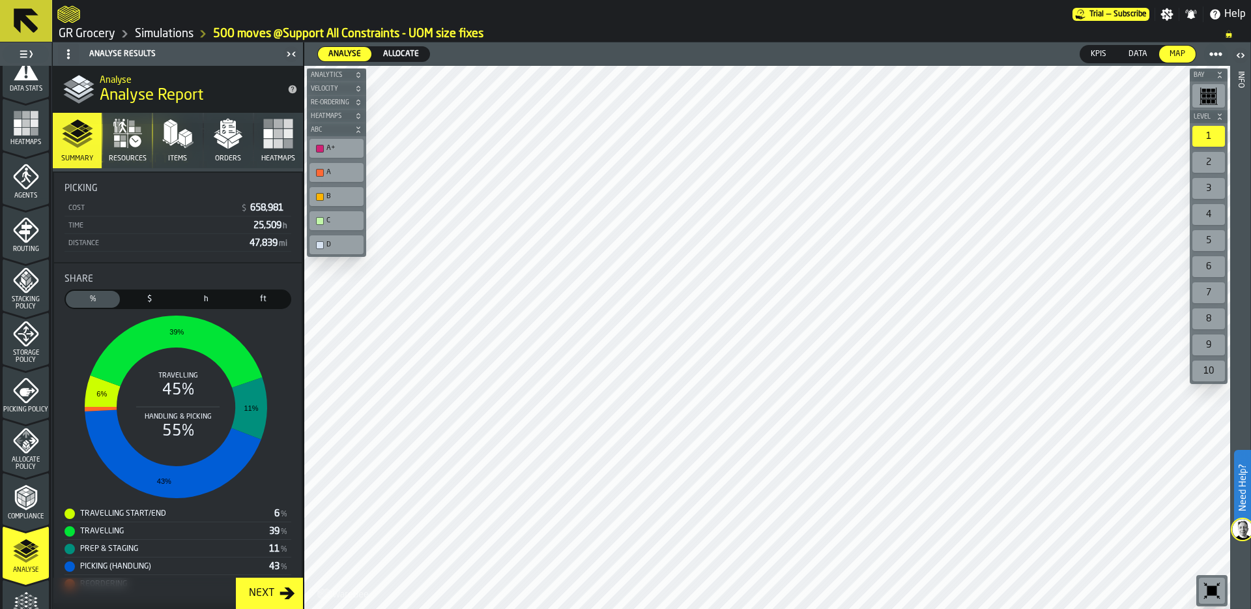
click at [174, 35] on link "Simulations" at bounding box center [164, 34] width 59 height 14
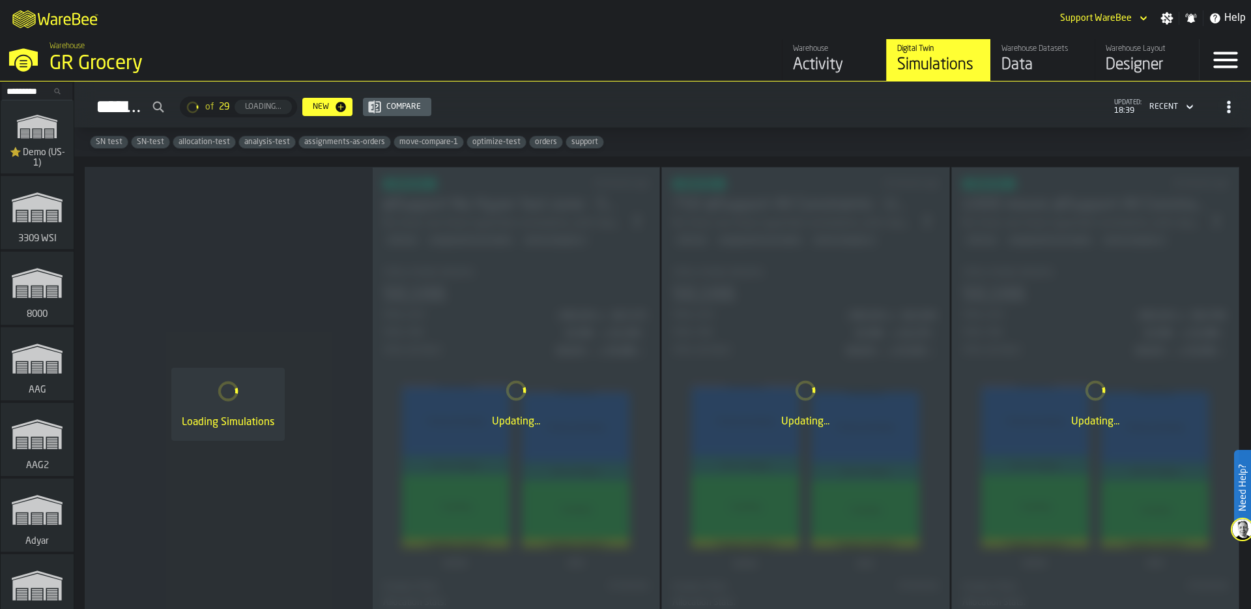
click at [107, 65] on div "GR Grocery" at bounding box center [226, 63] width 352 height 23
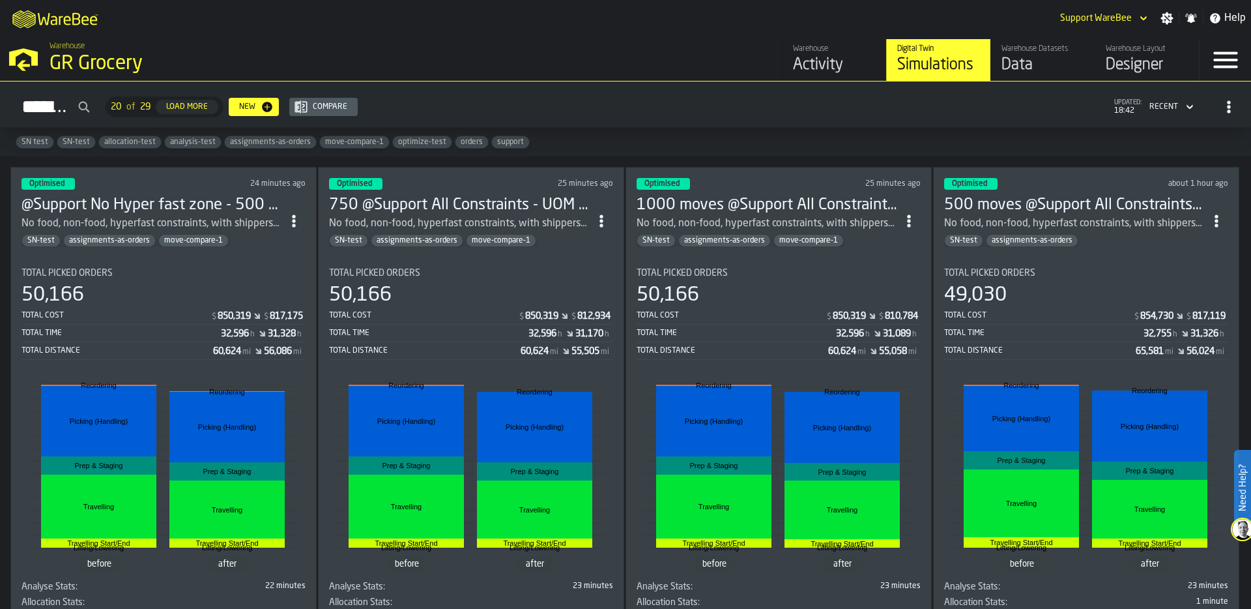
click at [352, 142] on span "move-compare-1" at bounding box center [354, 142] width 69 height 9
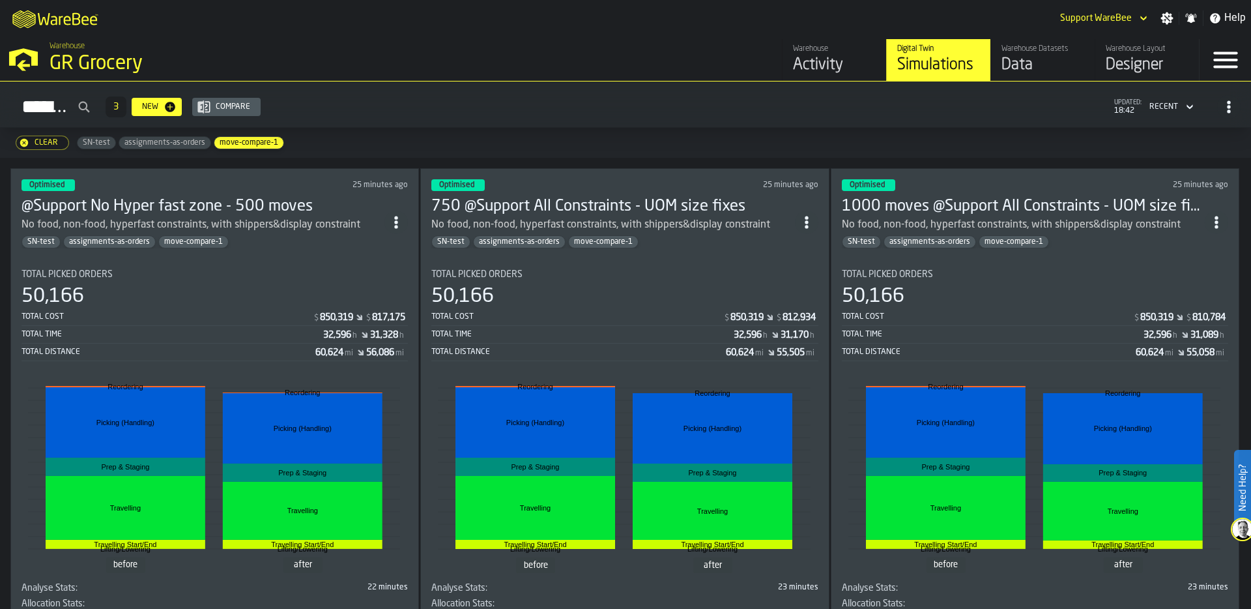
click at [390, 229] on div "@Support No Hyper fast zone - 500 moves No food, non-food, hyperfast constraint…" at bounding box center [215, 222] width 387 height 52
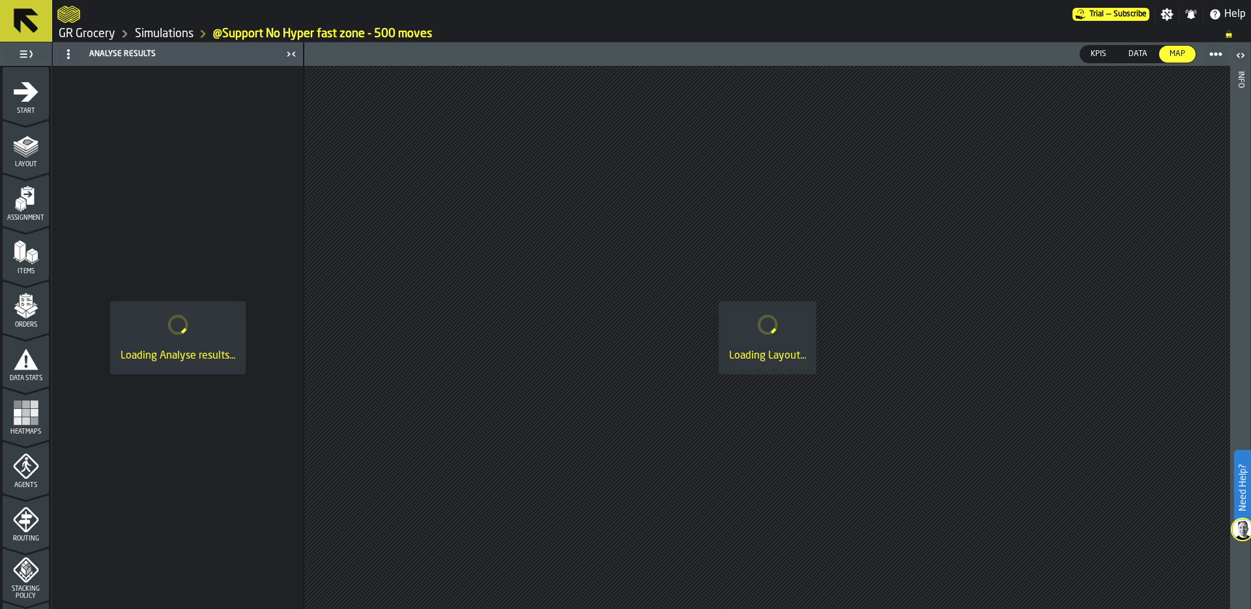
click at [166, 36] on link "Simulations" at bounding box center [164, 34] width 59 height 14
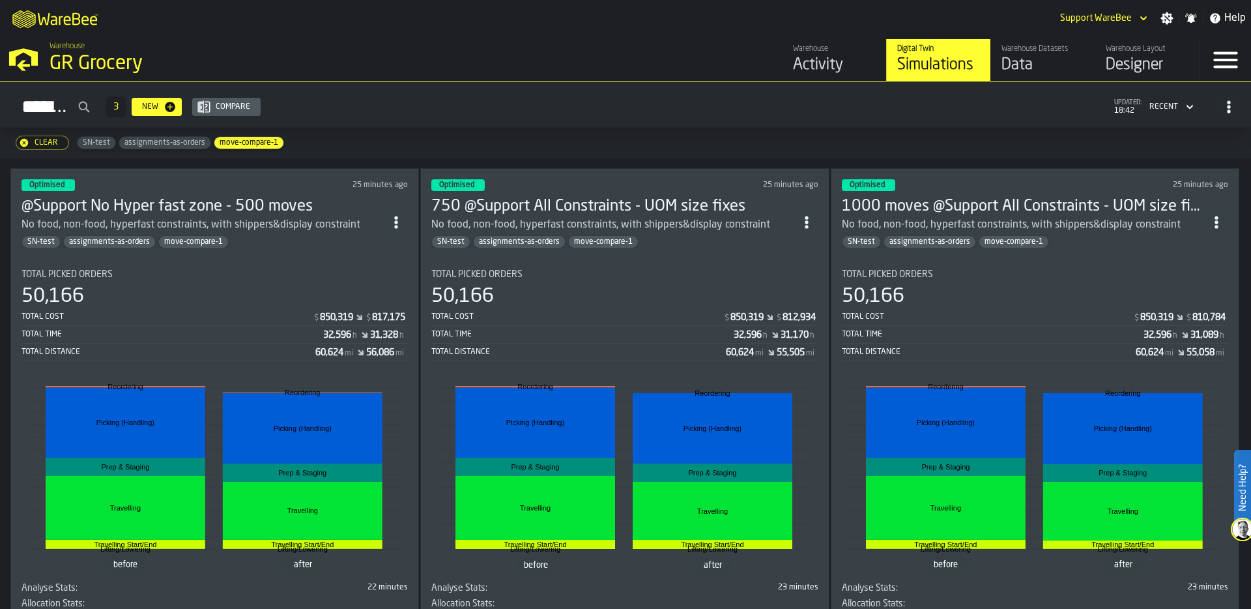
click at [399, 218] on icon "ItemListCard-DashboardItemContainer" at bounding box center [396, 222] width 13 height 13
click at [368, 306] on div "Duplicate" at bounding box center [371, 307] width 68 height 16
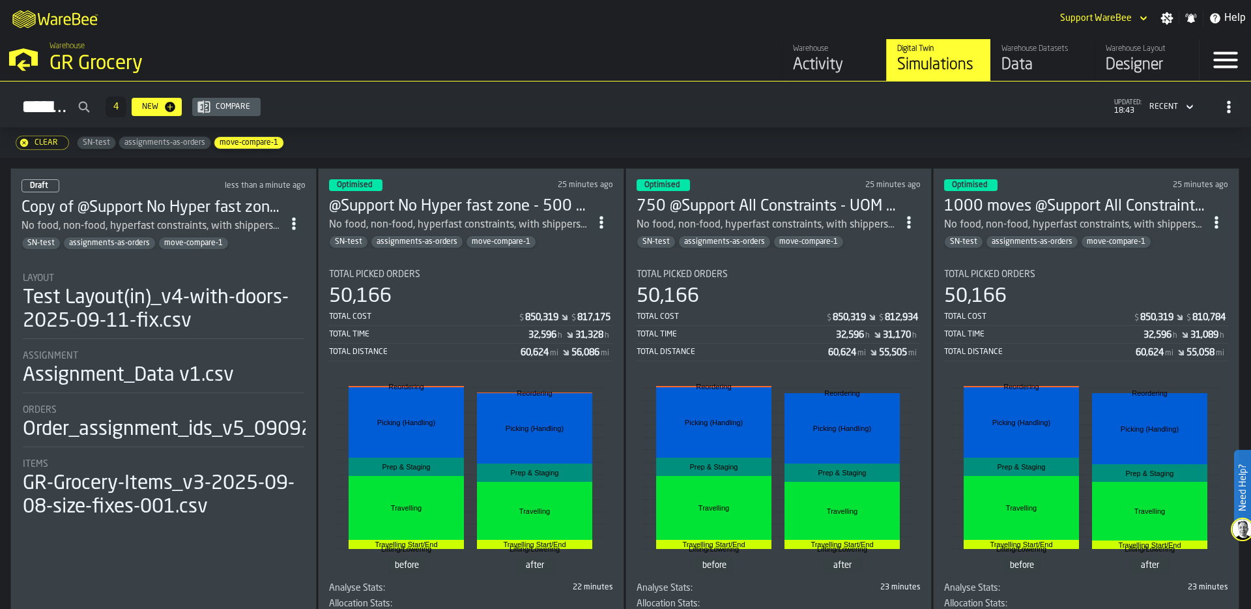
click at [212, 276] on div "Layout" at bounding box center [164, 278] width 282 height 10
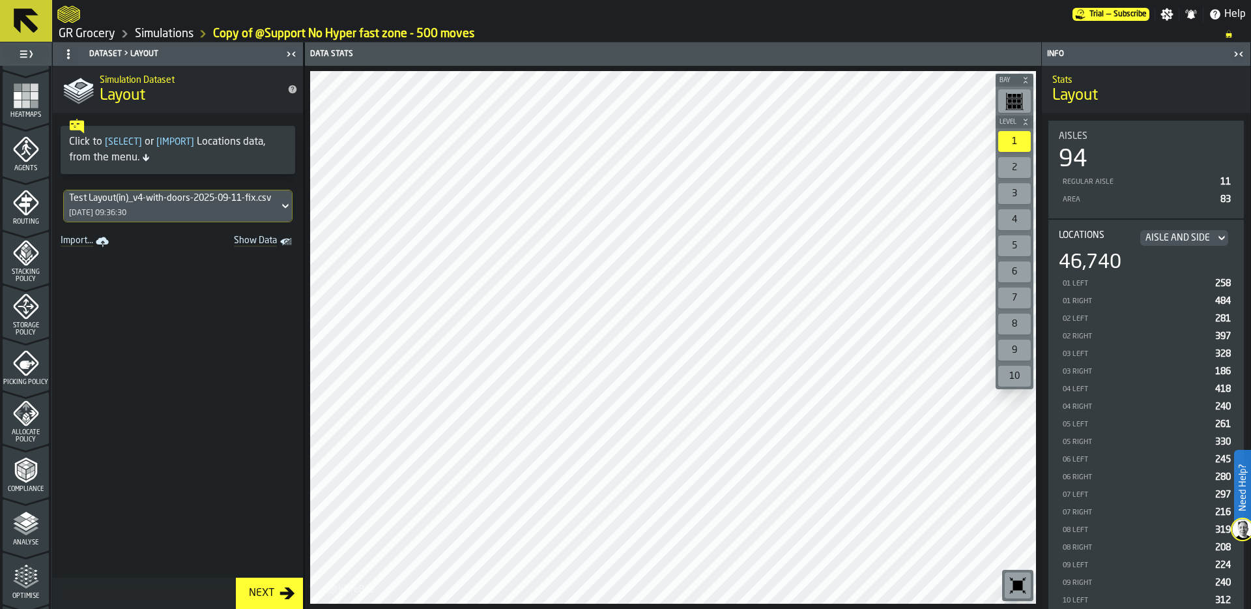
scroll to position [357, 0]
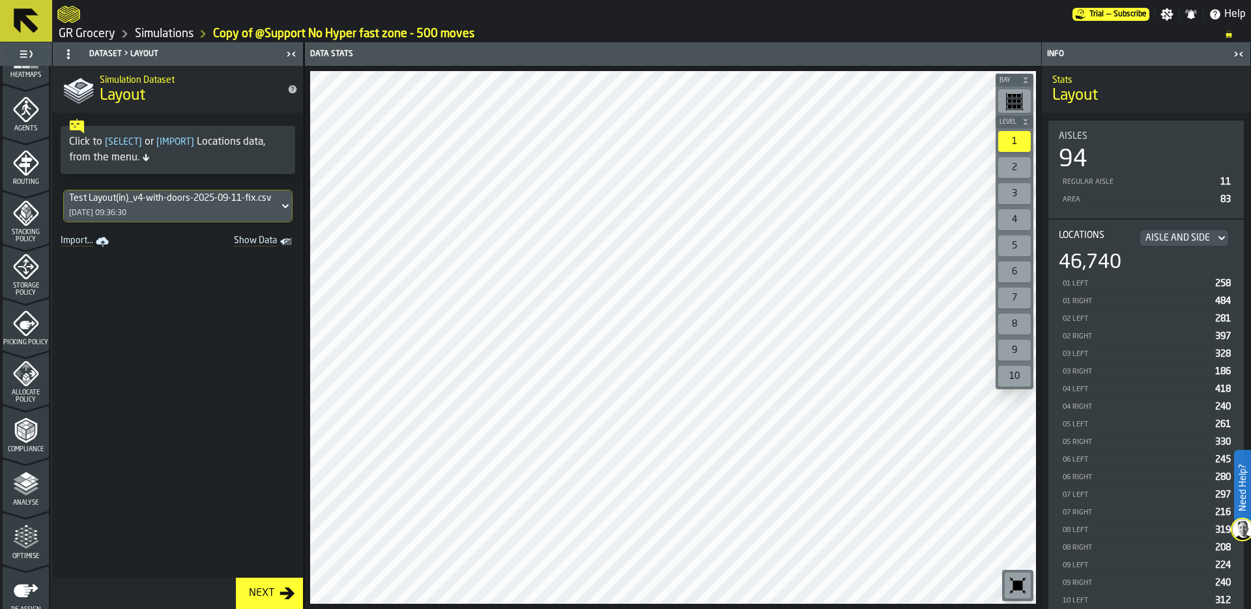
click at [12, 350] on icon "menu Picking Policy" at bounding box center [26, 351] width 46 height 12
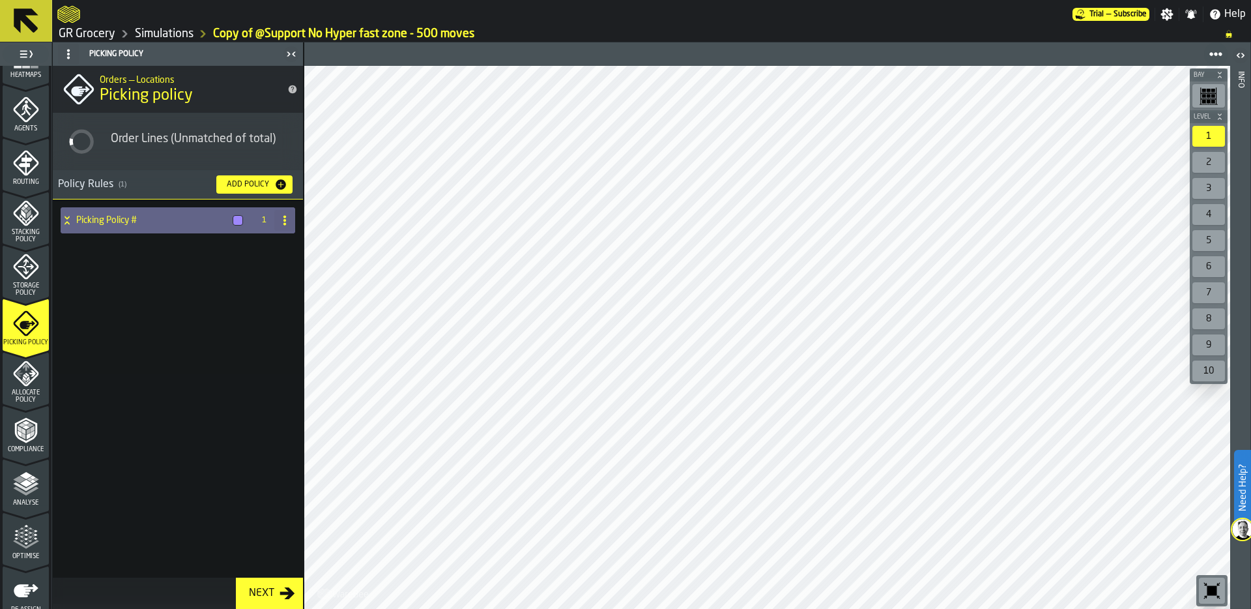
click at [66, 220] on icon at bounding box center [67, 220] width 13 height 10
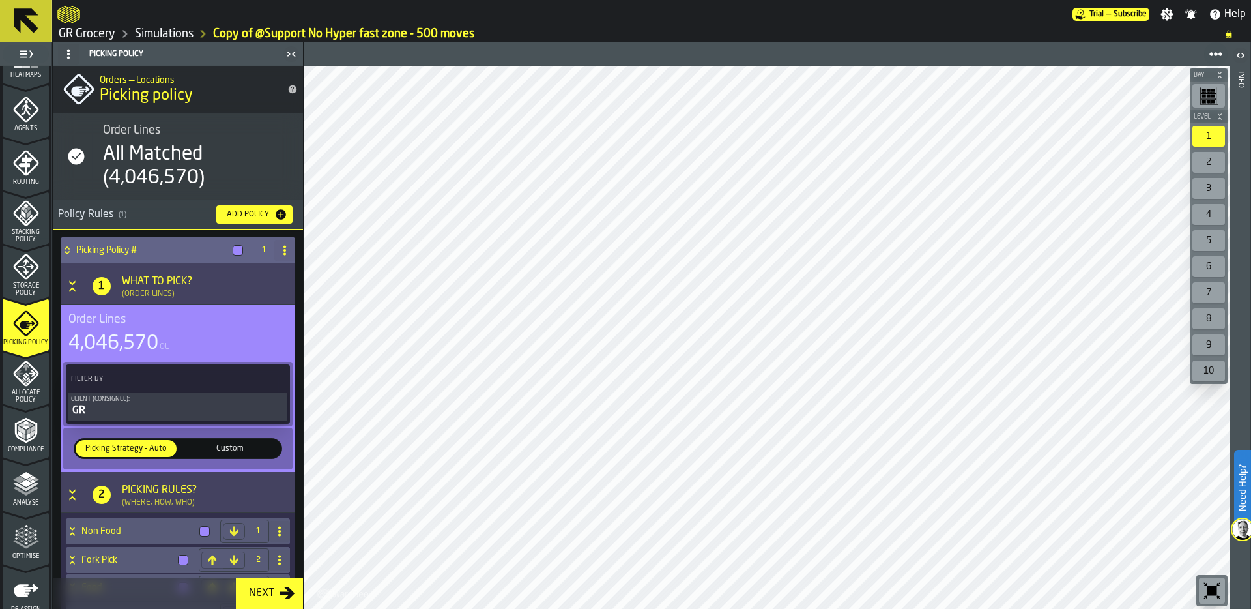
click at [119, 415] on div "GR" at bounding box center [178, 411] width 214 height 16
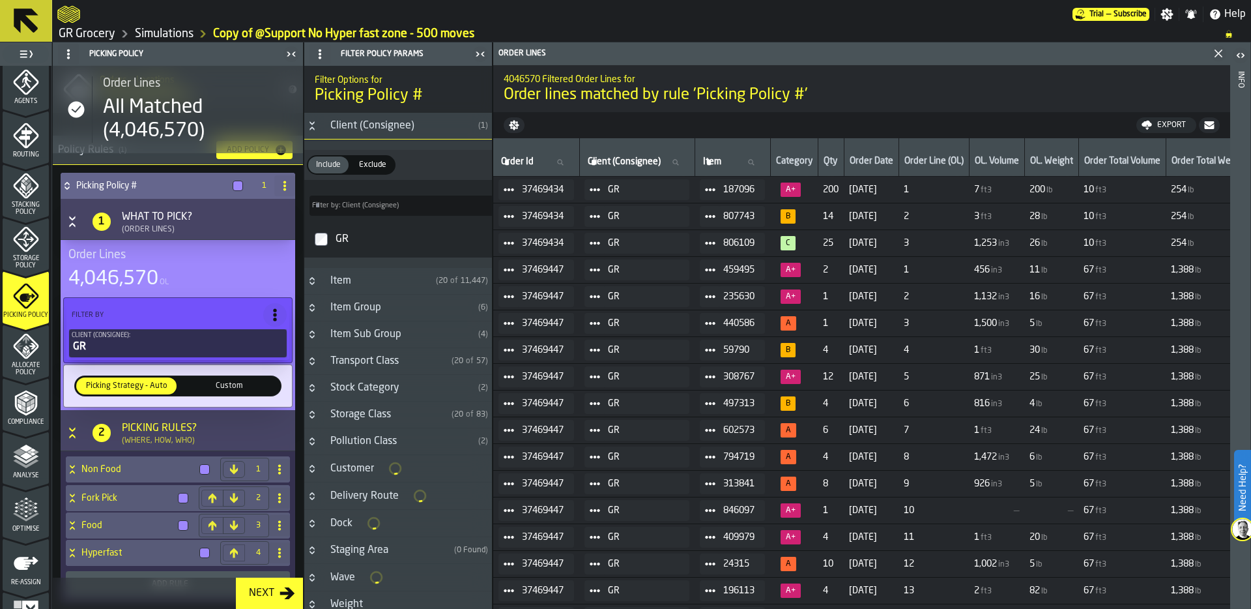
scroll to position [105, 0]
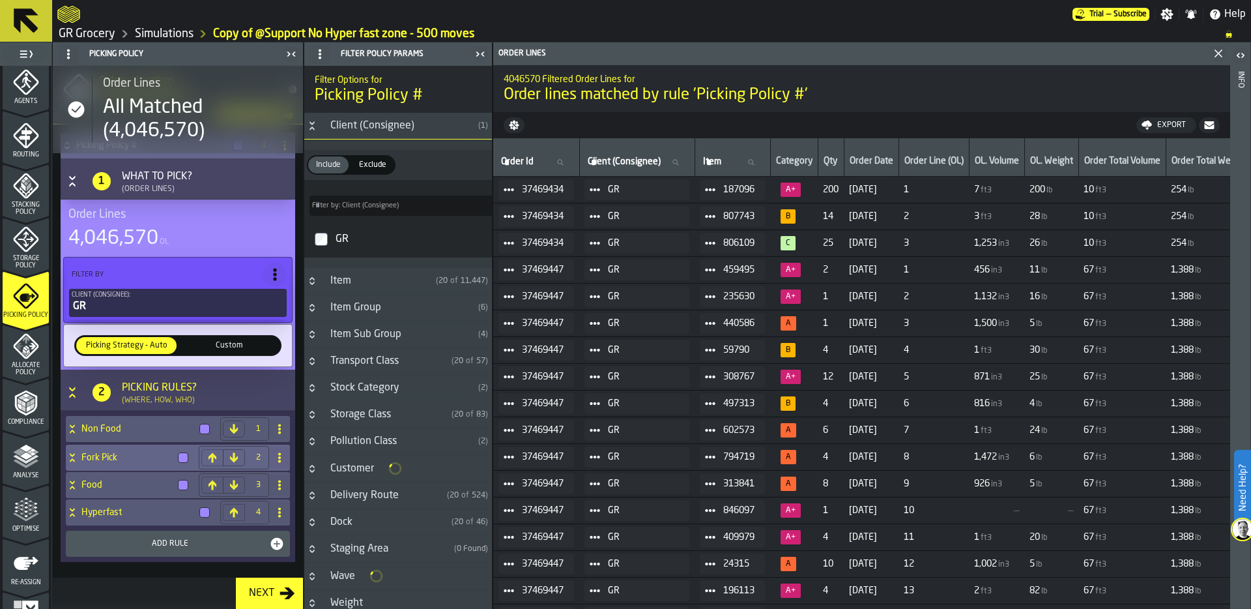
click at [72, 456] on icon at bounding box center [72, 457] width 13 height 10
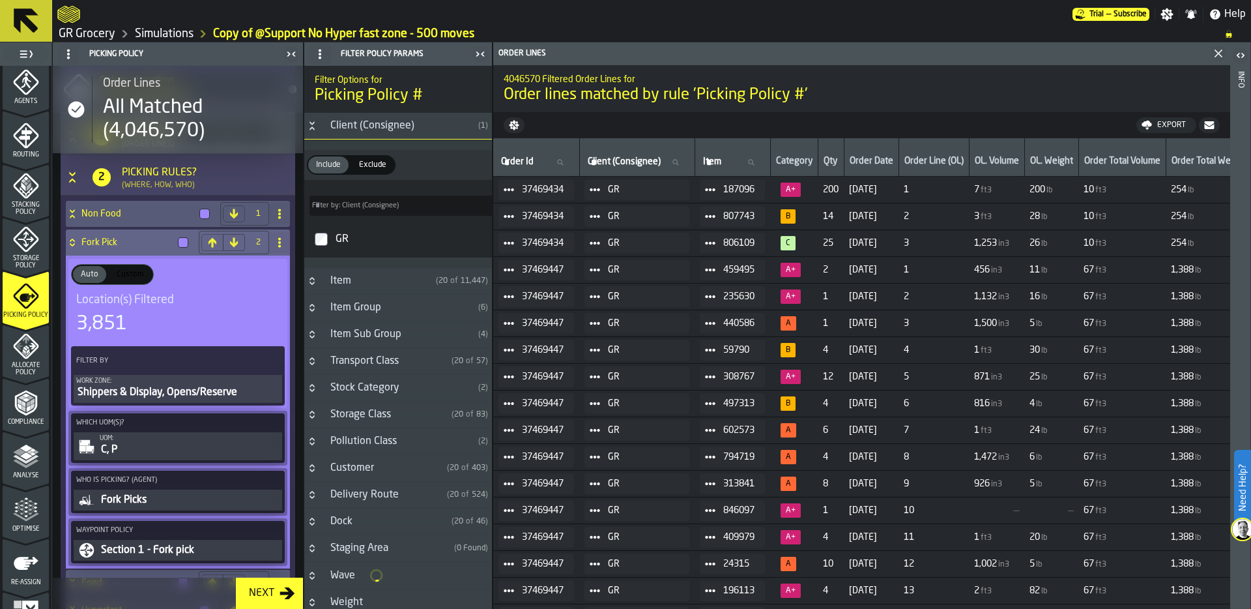
scroll to position [327, 0]
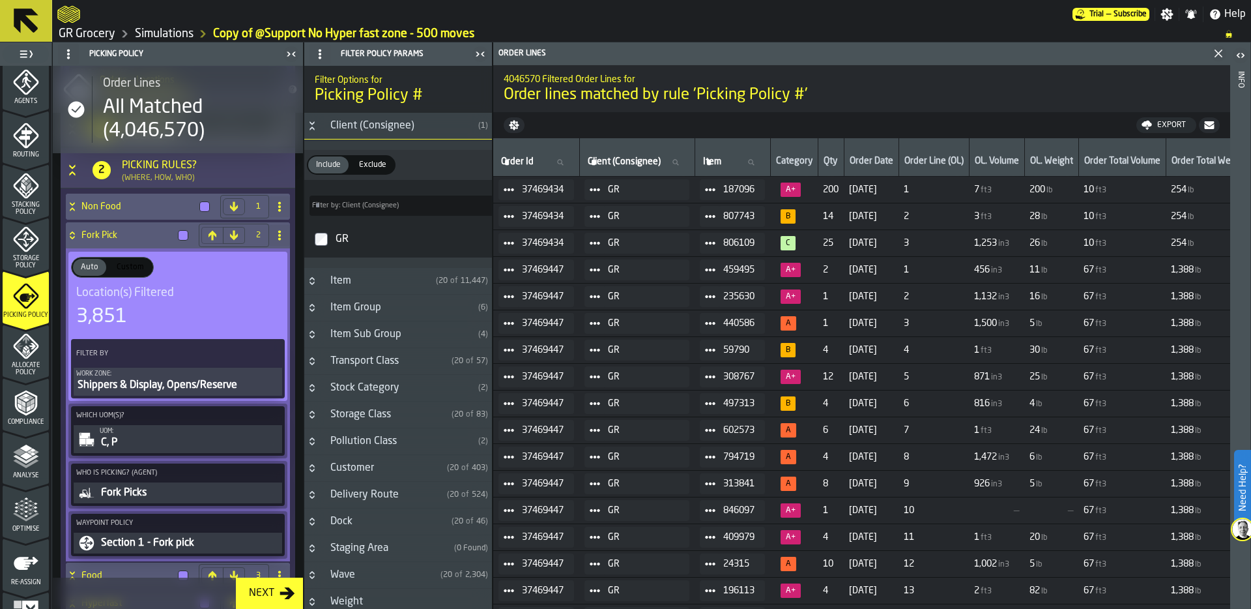
click at [312, 308] on icon "Button-Item Group-closed" at bounding box center [312, 307] width 10 height 10
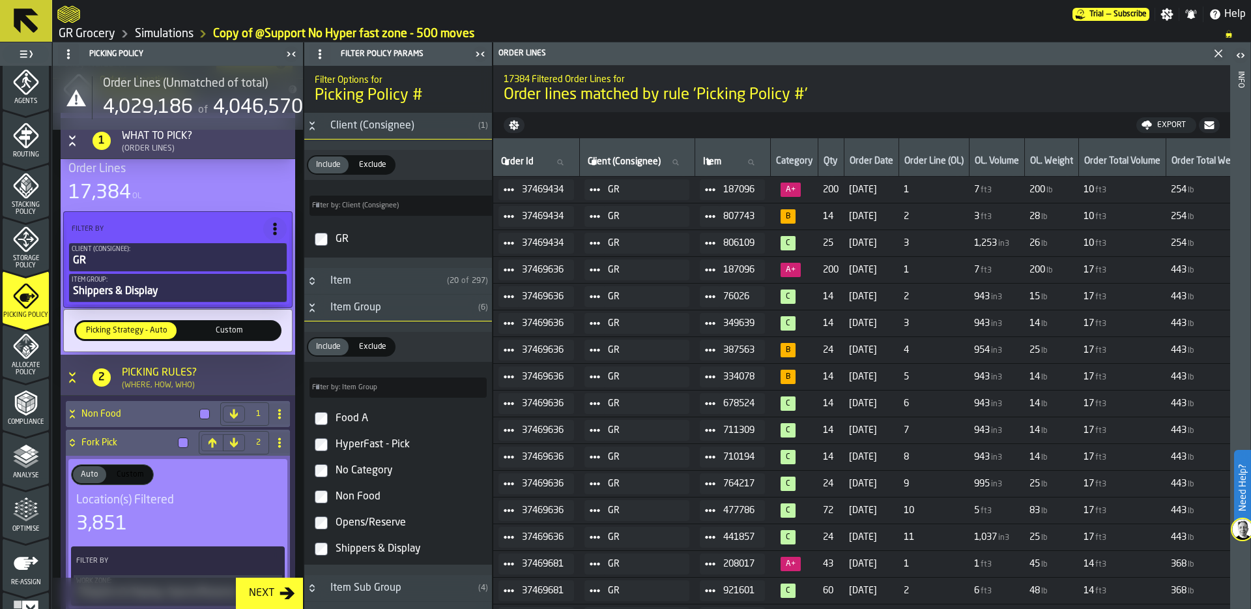
scroll to position [143, 0]
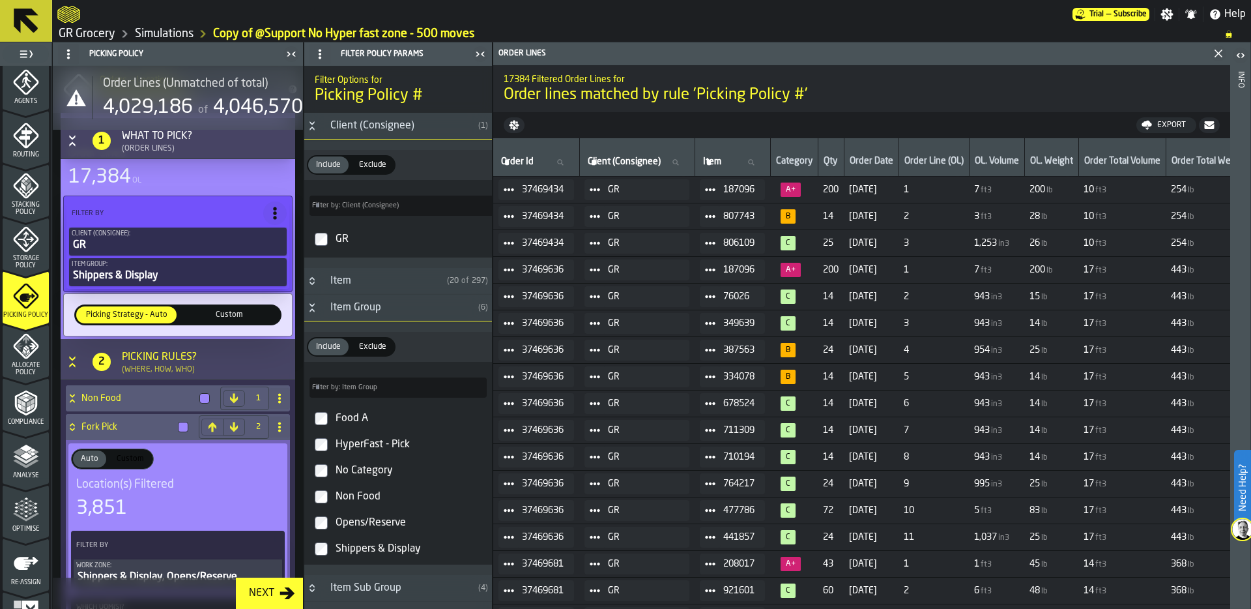
click at [377, 347] on span "Exclude" at bounding box center [373, 347] width 38 height 12
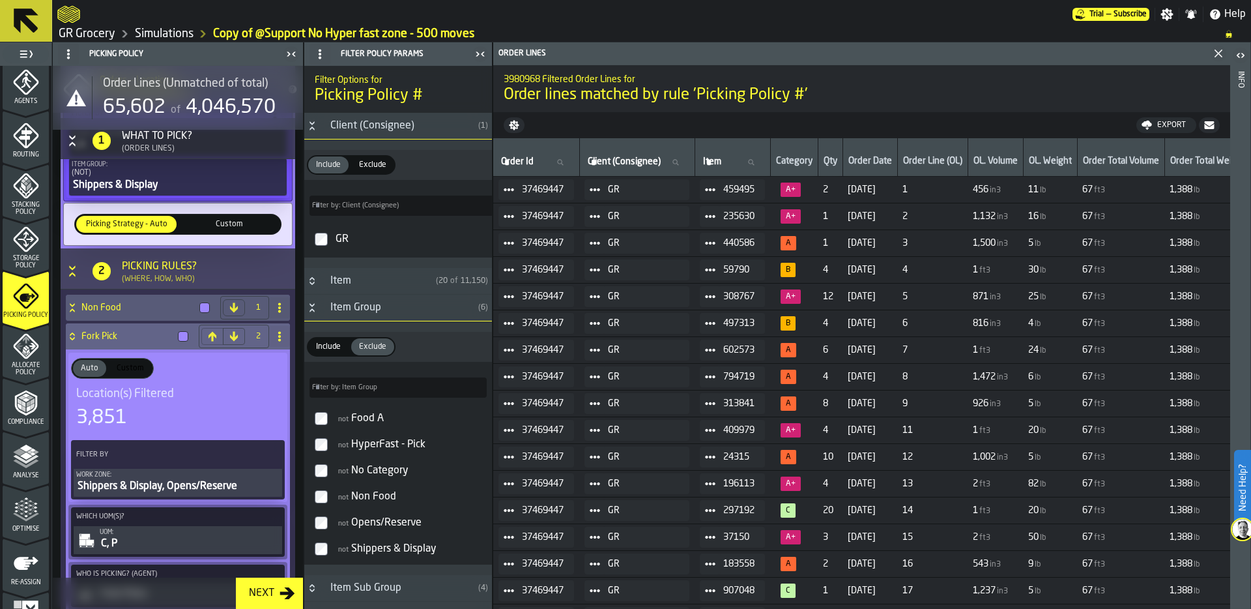
scroll to position [225, 0]
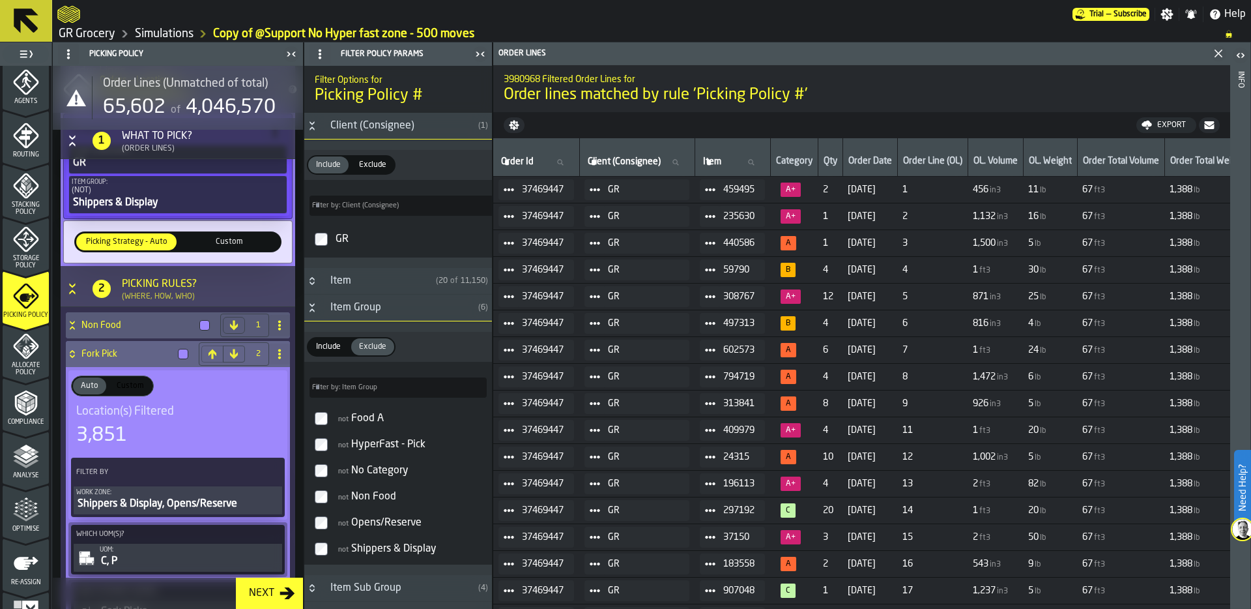
click at [74, 357] on icon at bounding box center [72, 354] width 13 height 10
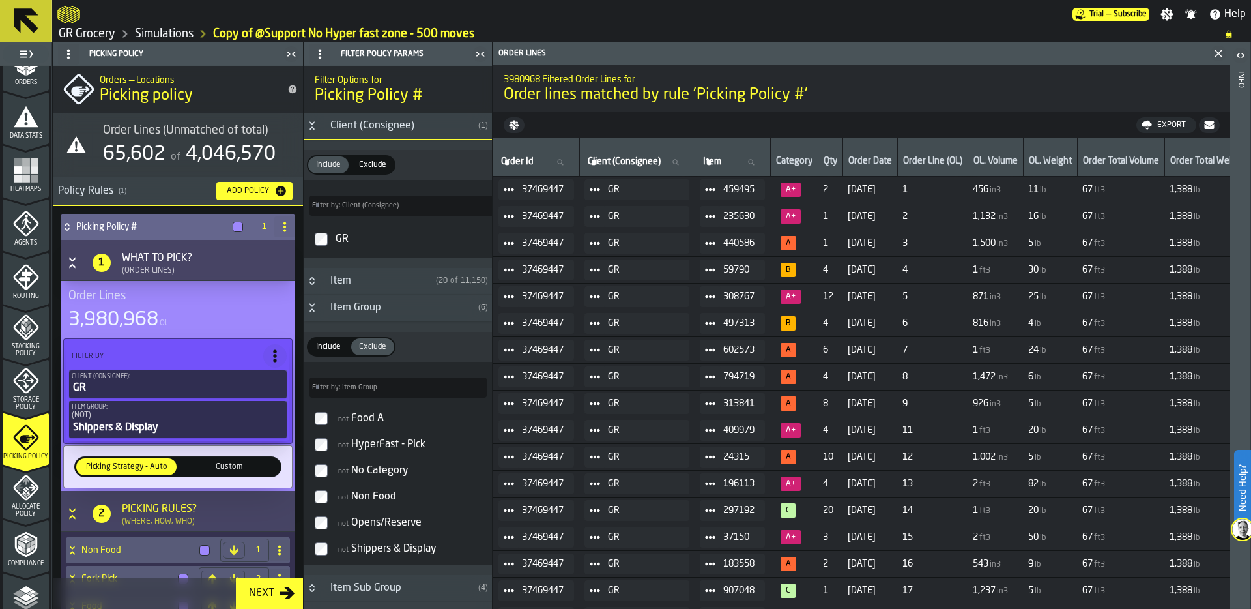
scroll to position [242, 0]
click at [27, 235] on icon "menu Agents" at bounding box center [26, 224] width 26 height 26
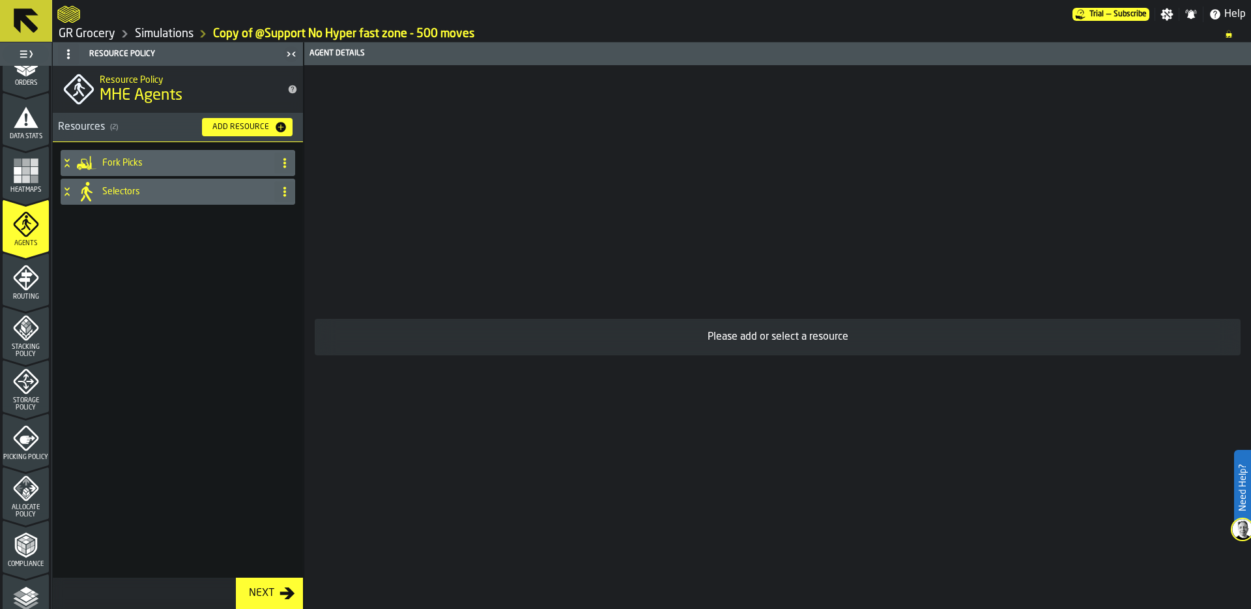
click at [83, 185] on icon at bounding box center [86, 191] width 21 height 21
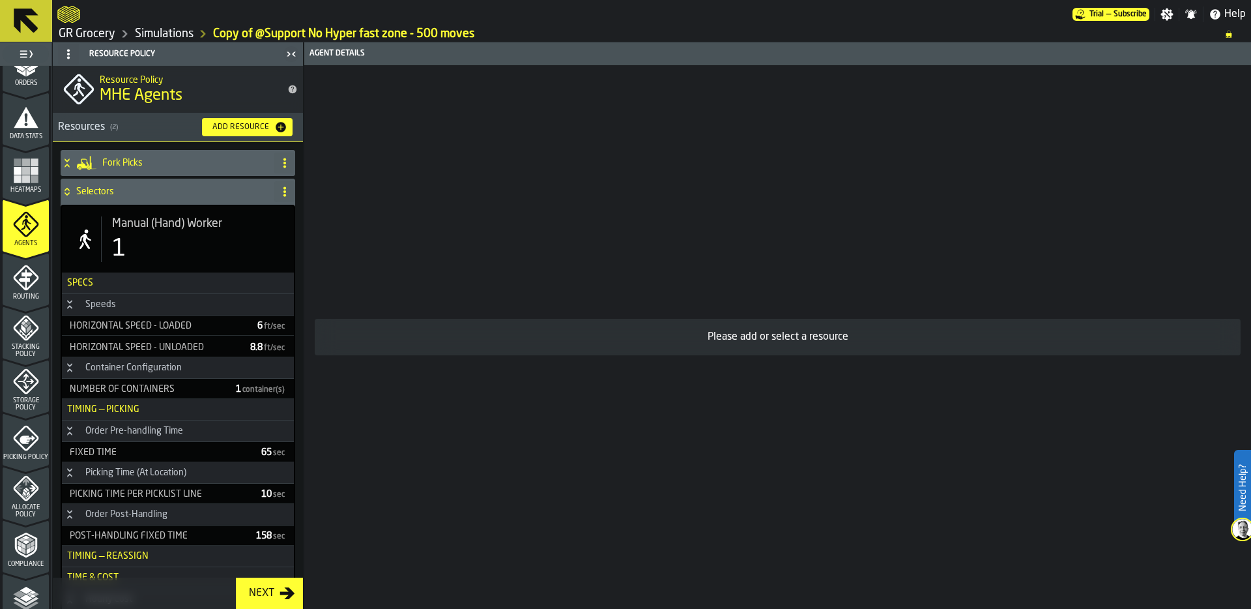
click at [189, 233] on div "Manual (Hand) Worker 1" at bounding box center [192, 239] width 182 height 46
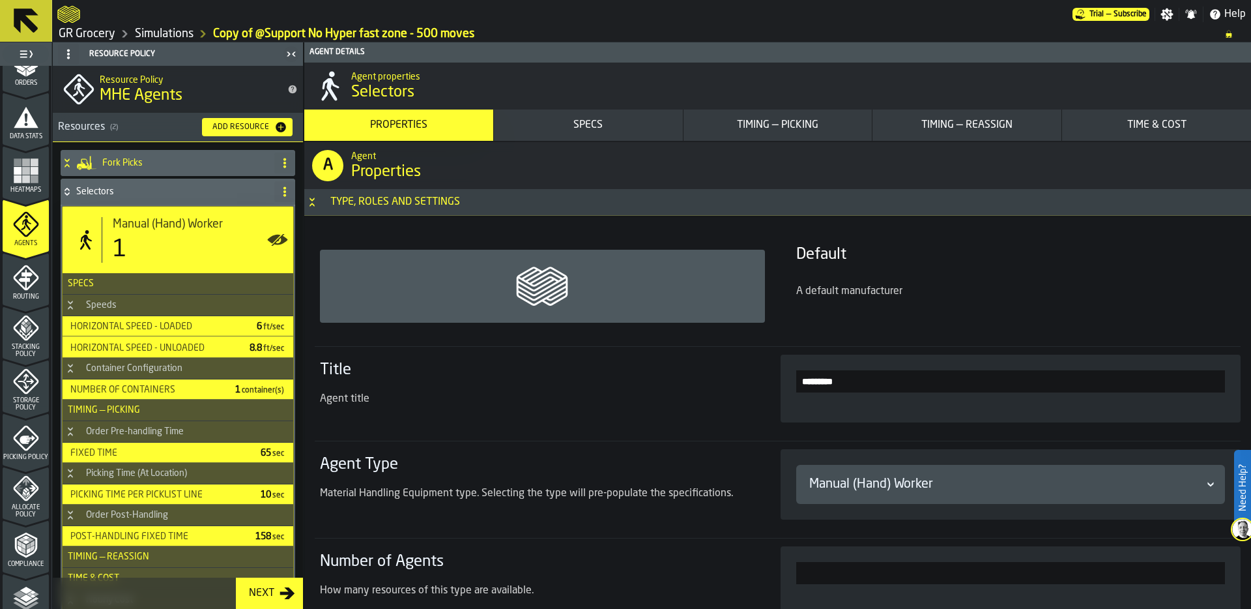
click at [797, 131] on div "Timing — Picking" at bounding box center [778, 125] width 179 height 16
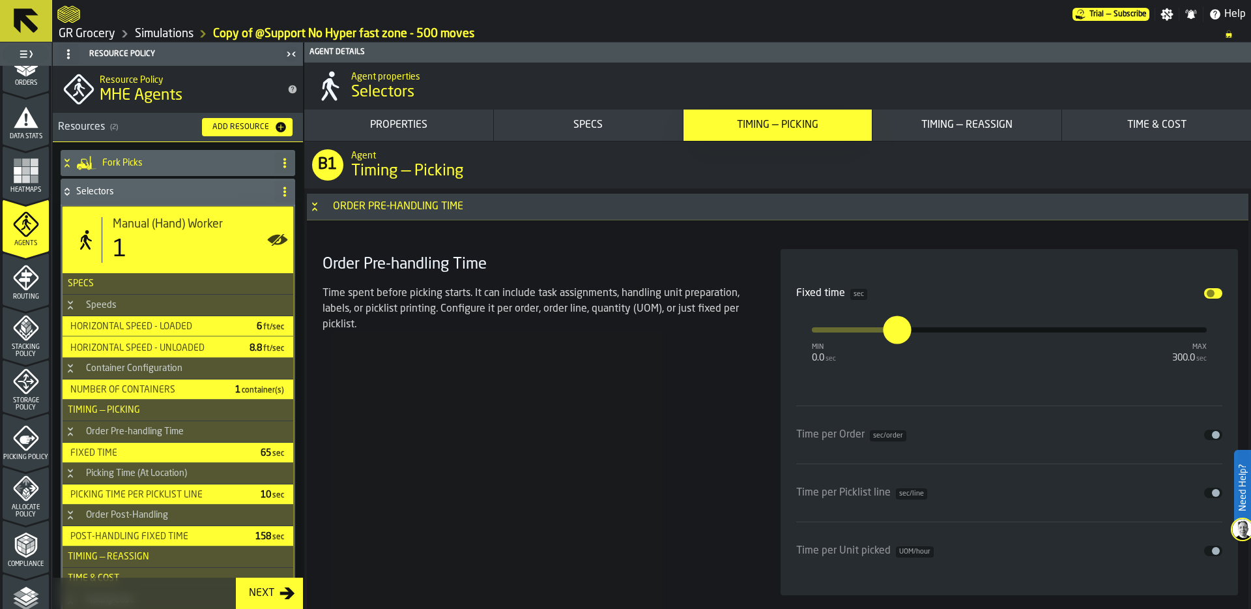
scroll to position [2965, 0]
click at [316, 205] on icon "Button-Order Pre-handling Time-open" at bounding box center [315, 206] width 10 height 10
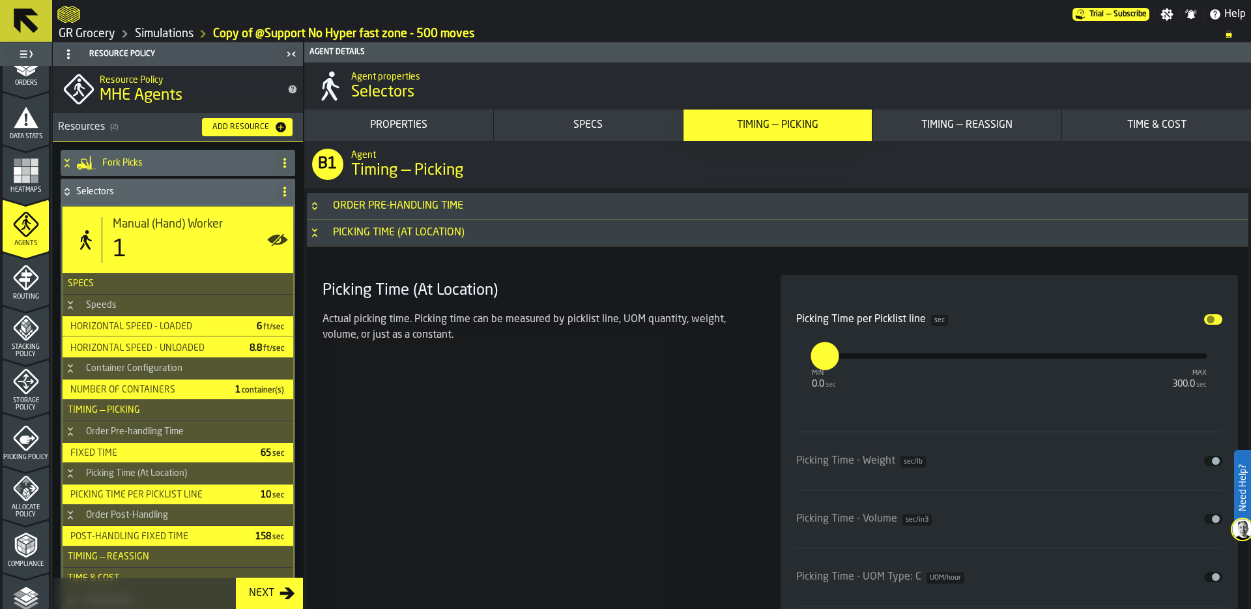
click at [320, 232] on button "Button-Picking Time (At Location)-open" at bounding box center [315, 232] width 16 height 10
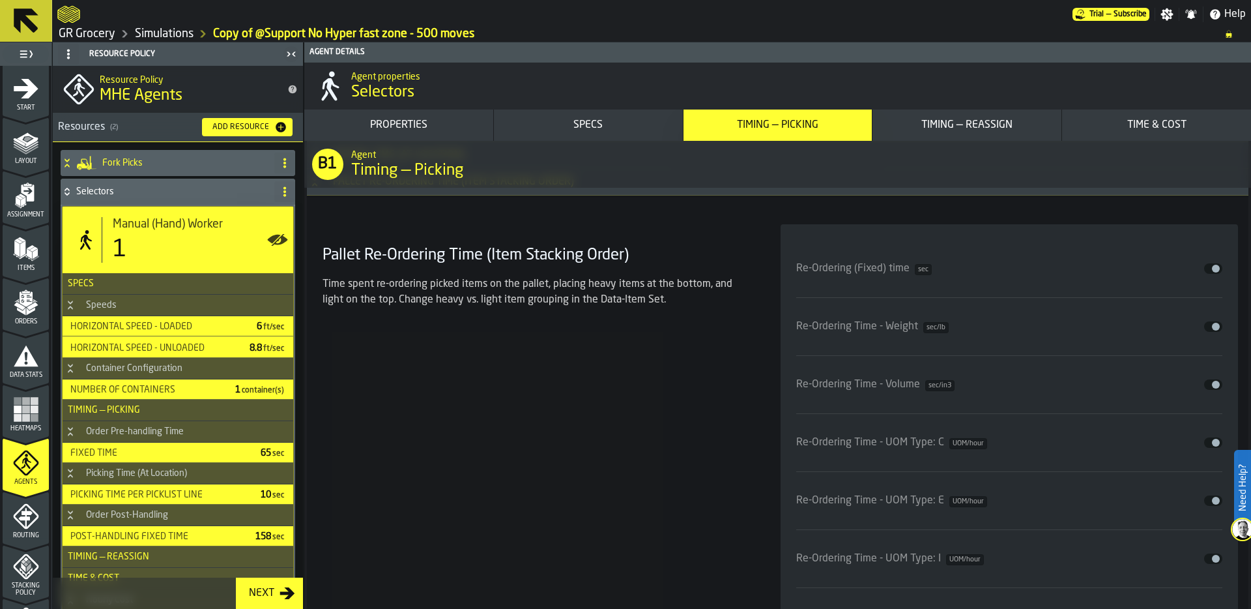
scroll to position [0, 0]
click at [1115, 324] on div "Disable" at bounding box center [1086, 326] width 274 height 10
click at [1206, 327] on button "Disable" at bounding box center [1213, 326] width 18 height 10
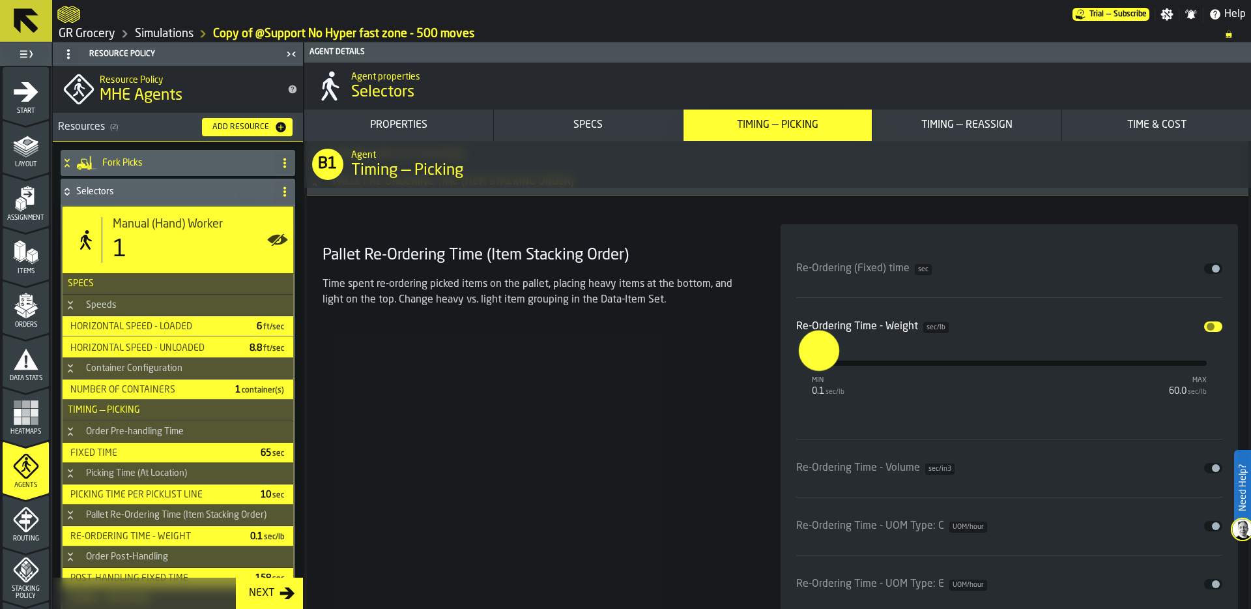
type input "*"
click at [812, 366] on input "*" at bounding box center [804, 350] width 15 height 40
click at [784, 389] on div "Re-Ordering (Fixed) time sec Disable Re-Ordering Time - Weight sec/lb Disable m…" at bounding box center [1010, 484] width 458 height 520
click at [642, 381] on div "Pallet Re-Ordering Time (Item Stacking Order) Time spent re-ordering picked ite…" at bounding box center [535, 484] width 437 height 520
click at [715, 359] on div "Pallet Re-Ordering Time (Item Stacking Order) Time spent re-ordering picked ite…" at bounding box center [535, 484] width 437 height 520
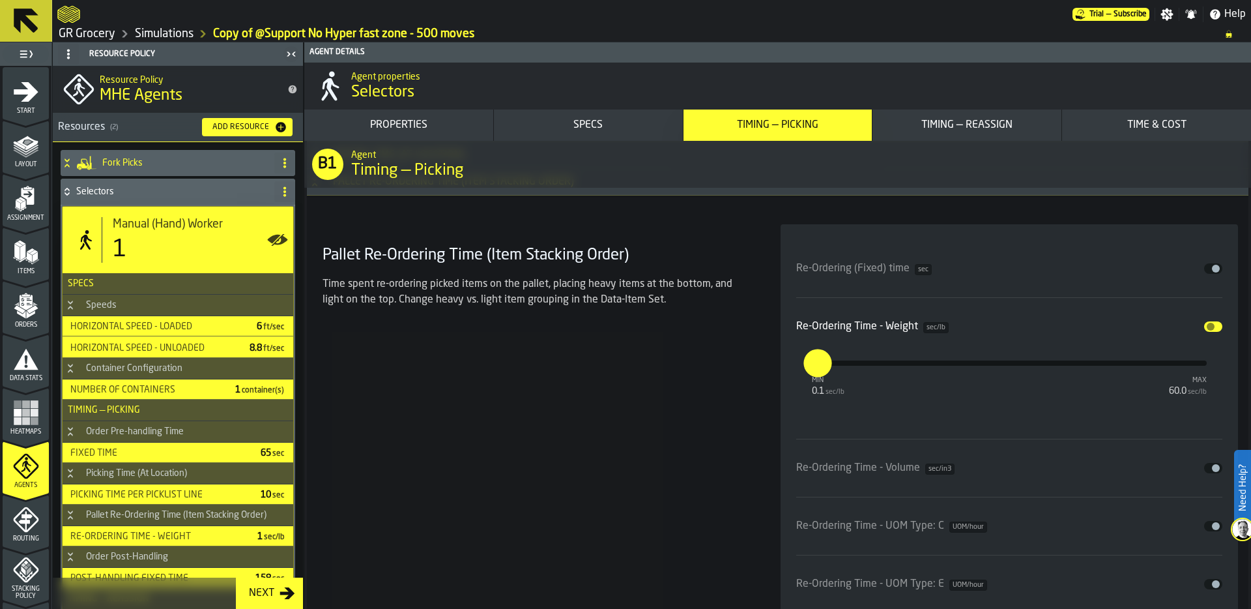
click at [68, 192] on icon at bounding box center [67, 191] width 13 height 10
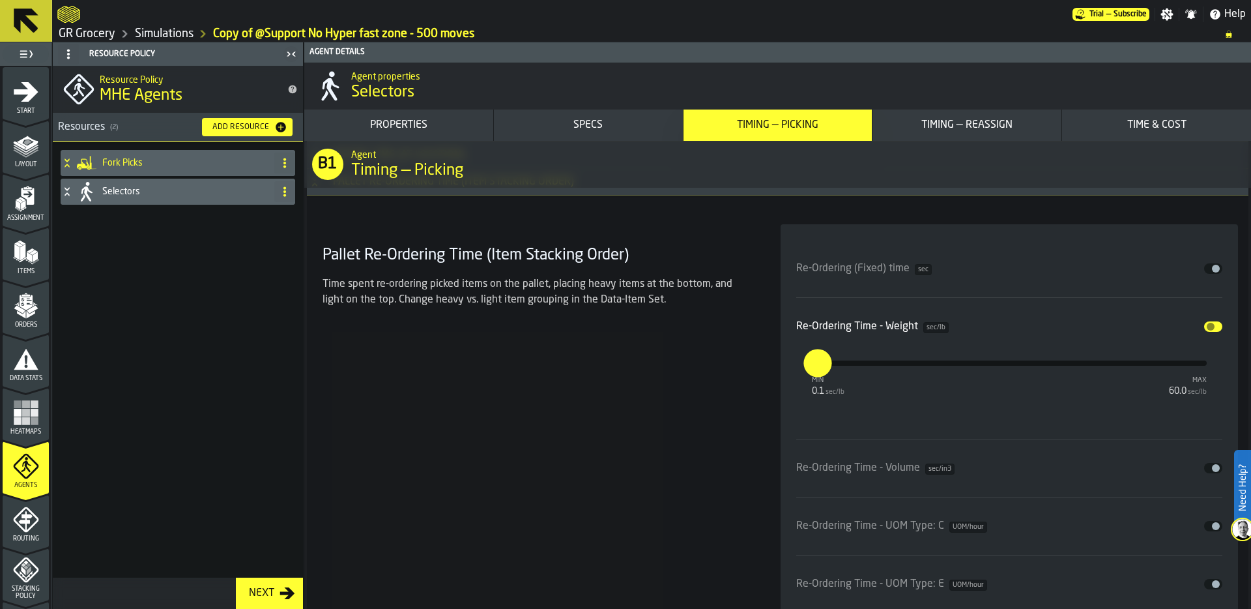
click at [68, 192] on icon at bounding box center [67, 191] width 13 height 10
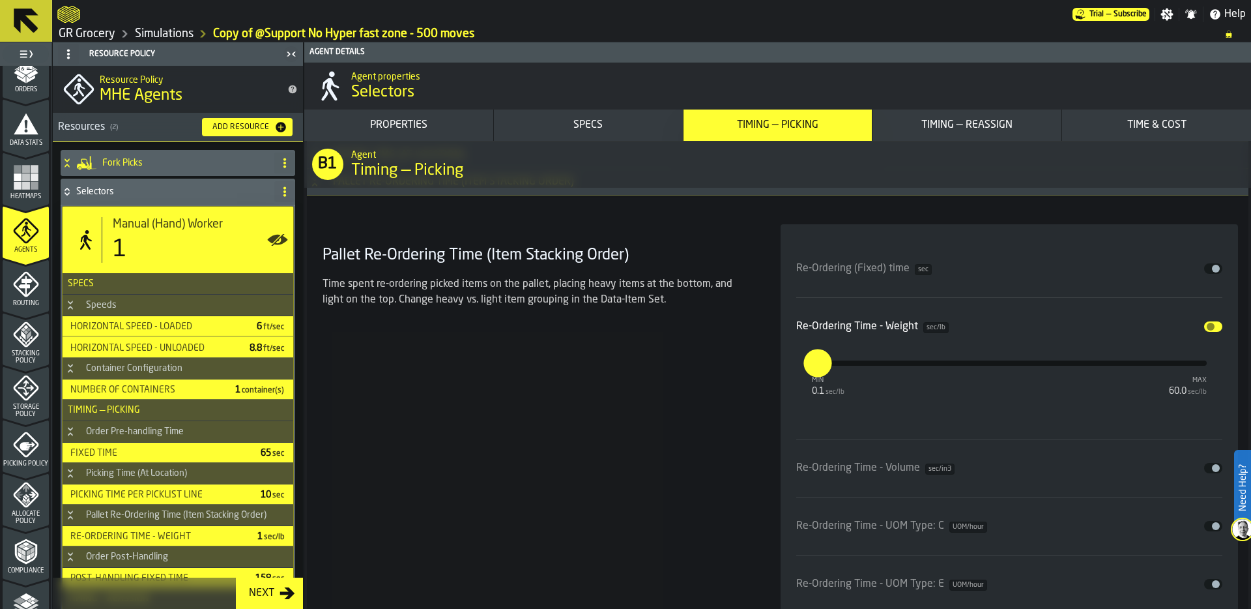
scroll to position [231, 0]
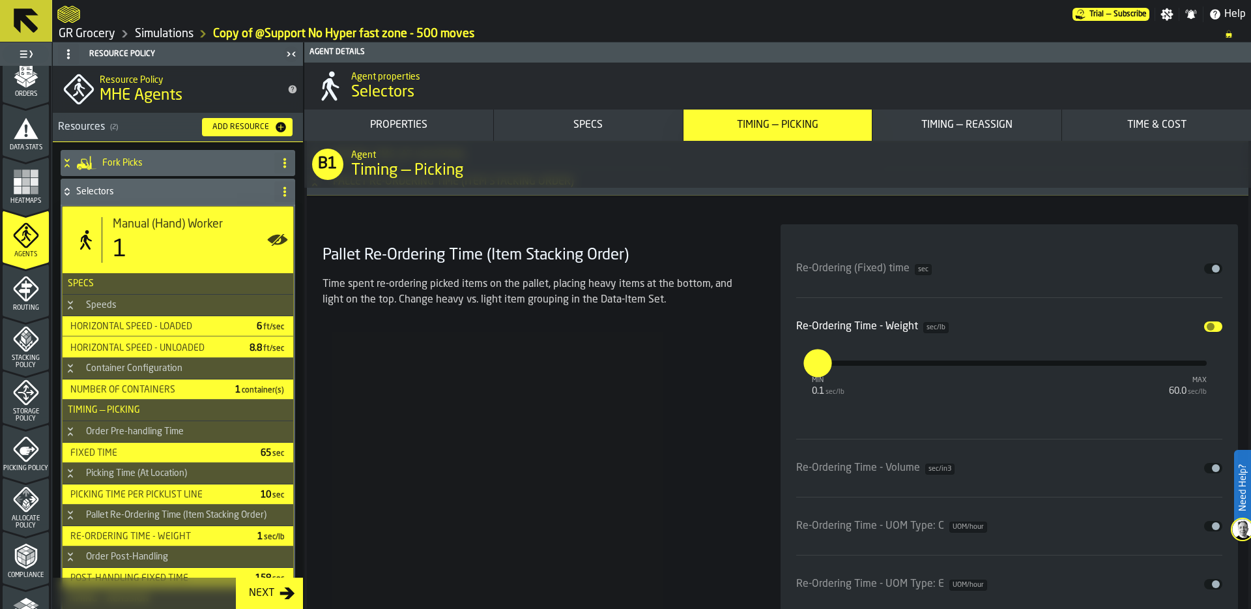
click at [24, 352] on div "Stacking Policy" at bounding box center [26, 347] width 46 height 43
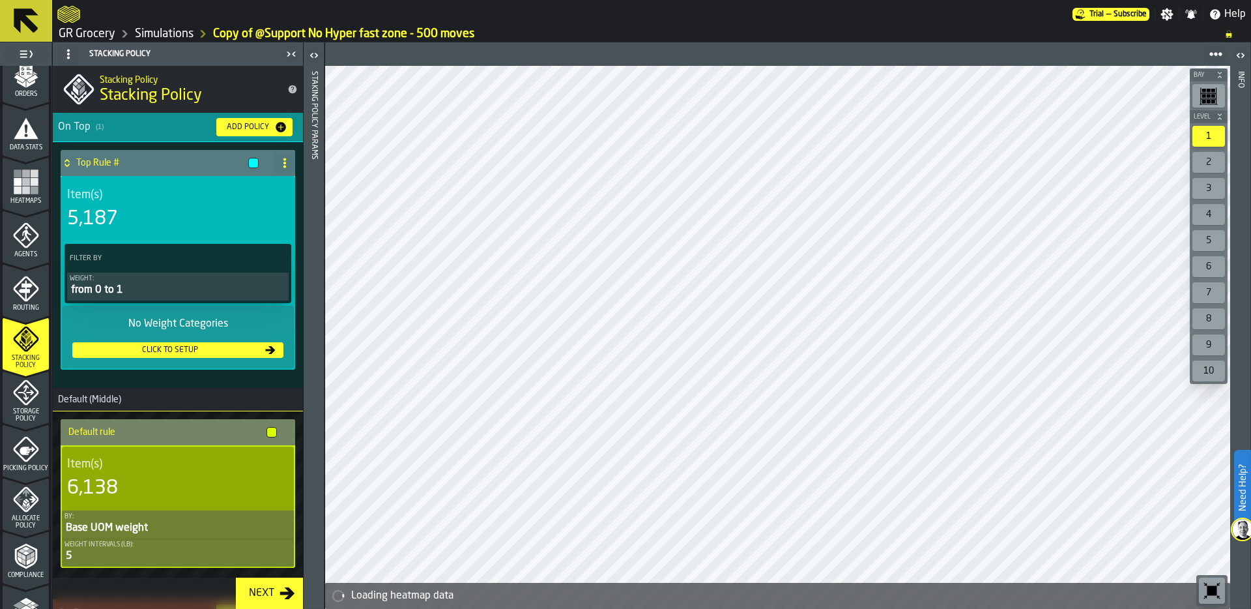
click at [133, 531] on div "Base UOM weight" at bounding box center [178, 528] width 227 height 16
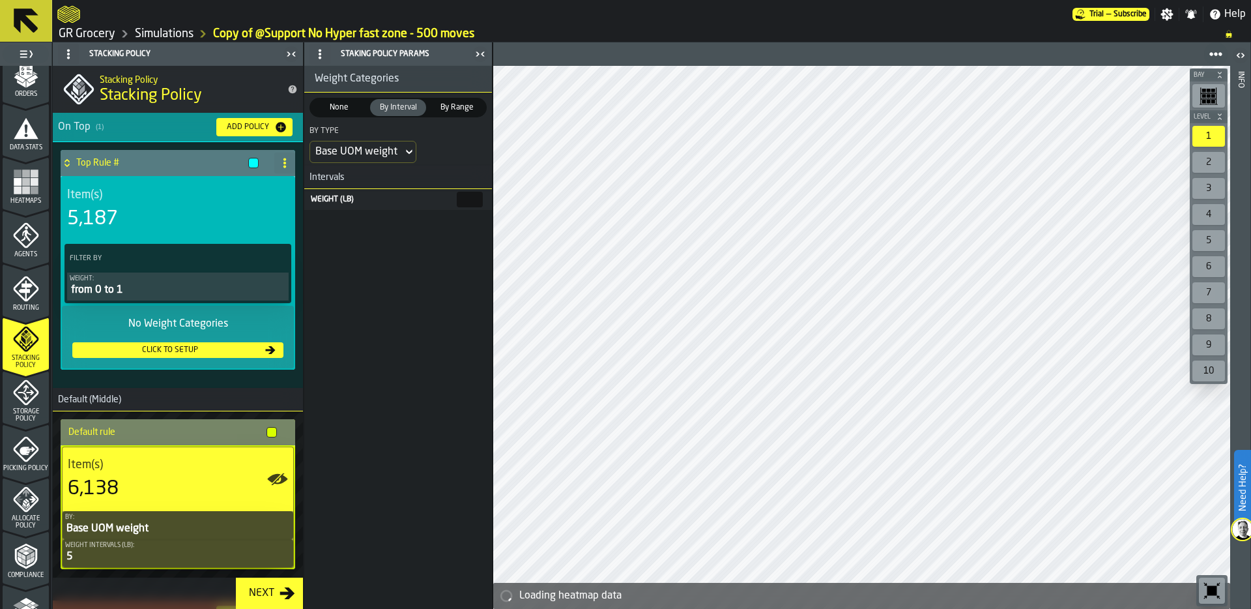
click at [400, 154] on div "Base UOM weight" at bounding box center [356, 151] width 93 height 21
click at [405, 149] on icon at bounding box center [409, 152] width 13 height 16
click at [378, 147] on div "Base UOM weight" at bounding box center [356, 152] width 82 height 16
click at [357, 151] on div "Base UOM weight" at bounding box center [356, 152] width 82 height 16
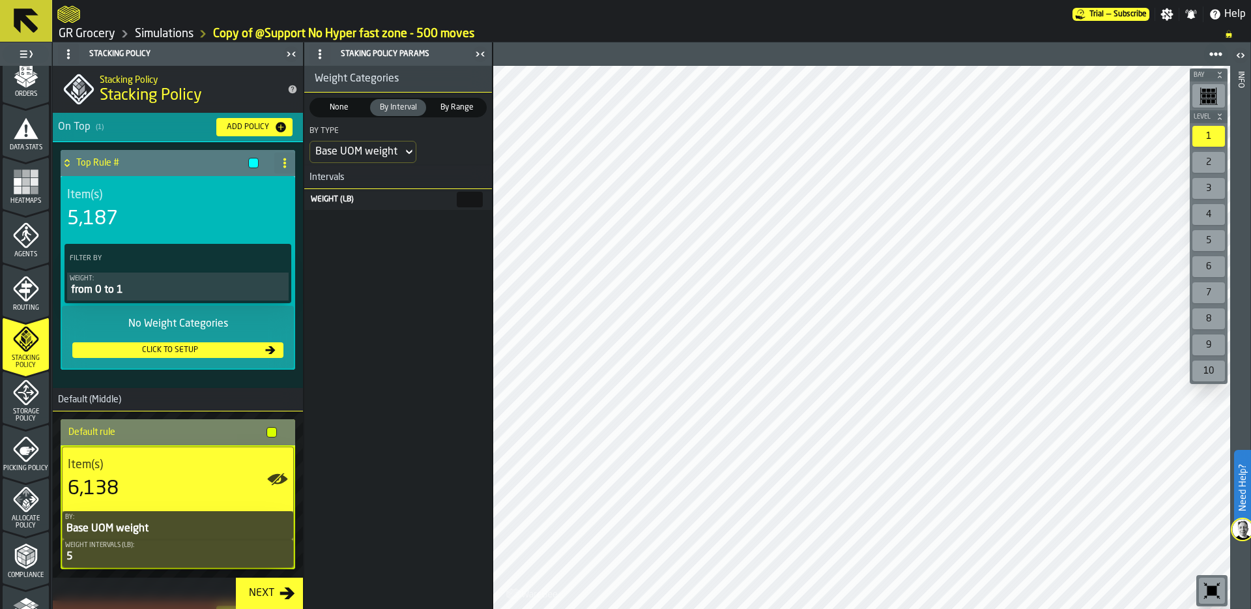
click at [401, 152] on div "Base UOM weight" at bounding box center [356, 151] width 93 height 21
click at [444, 153] on div "By Type Base UOM weight" at bounding box center [398, 144] width 188 height 43
click at [389, 149] on div "Base UOM weight" at bounding box center [356, 152] width 82 height 16
click at [362, 246] on div "Picked UOM weight" at bounding box center [362, 241] width 90 height 16
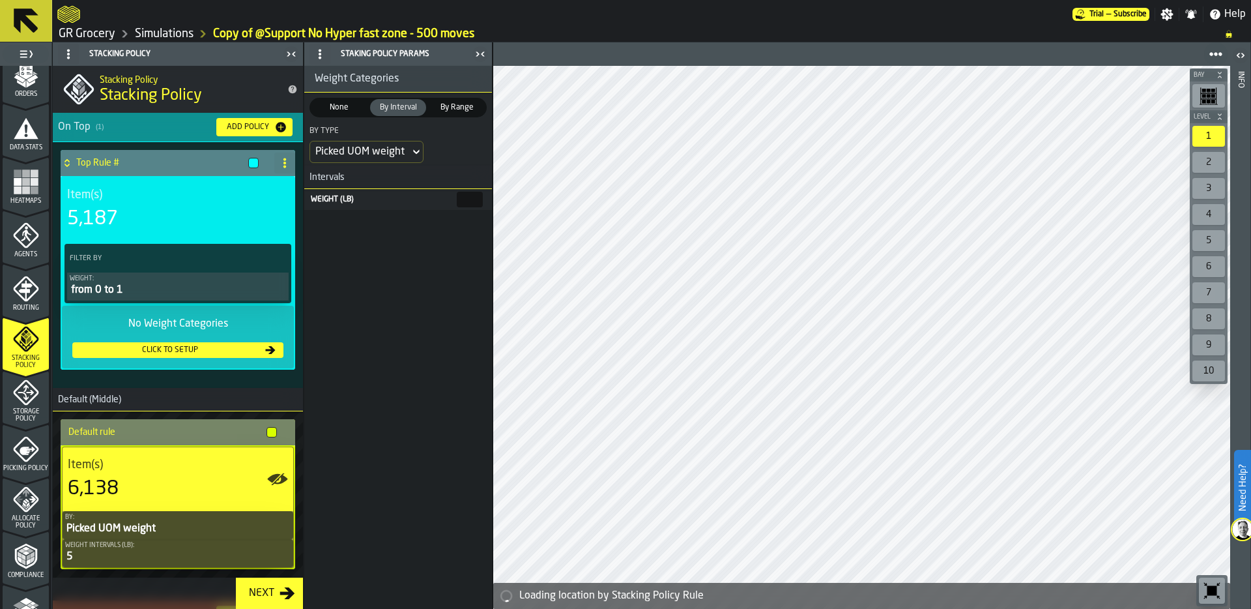
click at [392, 259] on div "Weight Categories None None By Interval By Interval By Range By Range By Type P…" at bounding box center [398, 337] width 188 height 543
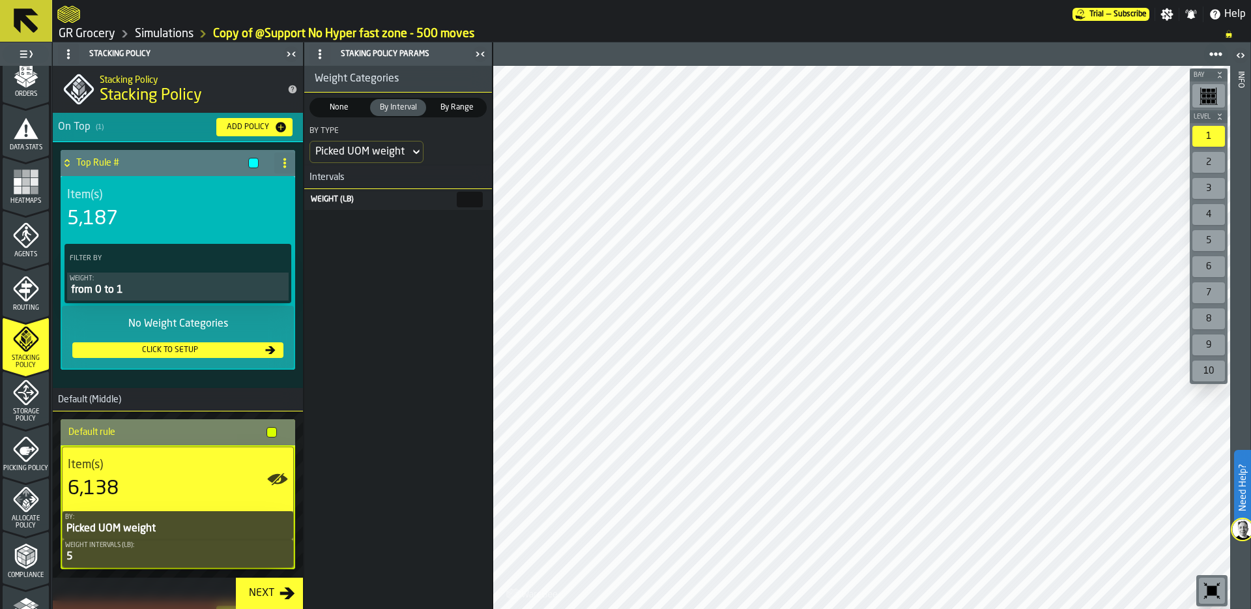
click at [393, 153] on div "Picked UOM weight" at bounding box center [359, 152] width 89 height 16
click at [386, 175] on div "Picklist line weight" at bounding box center [365, 179] width 97 height 16
click at [471, 199] on input "*" at bounding box center [470, 200] width 26 height 16
click at [373, 253] on div "Weight Categories None None By Interval By Interval By Range By Range By Type P…" at bounding box center [398, 337] width 188 height 543
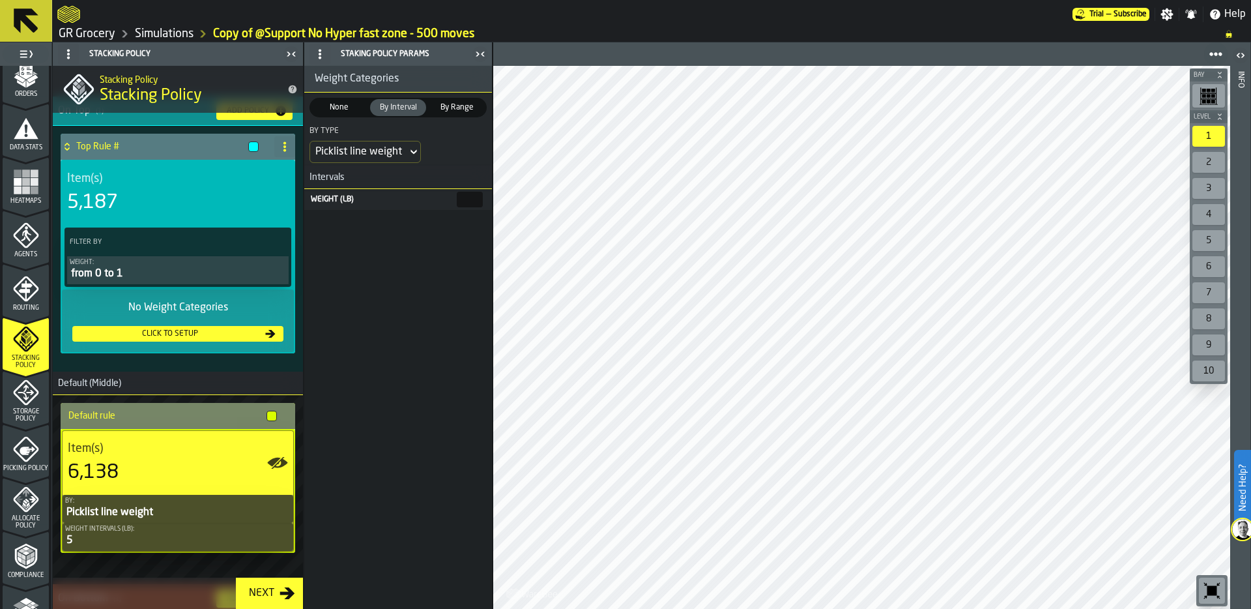
scroll to position [0, 0]
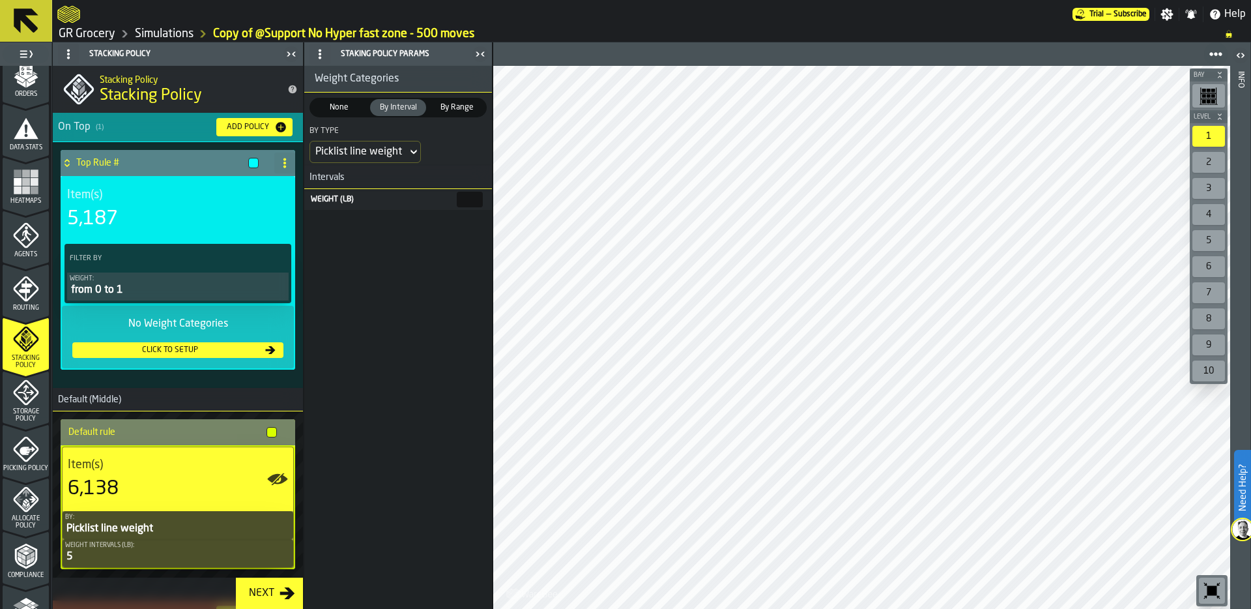
click at [0, 0] on icon "PolicyFilterItem-Weight" at bounding box center [0, 0] width 0 height 0
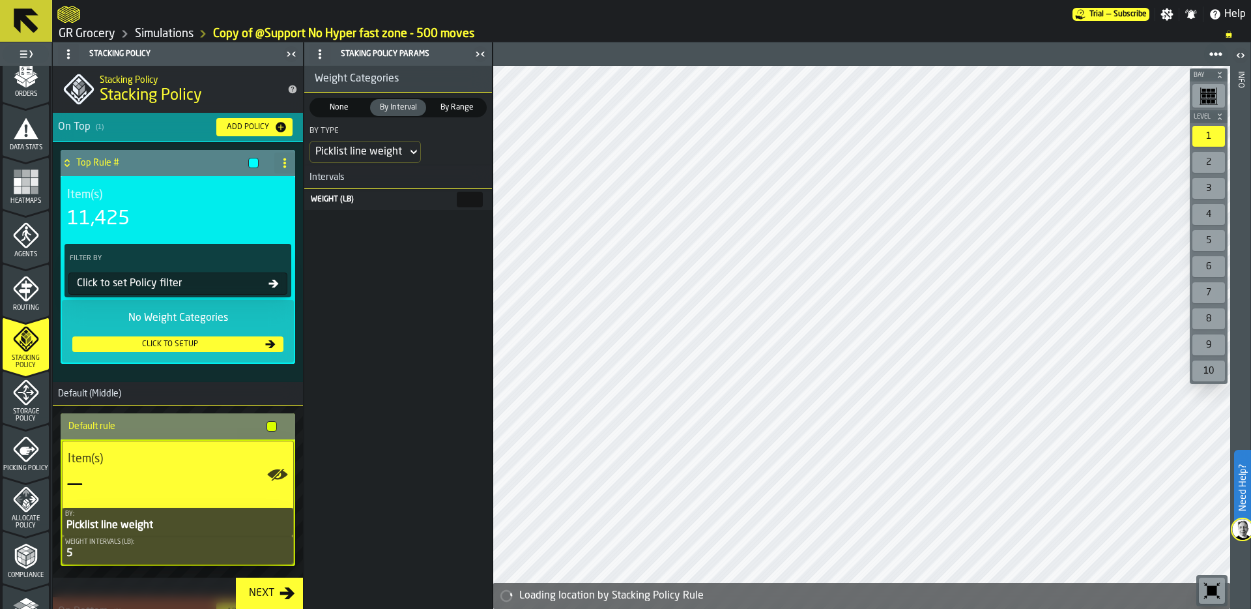
click at [142, 280] on div "Click to set Policy filter" at bounding box center [170, 284] width 197 height 16
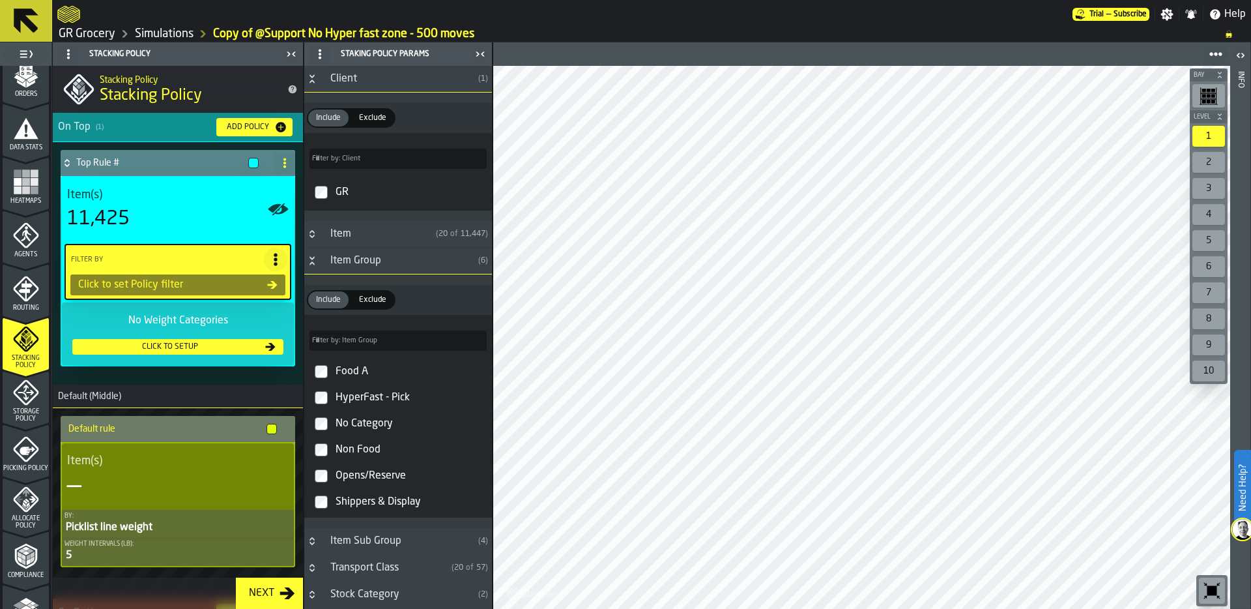
click at [313, 261] on icon "Button-Item Group-open" at bounding box center [312, 260] width 10 height 10
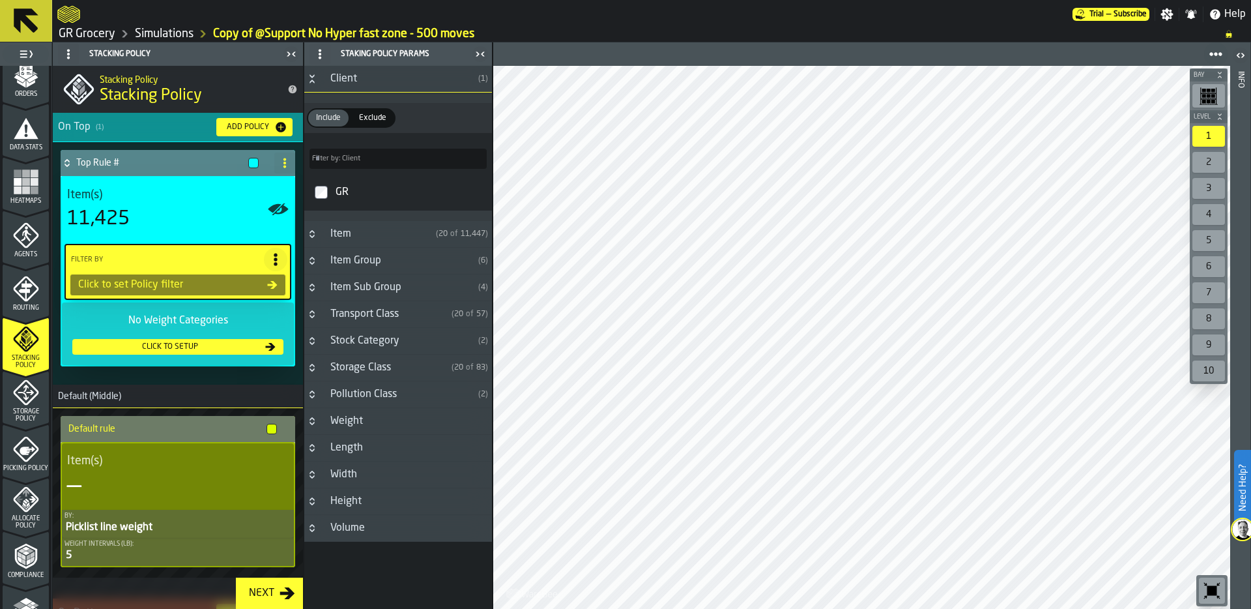
click at [307, 284] on icon "Button-Item Sub Group-closed" at bounding box center [312, 287] width 10 height 10
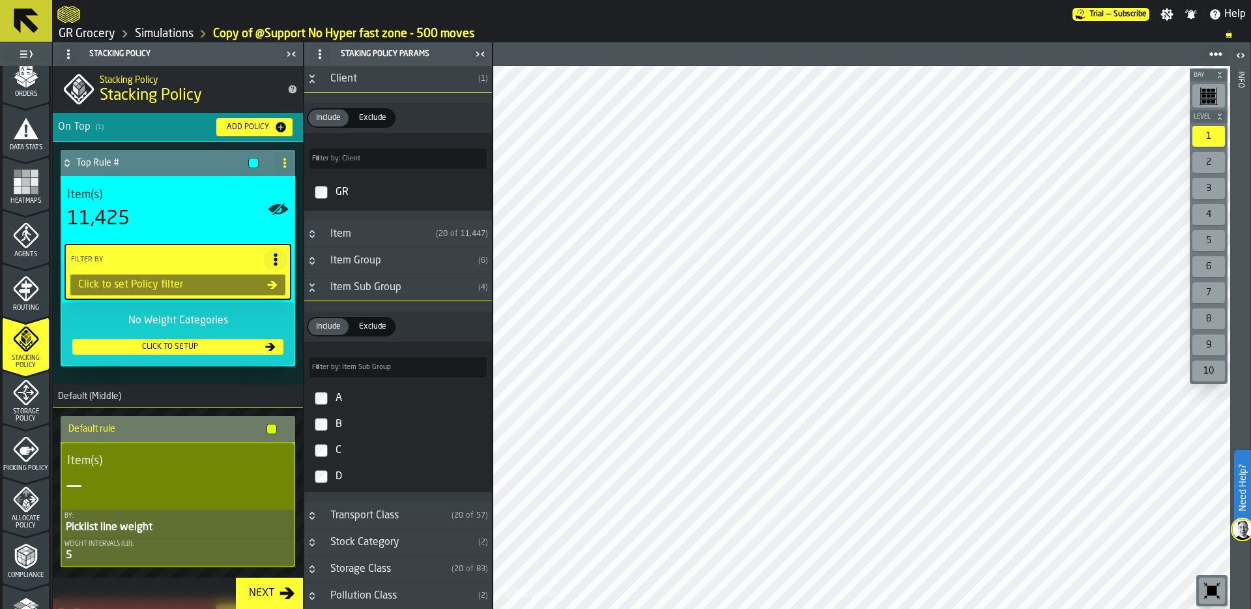
click at [314, 284] on icon "Button-Item Sub Group-open" at bounding box center [312, 287] width 10 height 10
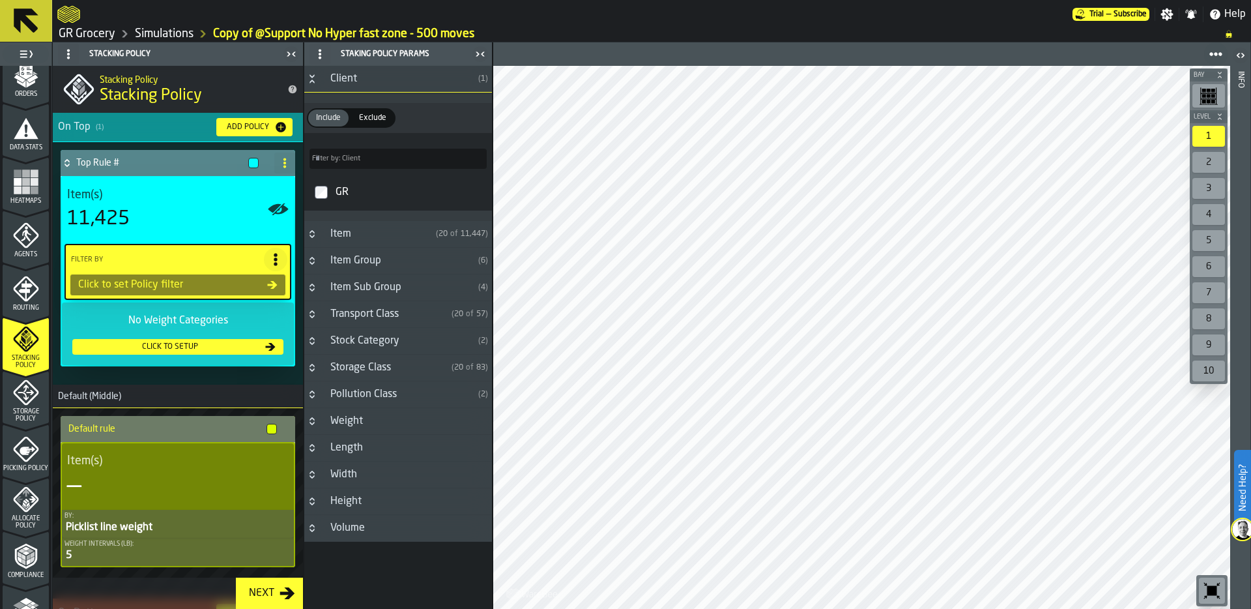
click at [317, 312] on button "Button-Transport Class-closed" at bounding box center [312, 314] width 16 height 10
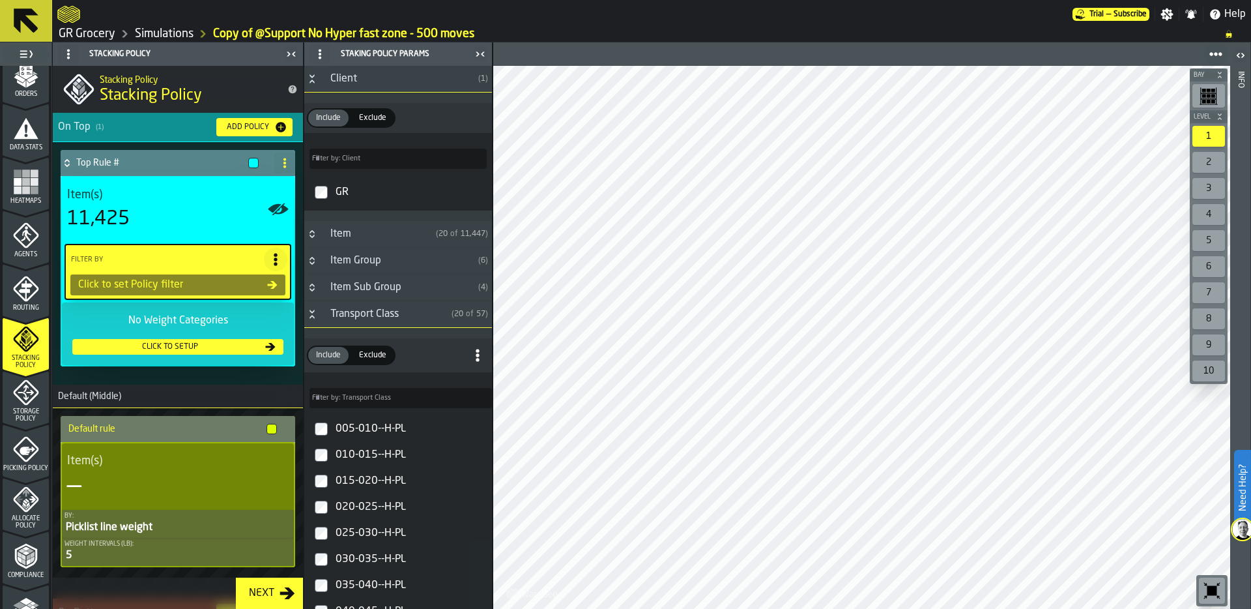
click at [311, 314] on icon "Button-Transport Class-open" at bounding box center [312, 314] width 10 height 10
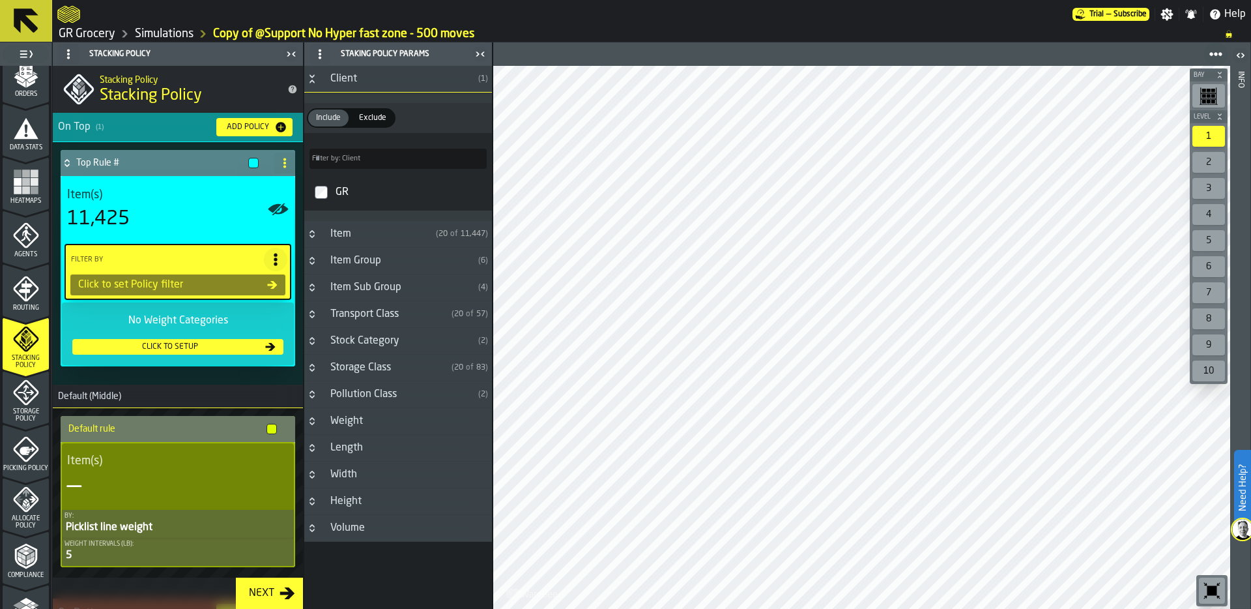
click at [282, 162] on icon at bounding box center [285, 163] width 10 height 10
click at [217, 223] on div "Delete" at bounding box center [228, 220] width 109 height 16
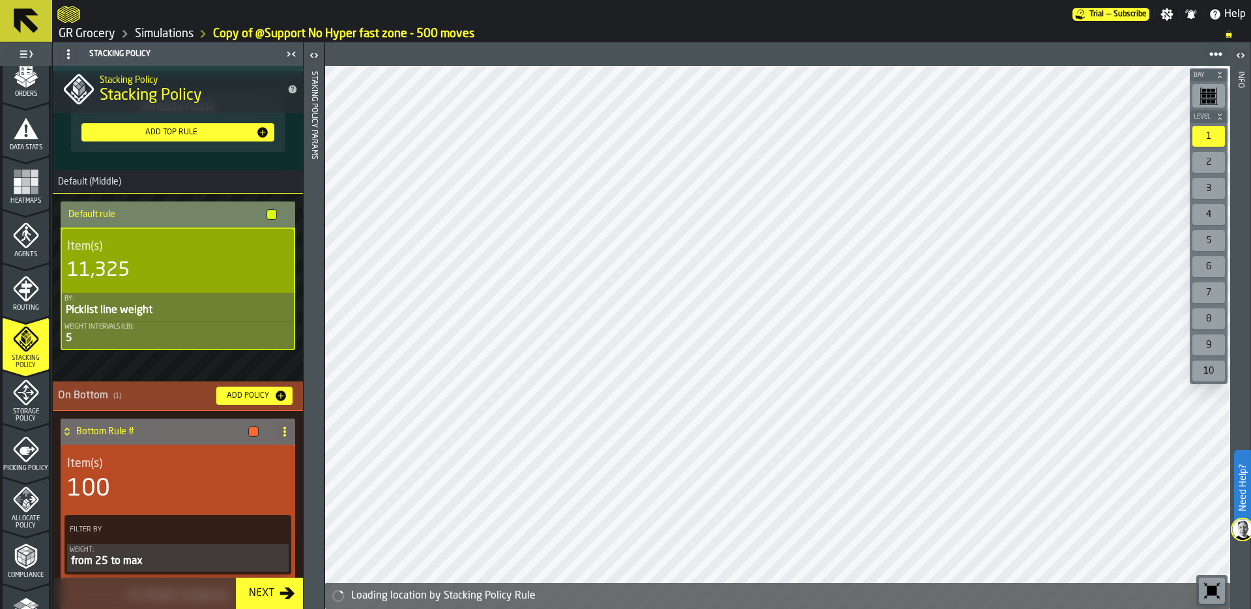
scroll to position [79, 0]
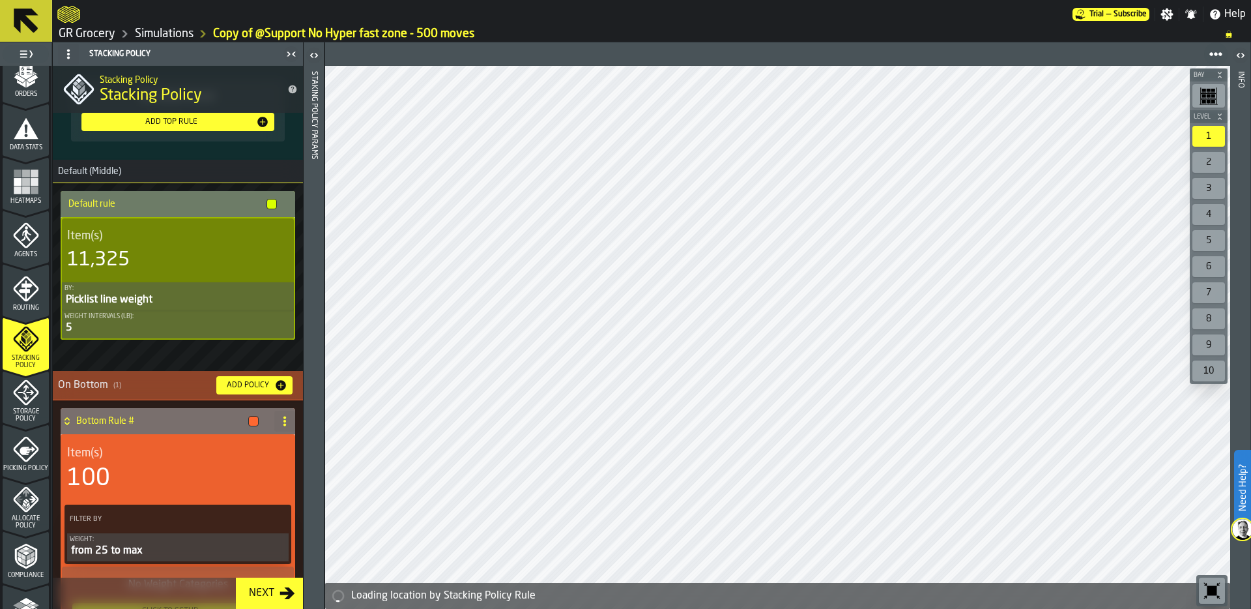
click at [282, 418] on icon at bounding box center [285, 421] width 10 height 10
click at [284, 420] on circle at bounding box center [285, 421] width 3 height 3
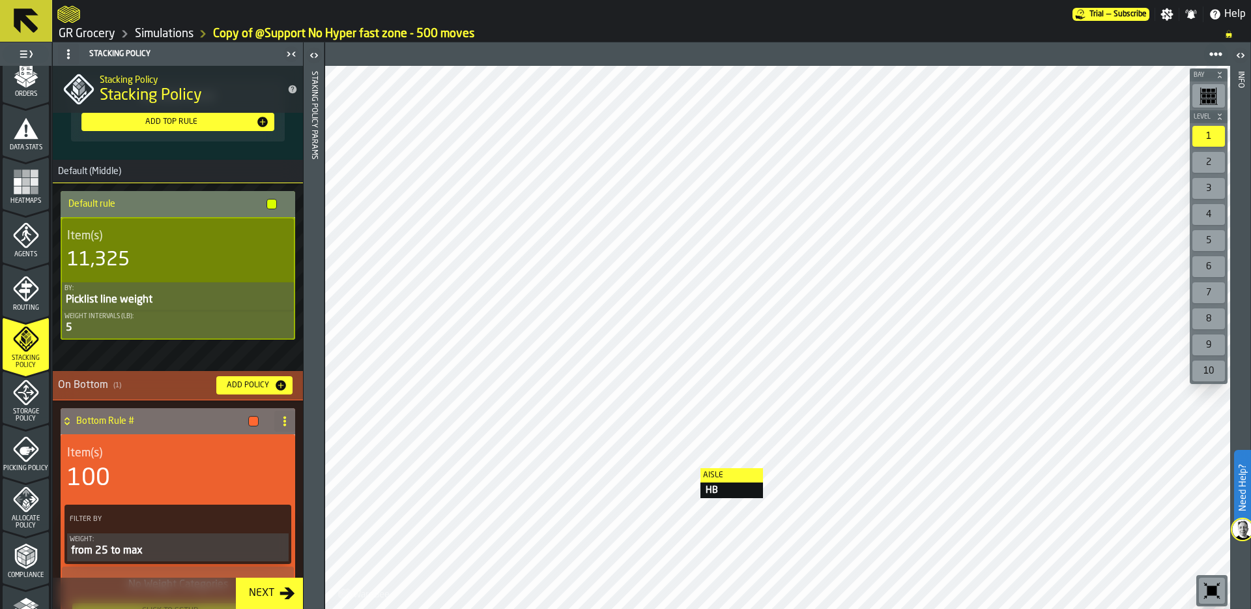
click at [284, 422] on circle at bounding box center [285, 421] width 3 height 3
click at [204, 486] on li "Delete" at bounding box center [228, 478] width 125 height 31
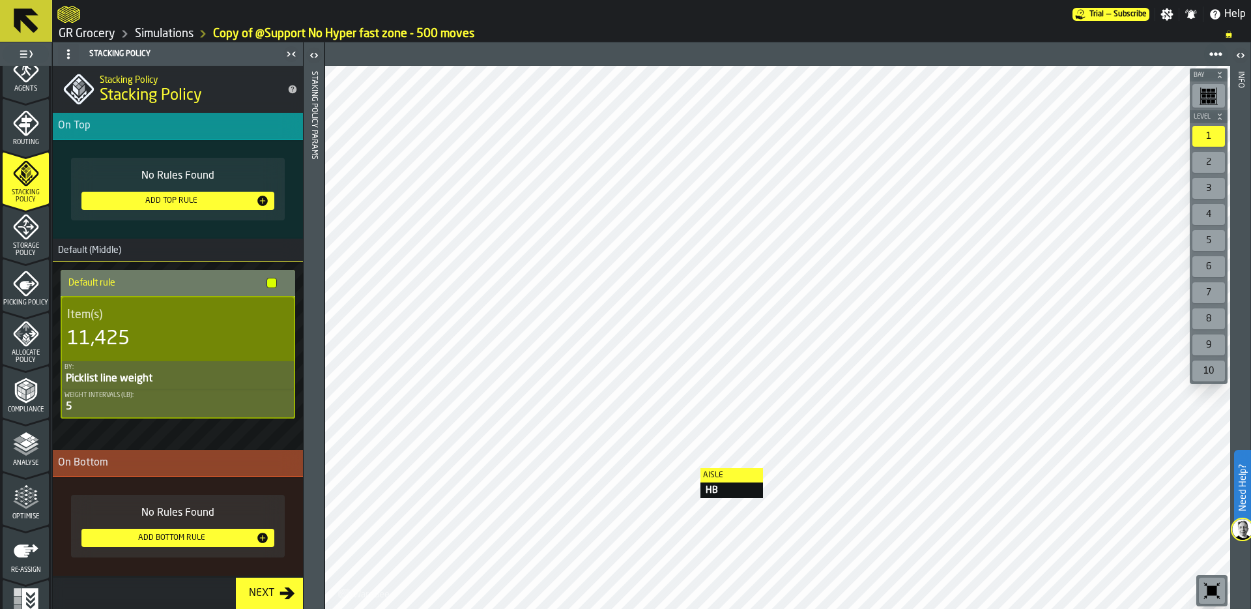
scroll to position [409, 0]
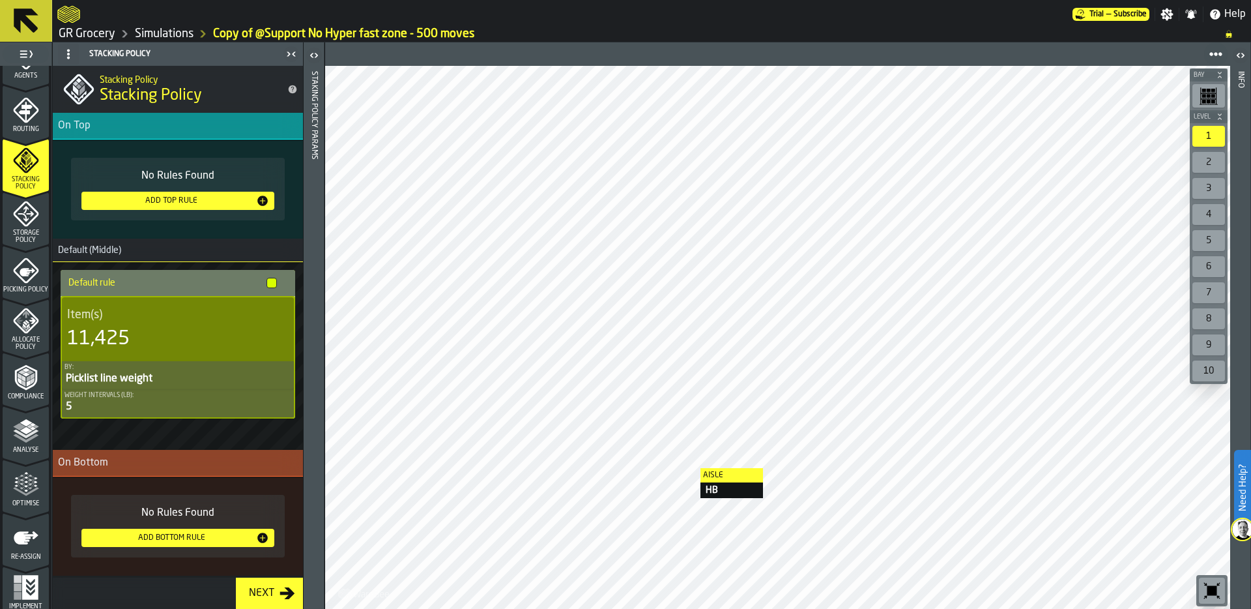
click at [31, 430] on icon "menu Analyse" at bounding box center [26, 431] width 26 height 26
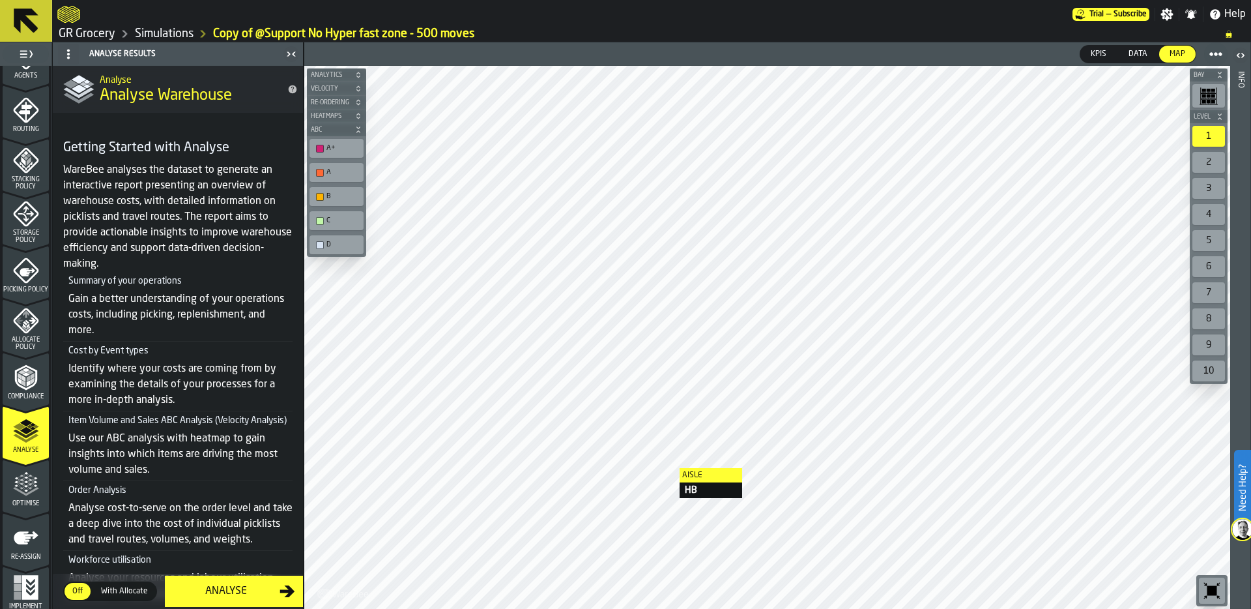
click at [227, 591] on div "Analyse" at bounding box center [226, 591] width 107 height 16
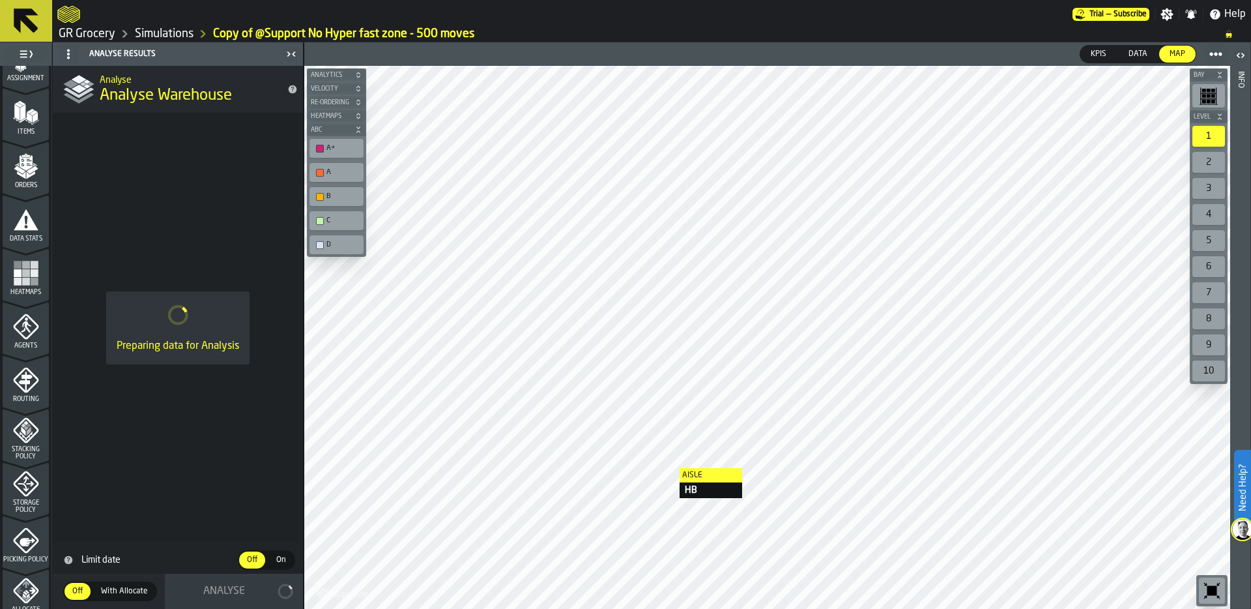
scroll to position [0, 0]
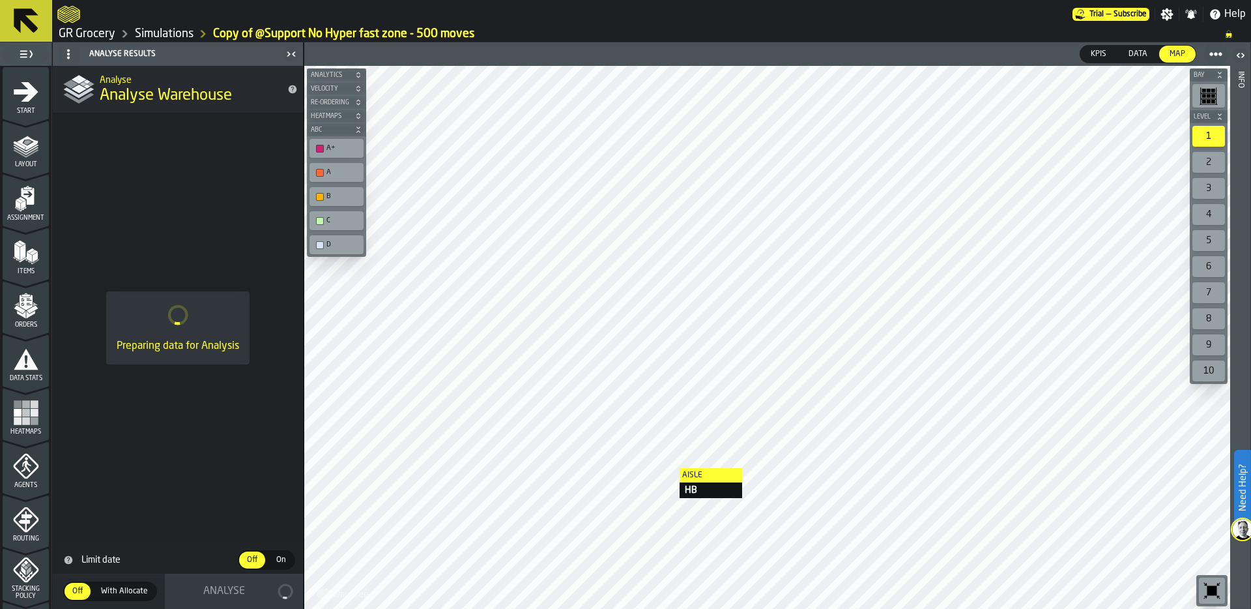
click at [31, 93] on icon "menu Start" at bounding box center [26, 92] width 25 height 20
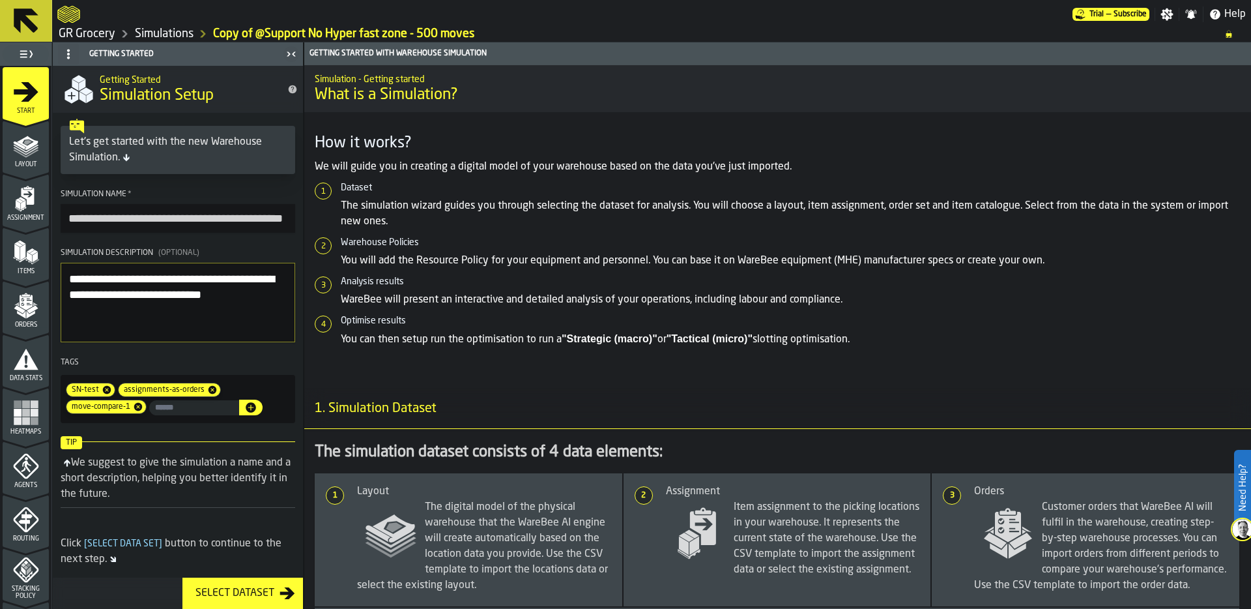
click at [69, 212] on input "**********" at bounding box center [178, 218] width 235 height 29
drag, startPoint x: 71, startPoint y: 215, endPoint x: 260, endPoint y: 219, distance: 189.1
click at [260, 219] on input "**********" at bounding box center [178, 218] width 235 height 29
click at [220, 218] on input "**********" at bounding box center [178, 218] width 235 height 29
drag, startPoint x: 220, startPoint y: 218, endPoint x: 160, endPoint y: 218, distance: 59.3
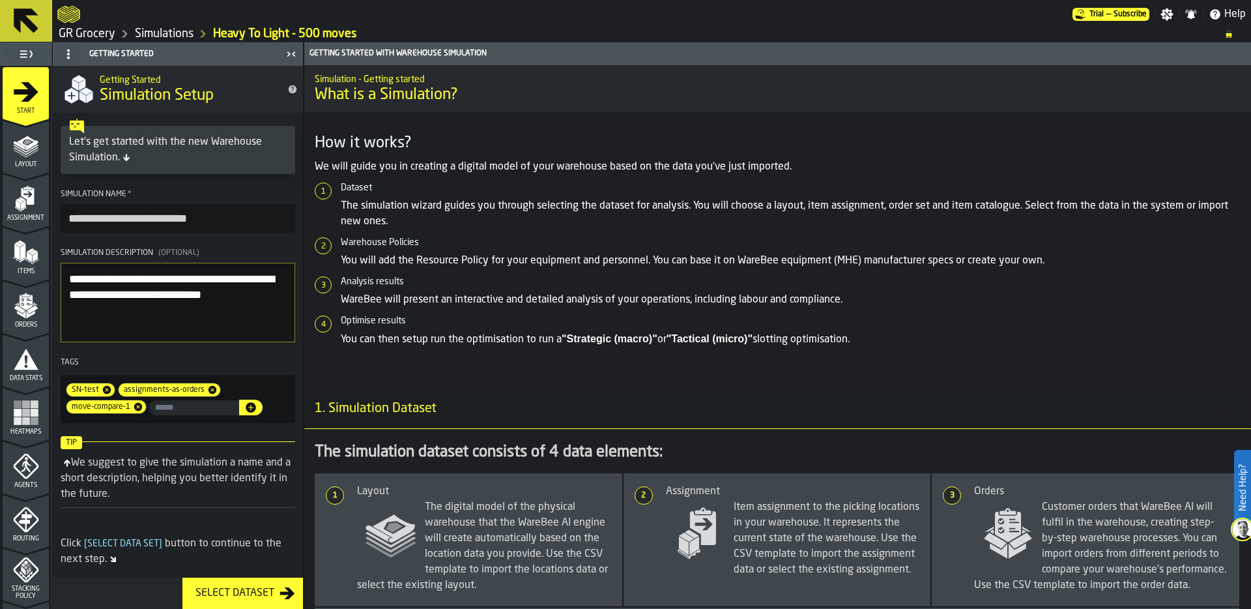
click at [158, 219] on input "**********" at bounding box center [178, 218] width 235 height 29
click at [256, 218] on input "**********" at bounding box center [178, 218] width 235 height 29
type input "**********"
click at [248, 297] on textarea "**********" at bounding box center [178, 303] width 235 height 80
click at [77, 295] on textarea "**********" at bounding box center [178, 303] width 235 height 80
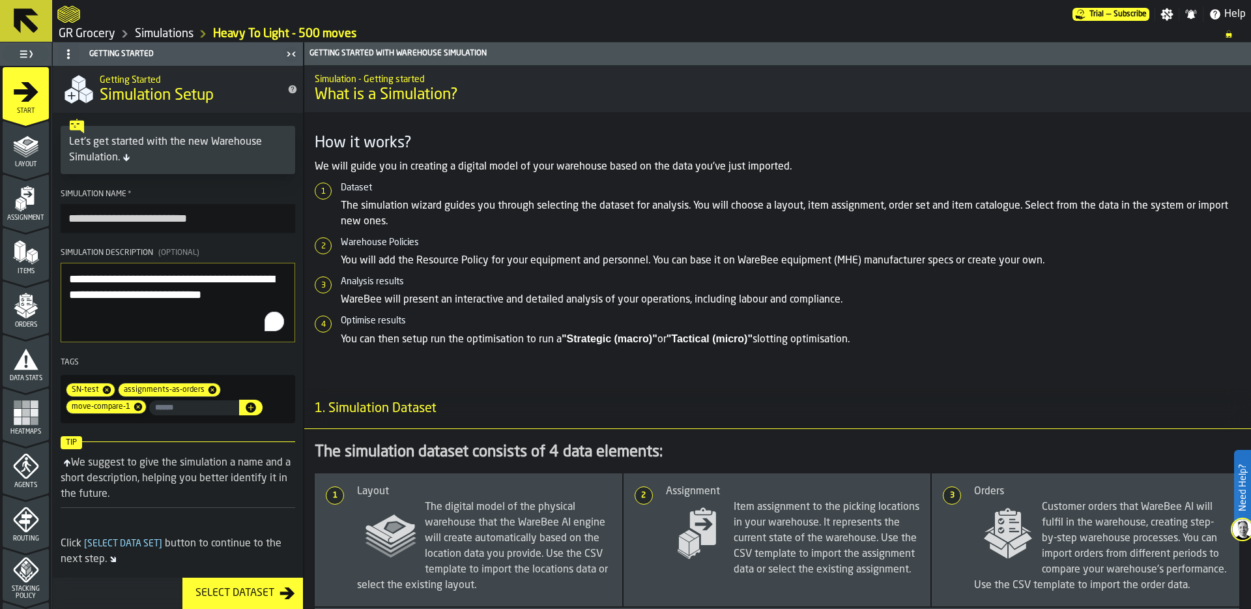
click at [77, 295] on textarea "**********" at bounding box center [178, 303] width 235 height 80
click at [244, 296] on textarea "**********" at bounding box center [178, 303] width 235 height 80
click at [209, 308] on textarea "**********" at bounding box center [178, 303] width 235 height 80
click at [265, 273] on textarea "**********" at bounding box center [178, 303] width 235 height 80
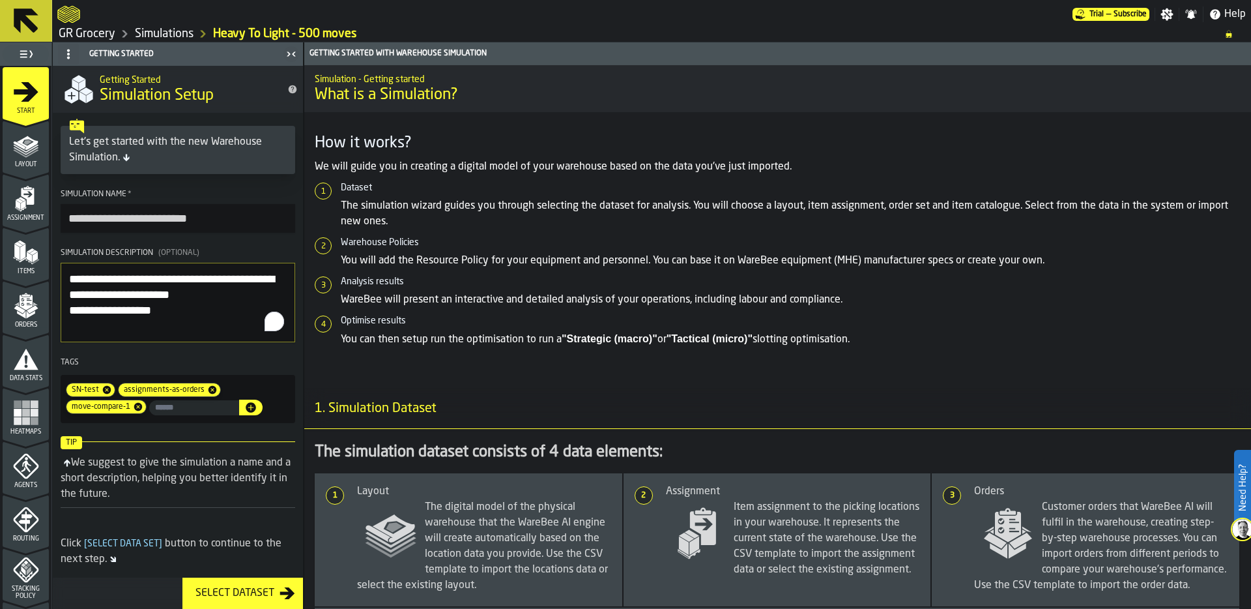
drag, startPoint x: 285, startPoint y: 278, endPoint x: 70, endPoint y: 269, distance: 214.6
click at [70, 269] on textarea "**********" at bounding box center [178, 303] width 235 height 80
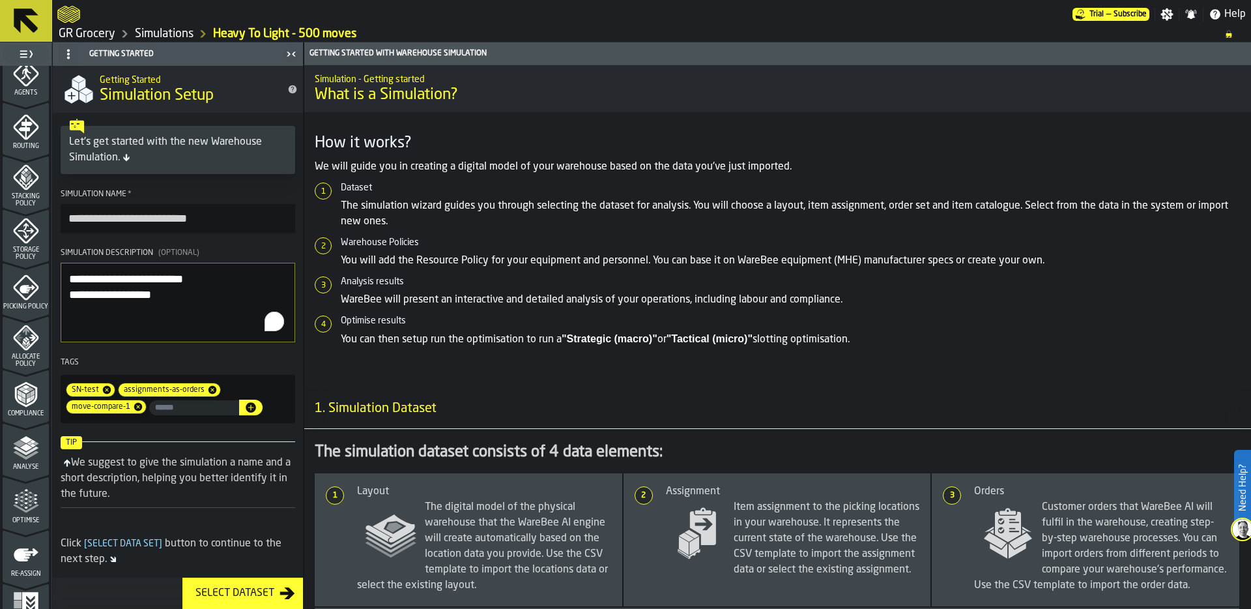
scroll to position [409, 0]
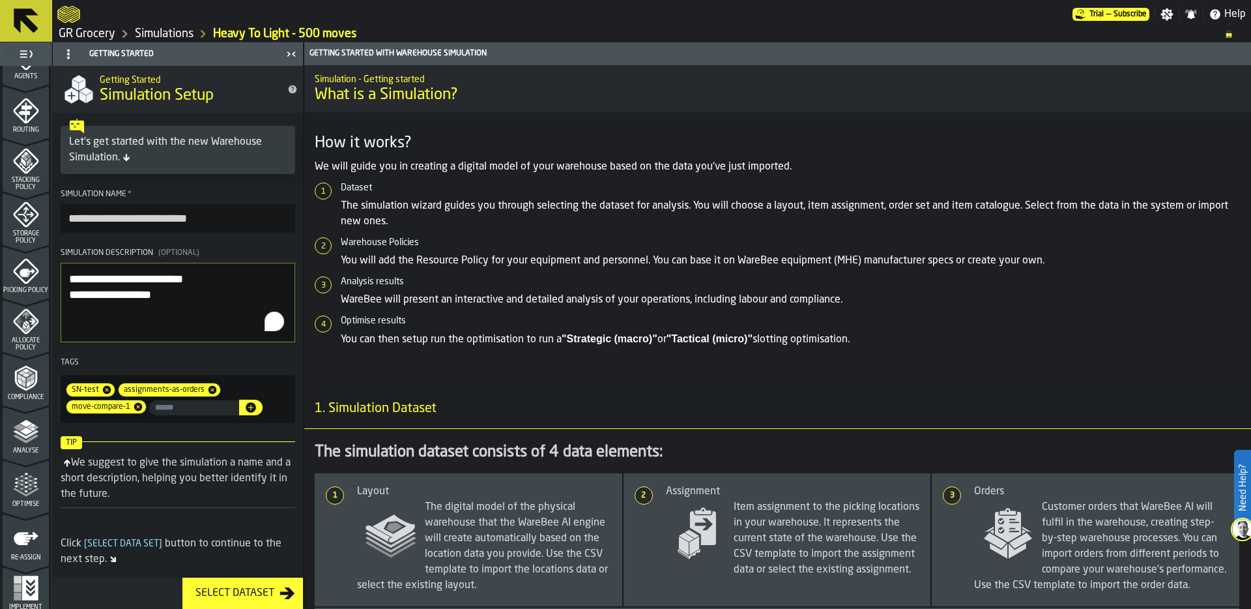
type textarea "**********"
click at [25, 440] on polyline "menu Analyse" at bounding box center [25, 439] width 25 height 9
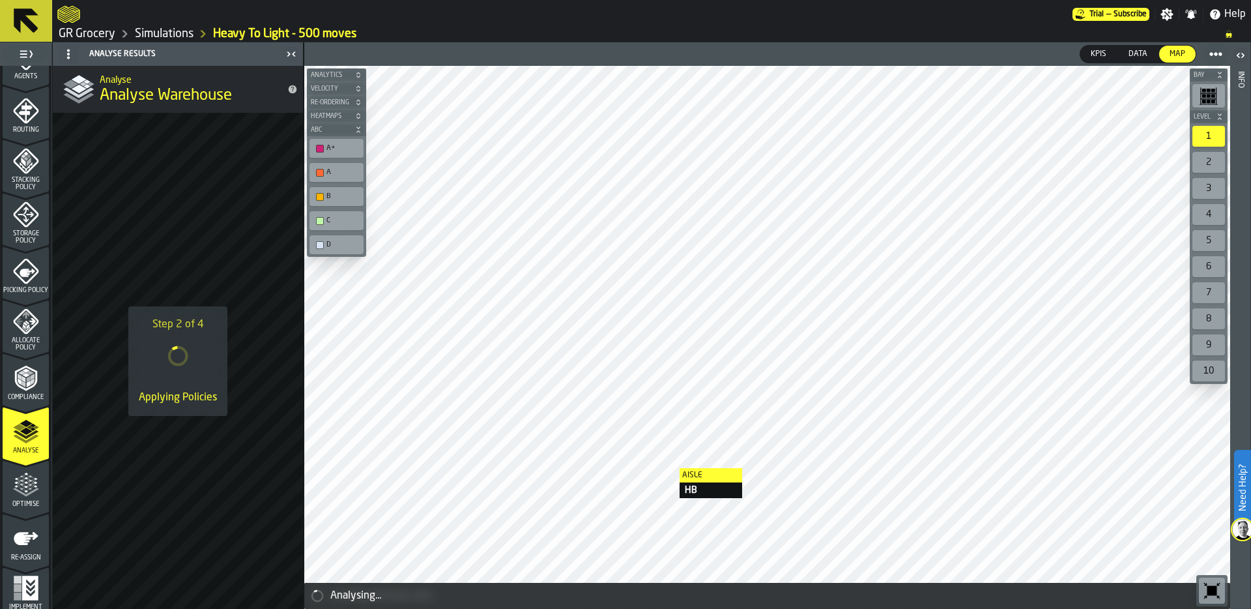
click at [176, 35] on link "Simulations" at bounding box center [164, 34] width 59 height 14
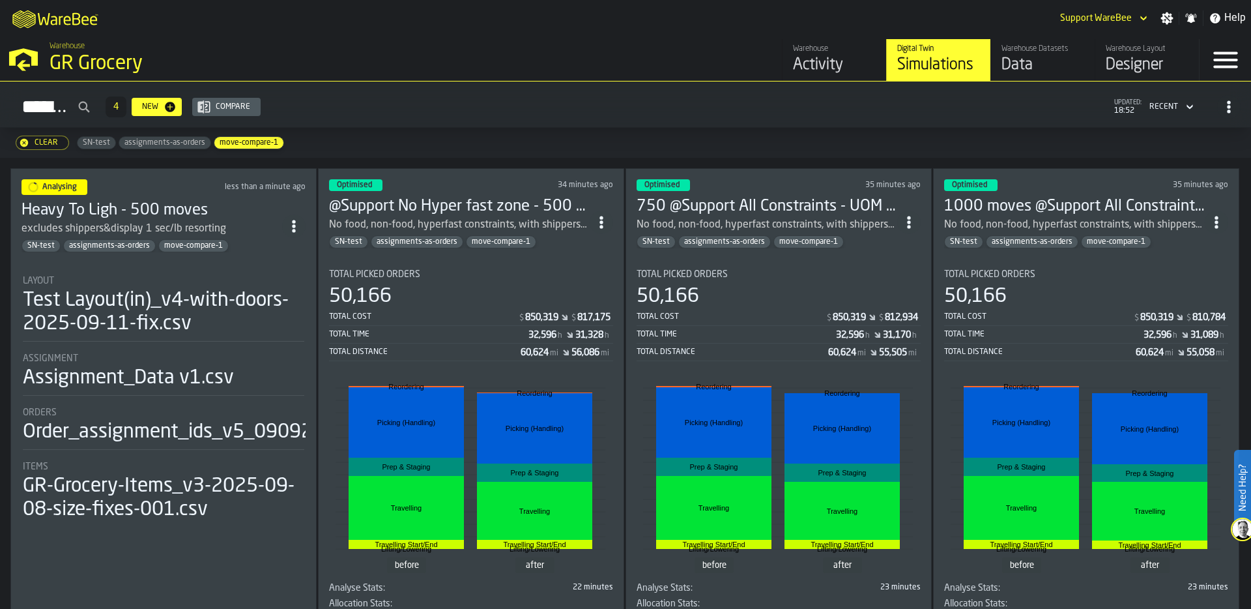
click at [587, 108] on div "Simulations 4 New Compare updated: 18:52 Recent" at bounding box center [625, 107] width 1231 height 30
